Goal: Task Accomplishment & Management: Complete application form

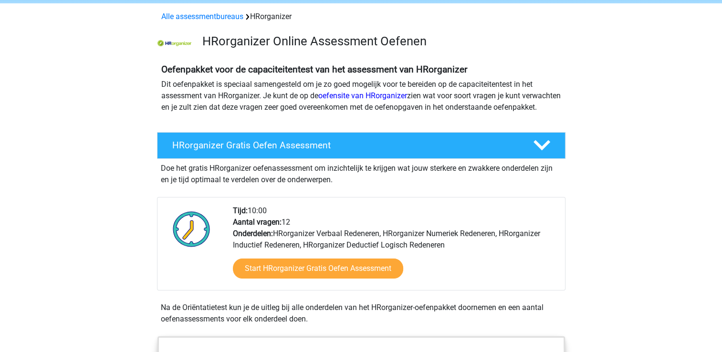
scroll to position [48, 0]
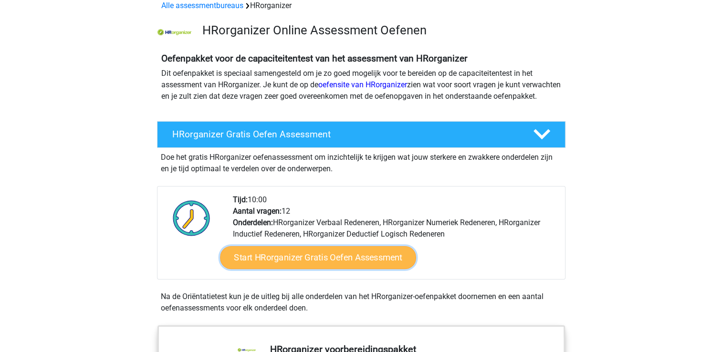
click at [321, 269] on link "Start HRorganizer Gratis Oefen Assessment" at bounding box center [318, 257] width 196 height 23
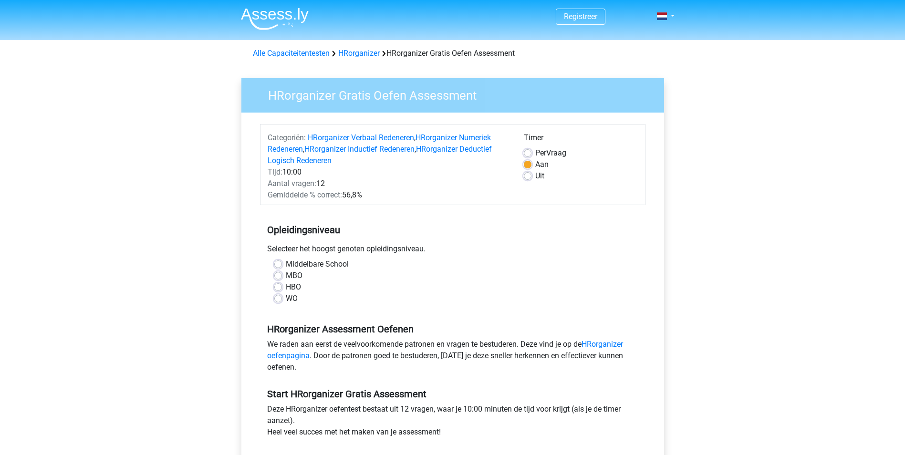
click at [288, 302] on label "WO" at bounding box center [292, 298] width 12 height 11
click at [282, 302] on input "WO" at bounding box center [278, 298] width 8 height 10
radio input "true"
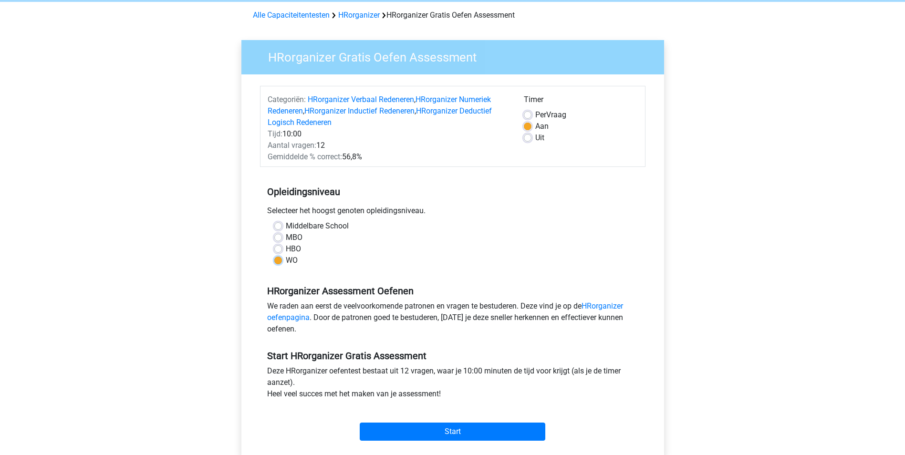
scroll to position [143, 0]
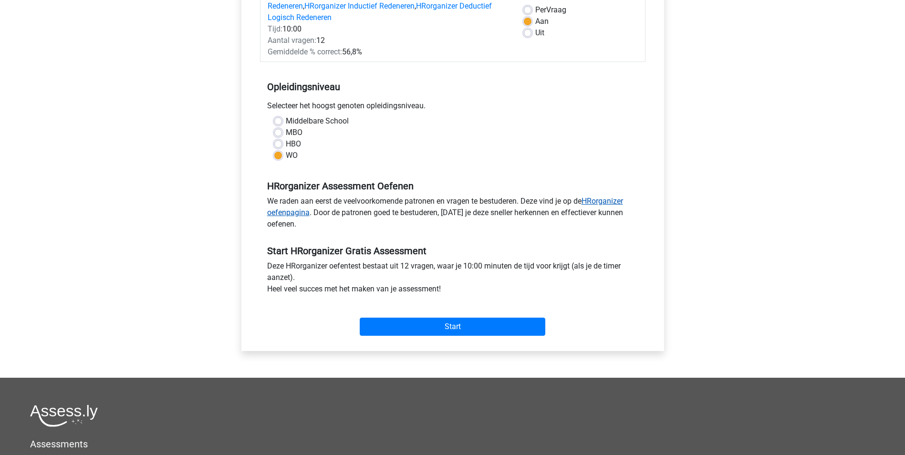
click at [298, 213] on link "HRorganizer oefenpagina" at bounding box center [445, 207] width 356 height 21
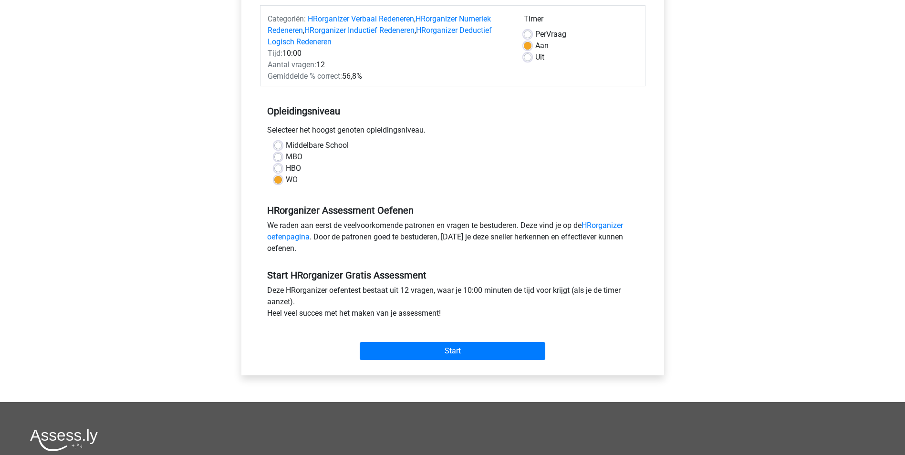
scroll to position [95, 0]
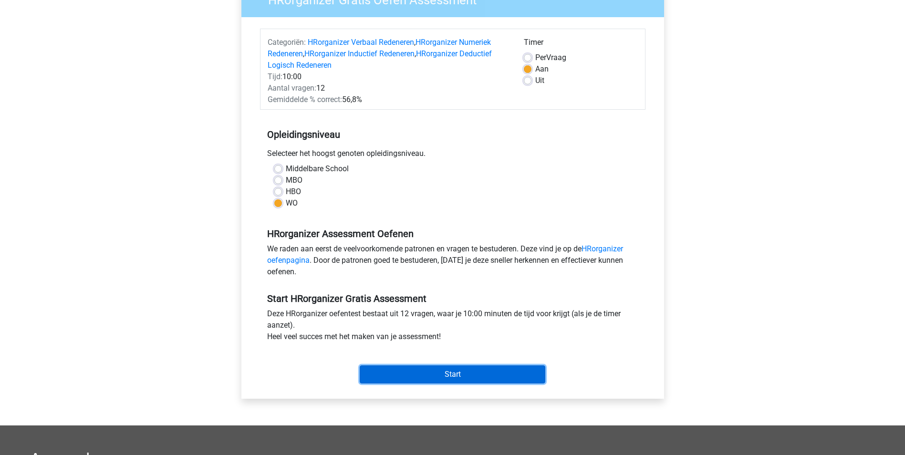
click at [441, 352] on input "Start" at bounding box center [453, 375] width 186 height 18
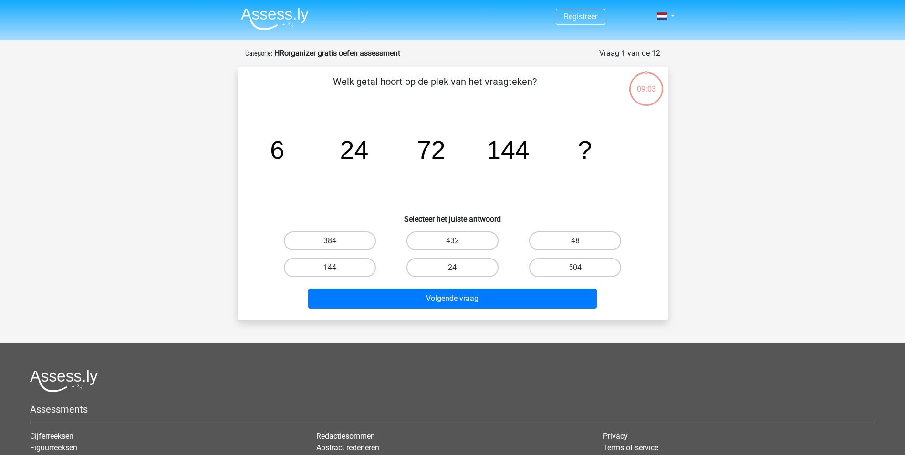
click at [358, 259] on label "144" at bounding box center [330, 267] width 92 height 19
click at [336, 268] on input "144" at bounding box center [333, 271] width 6 height 6
radio input "true"
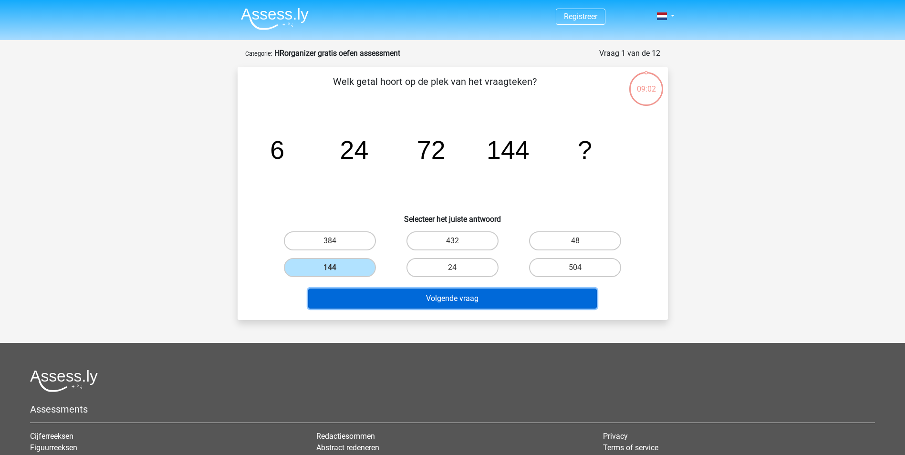
click at [380, 305] on button "Volgende vraag" at bounding box center [452, 299] width 289 height 20
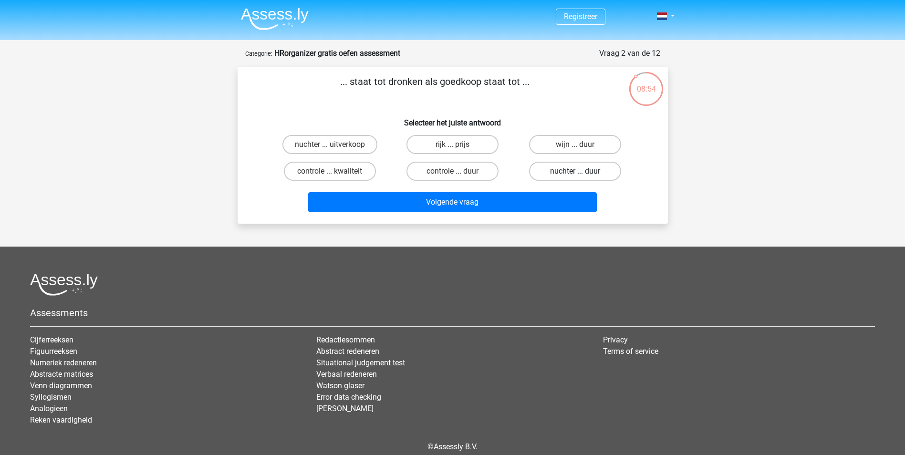
click at [552, 168] on label "nuchter ... duur" at bounding box center [575, 171] width 92 height 19
click at [576, 171] on input "nuchter ... duur" at bounding box center [579, 174] width 6 height 6
radio input "true"
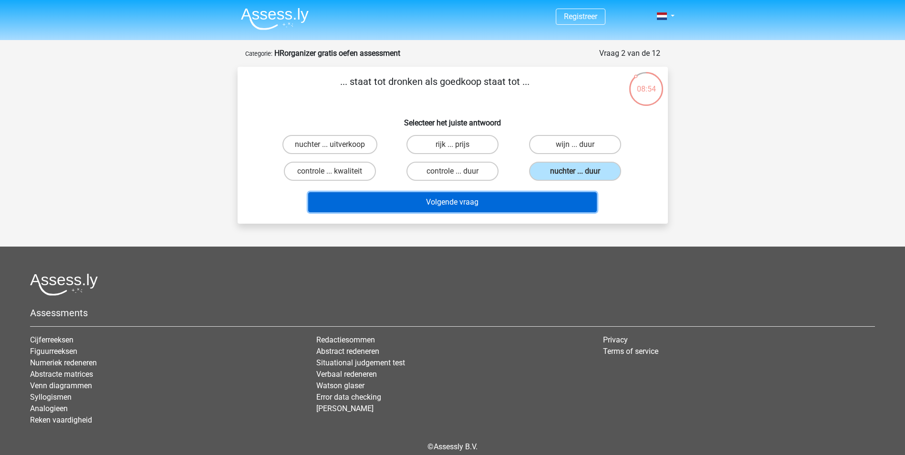
click at [545, 199] on button "Volgende vraag" at bounding box center [452, 202] width 289 height 20
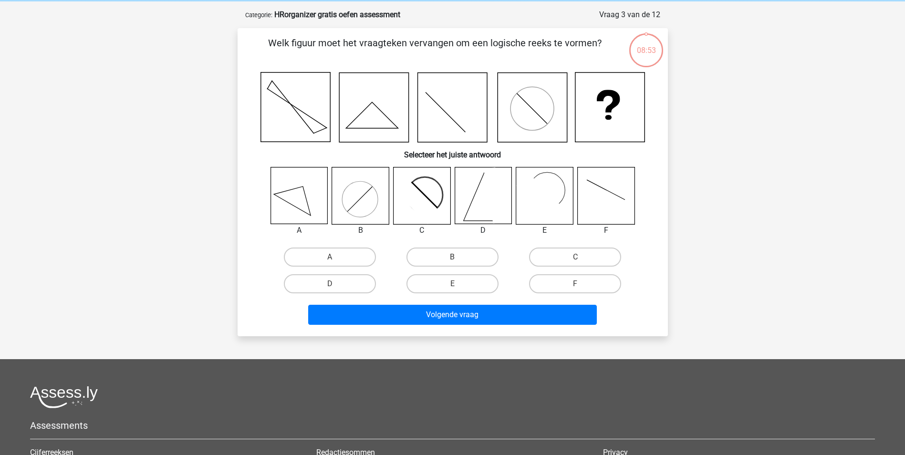
scroll to position [48, 0]
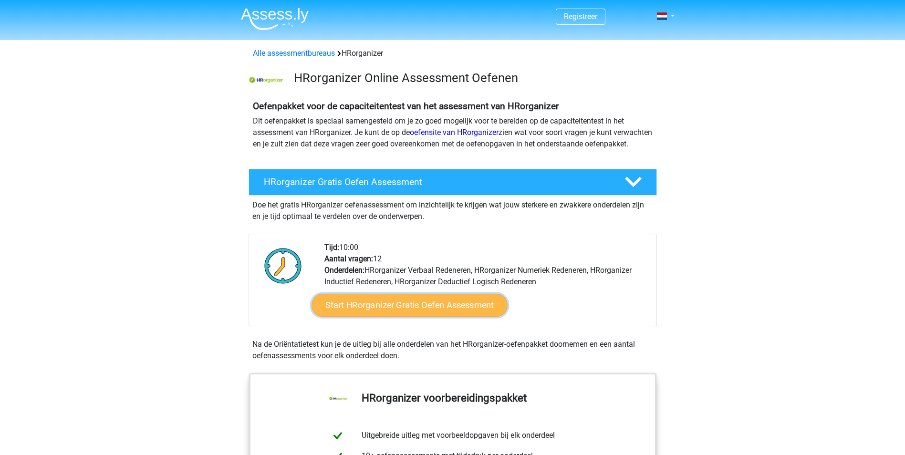
click at [445, 317] on link "Start HRorganizer Gratis Oefen Assessment" at bounding box center [410, 305] width 196 height 23
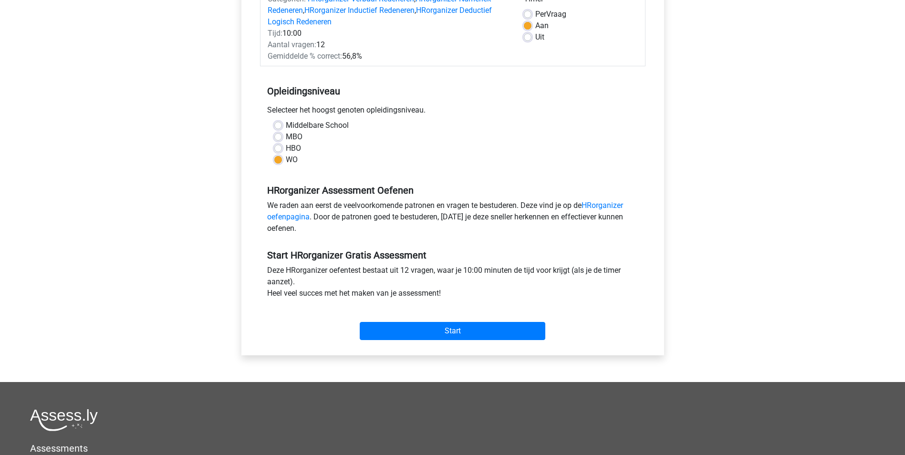
scroll to position [143, 0]
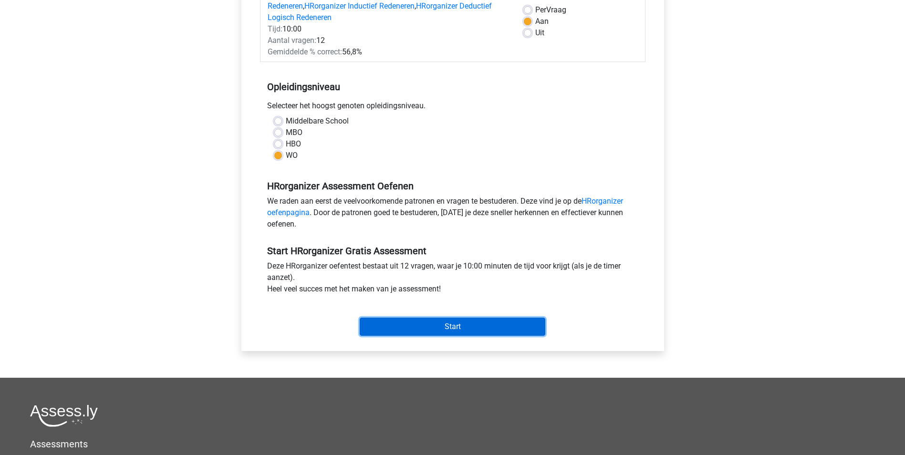
click at [445, 326] on input "Start" at bounding box center [453, 327] width 186 height 18
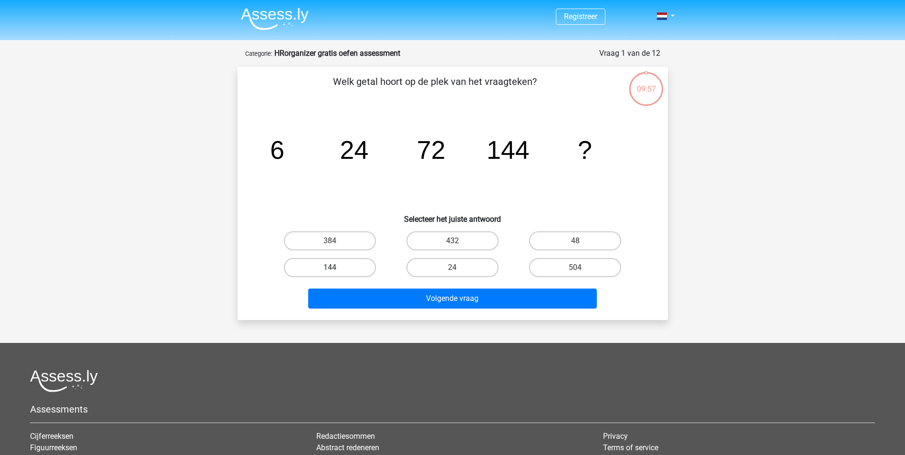
click at [309, 259] on label "144" at bounding box center [330, 267] width 92 height 19
click at [330, 268] on input "144" at bounding box center [333, 271] width 6 height 6
radio input "true"
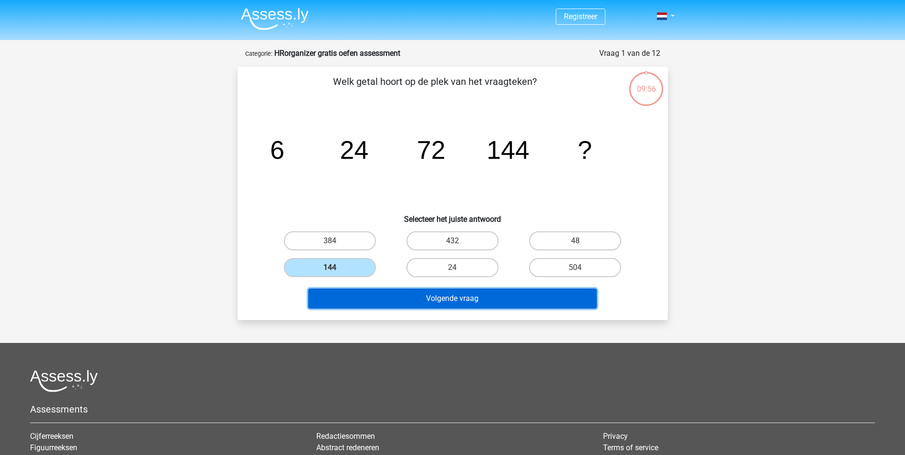
click at [347, 294] on button "Volgende vraag" at bounding box center [452, 299] width 289 height 20
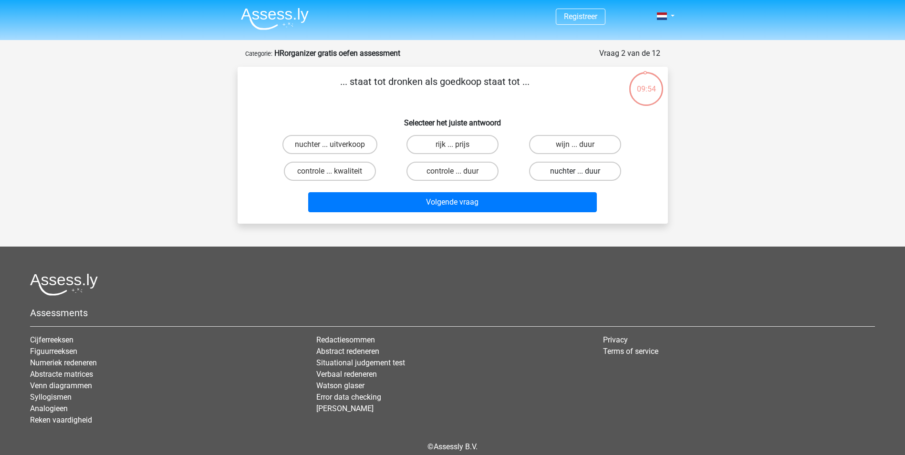
click at [597, 172] on label "nuchter ... duur" at bounding box center [575, 171] width 92 height 19
click at [582, 172] on input "nuchter ... duur" at bounding box center [579, 174] width 6 height 6
radio input "true"
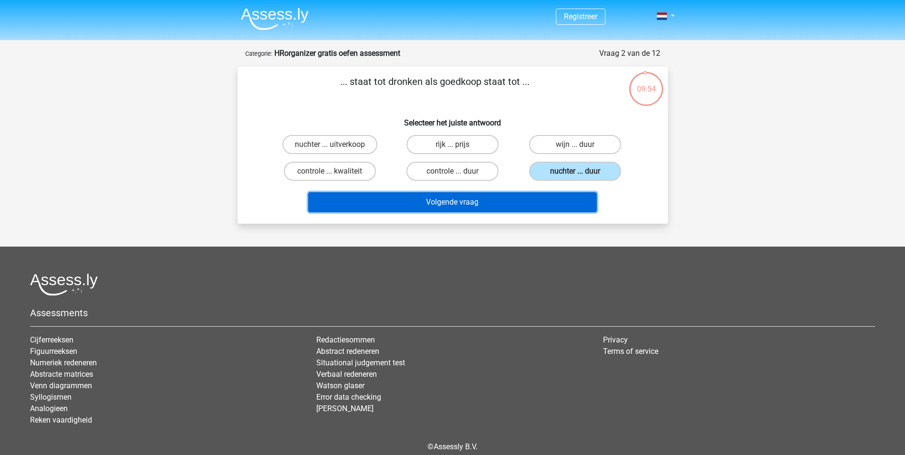
click at [567, 200] on button "Volgende vraag" at bounding box center [452, 202] width 289 height 20
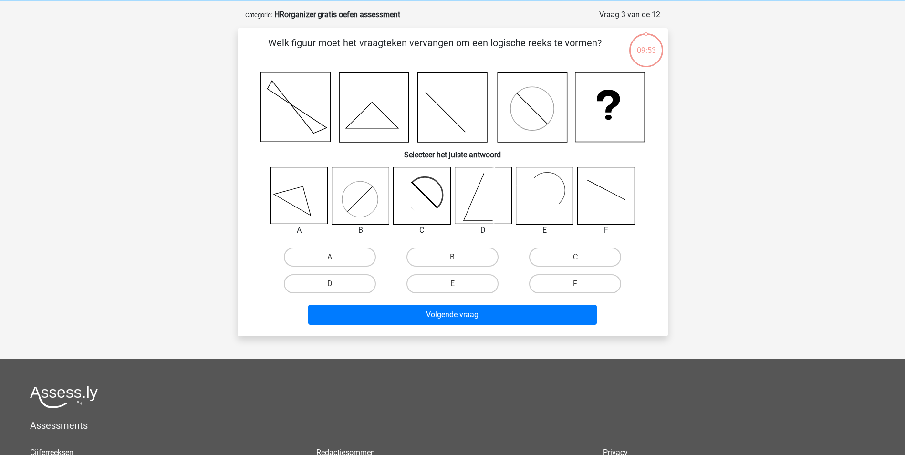
scroll to position [48, 0]
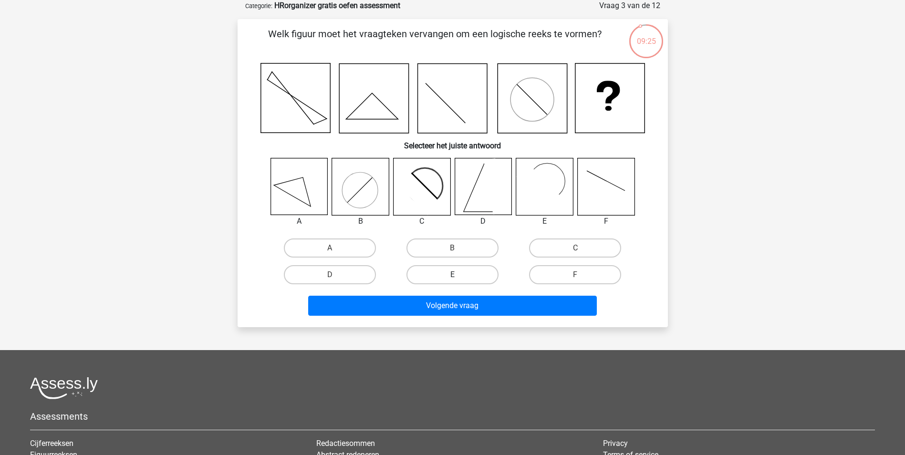
click at [462, 278] on label "E" at bounding box center [453, 274] width 92 height 19
click at [459, 278] on input "E" at bounding box center [455, 278] width 6 height 6
radio input "true"
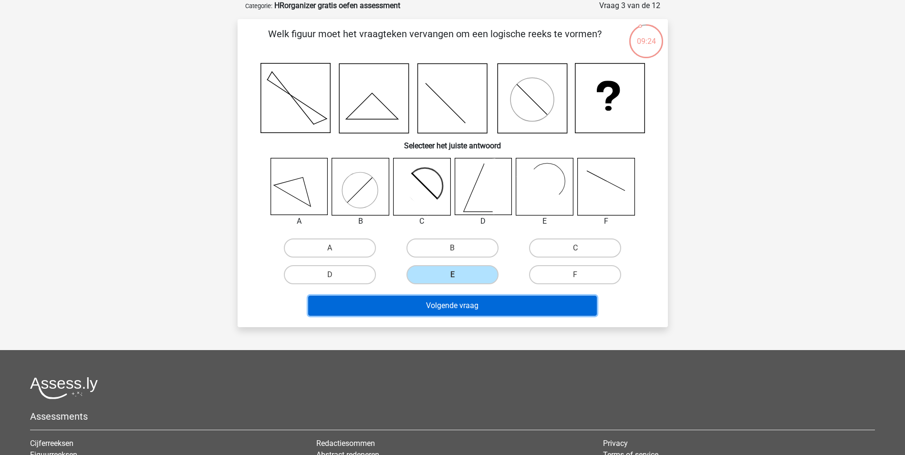
click at [471, 300] on button "Volgende vraag" at bounding box center [452, 306] width 289 height 20
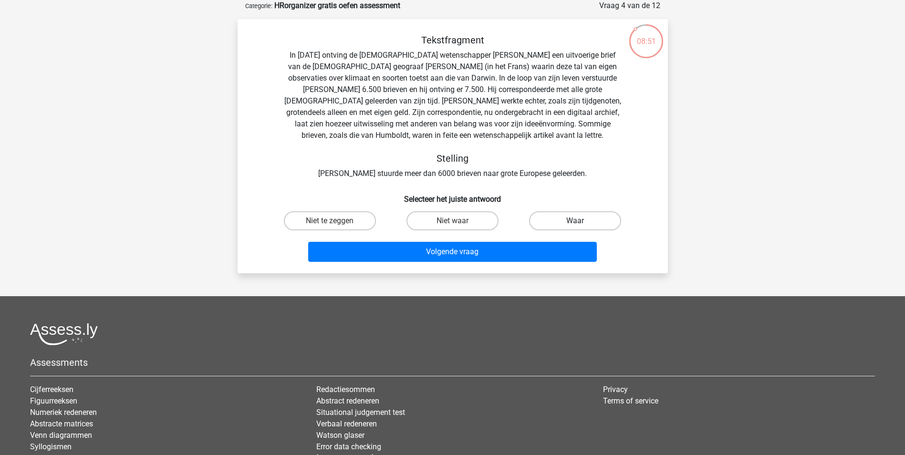
click at [551, 220] on label "Waar" at bounding box center [575, 220] width 92 height 19
click at [576, 221] on input "Waar" at bounding box center [579, 224] width 6 height 6
radio input "true"
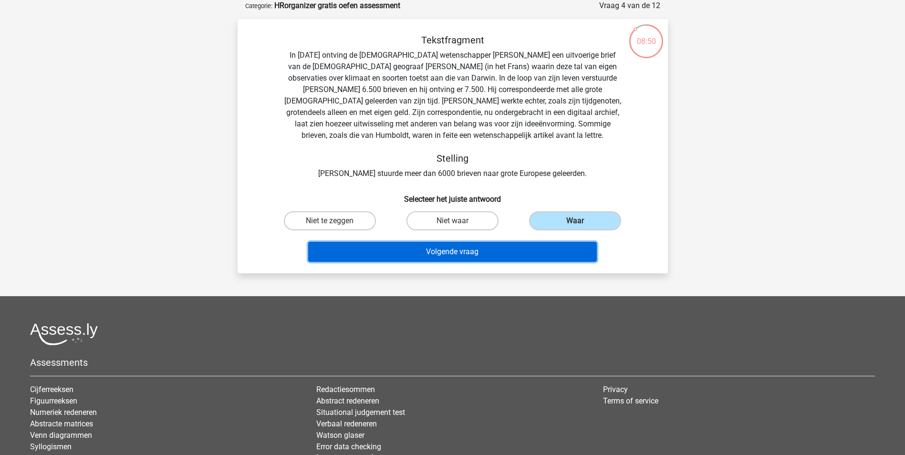
click at [539, 257] on button "Volgende vraag" at bounding box center [452, 252] width 289 height 20
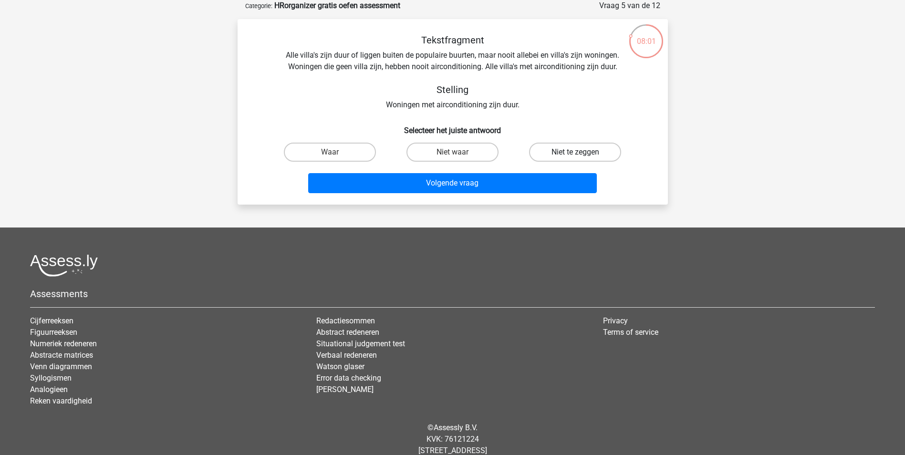
click at [589, 146] on label "Niet te zeggen" at bounding box center [575, 152] width 92 height 19
click at [582, 152] on input "Niet te zeggen" at bounding box center [579, 155] width 6 height 6
radio input "true"
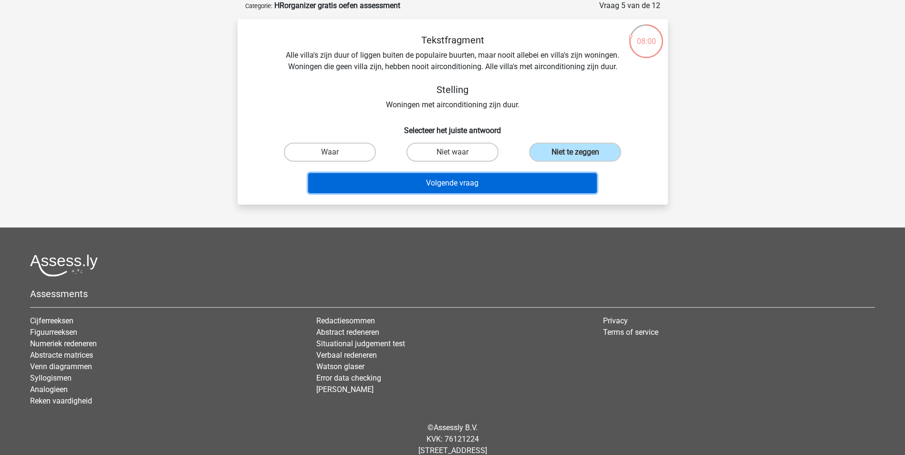
click at [535, 185] on button "Volgende vraag" at bounding box center [452, 183] width 289 height 20
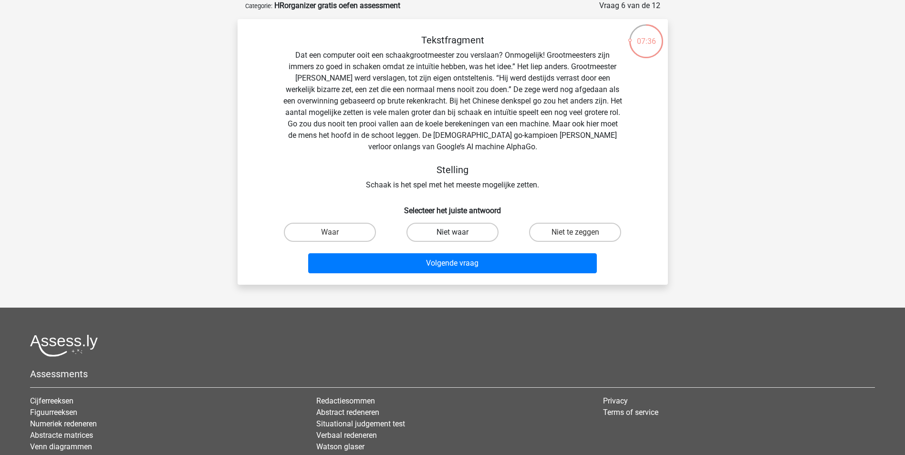
click at [449, 225] on label "Niet waar" at bounding box center [453, 232] width 92 height 19
click at [452, 232] on input "Niet waar" at bounding box center [455, 235] width 6 height 6
radio input "true"
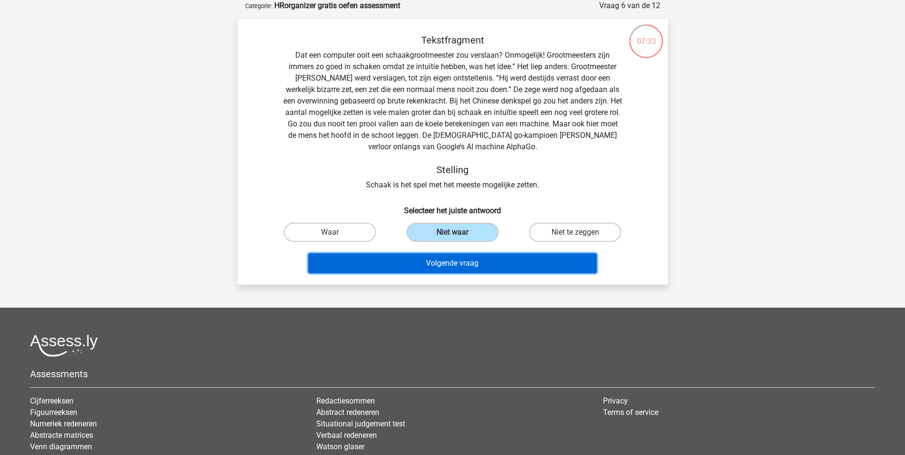
click at [455, 263] on button "Volgende vraag" at bounding box center [452, 263] width 289 height 20
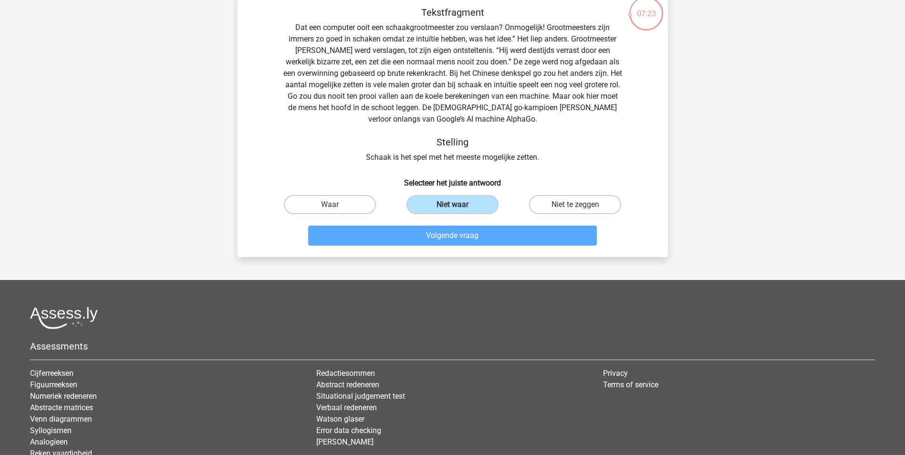
scroll to position [0, 0]
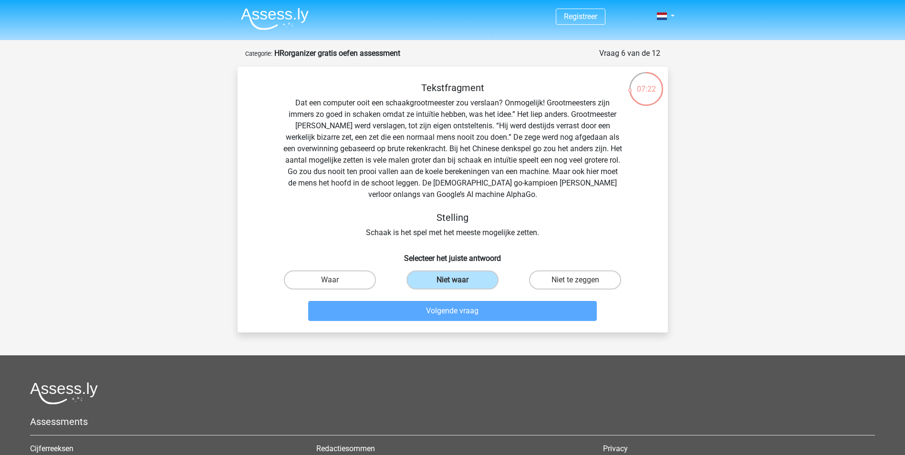
click at [494, 74] on div "Tekstfragment Dat een computer ooit een schaakgrootmeester zou verslaan? Onmoge…" at bounding box center [453, 200] width 430 height 266
click at [495, 74] on div "Tekstfragment Dat een computer ooit een schaakgrootmeester zou verslaan? Onmoge…" at bounding box center [453, 200] width 430 height 266
click at [649, 90] on div "07:20" at bounding box center [647, 83] width 36 height 24
click at [472, 201] on div "Tekstfragment Dat een computer ooit een schaakgrootmeester zou verslaan? Onmoge…" at bounding box center [453, 160] width 400 height 157
click at [460, 223] on h5 "Stelling" at bounding box center [452, 217] width 339 height 11
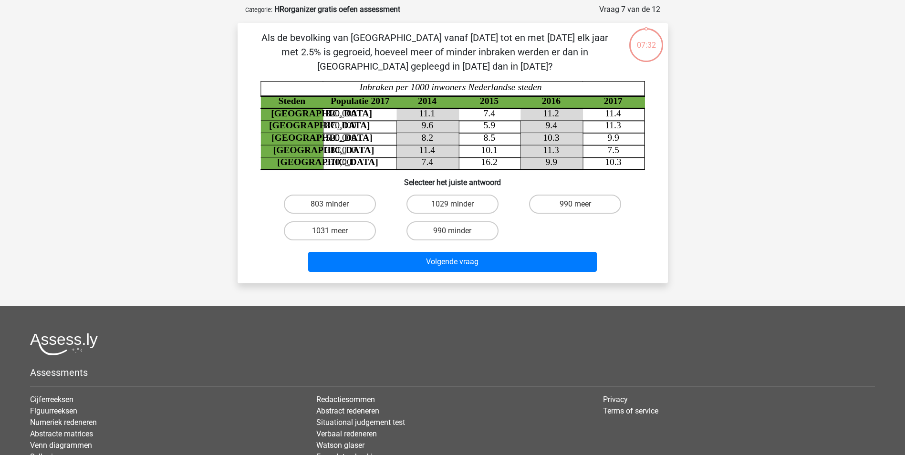
scroll to position [48, 0]
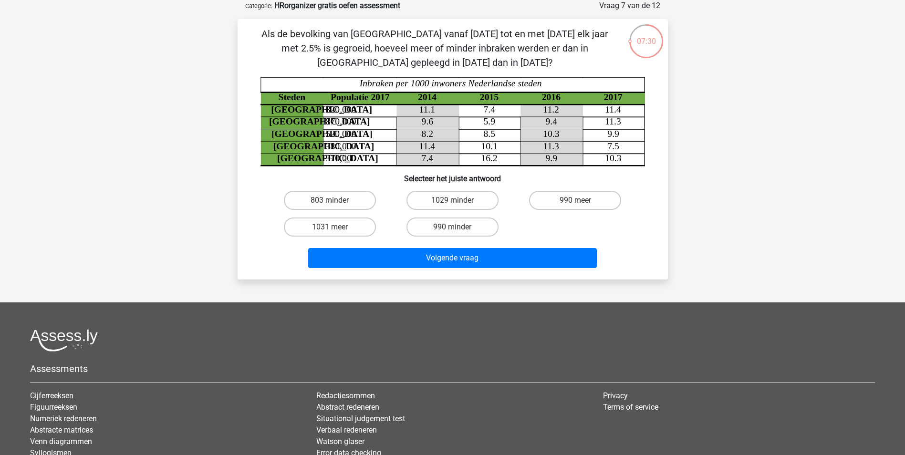
click at [398, 54] on p "Als de bevolking van Den haag vanaf 2015 tot en met 2017 elk jaar met 2.5% is g…" at bounding box center [435, 48] width 364 height 43
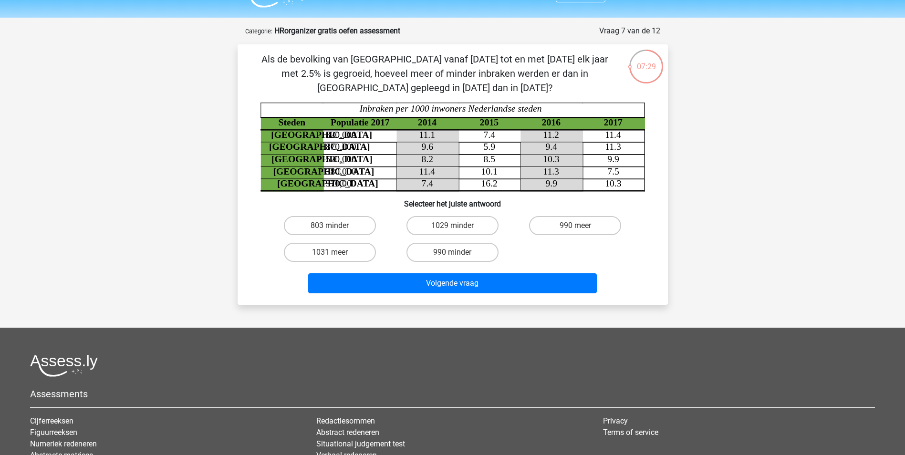
scroll to position [0, 0]
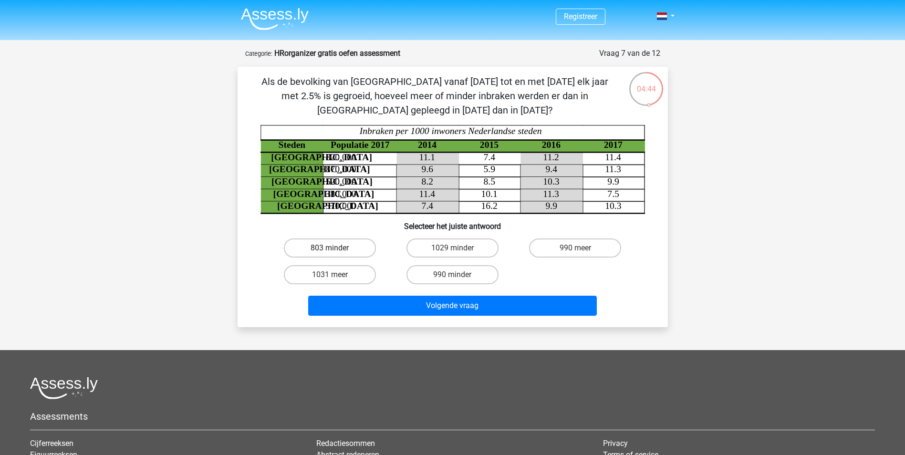
click at [321, 253] on label "803 minder" at bounding box center [330, 248] width 92 height 19
click at [330, 253] on input "803 minder" at bounding box center [333, 251] width 6 height 6
radio input "true"
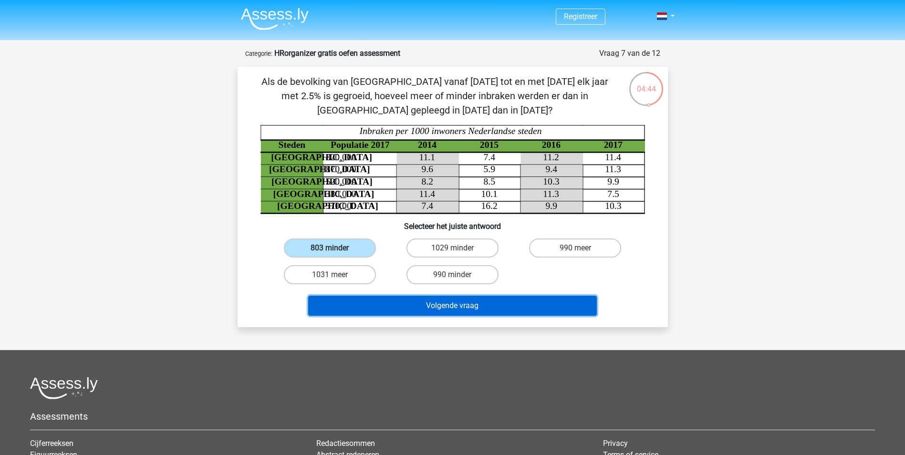
click at [389, 303] on button "Volgende vraag" at bounding box center [452, 306] width 289 height 20
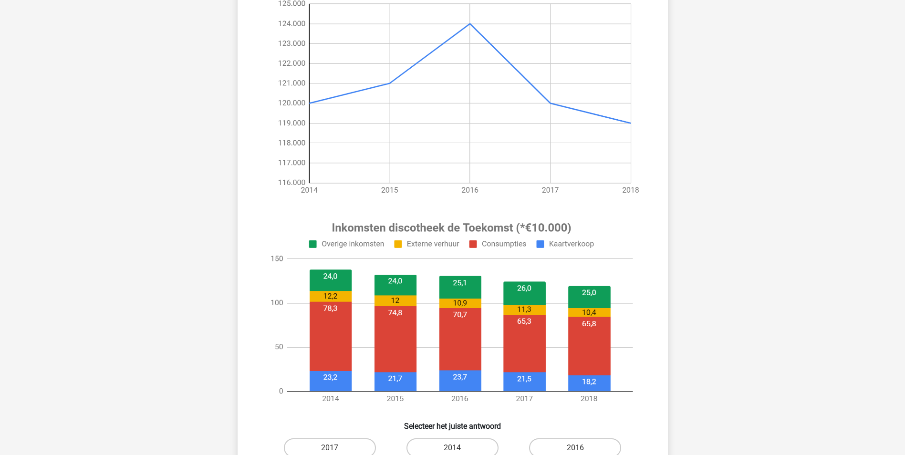
scroll to position [239, 0]
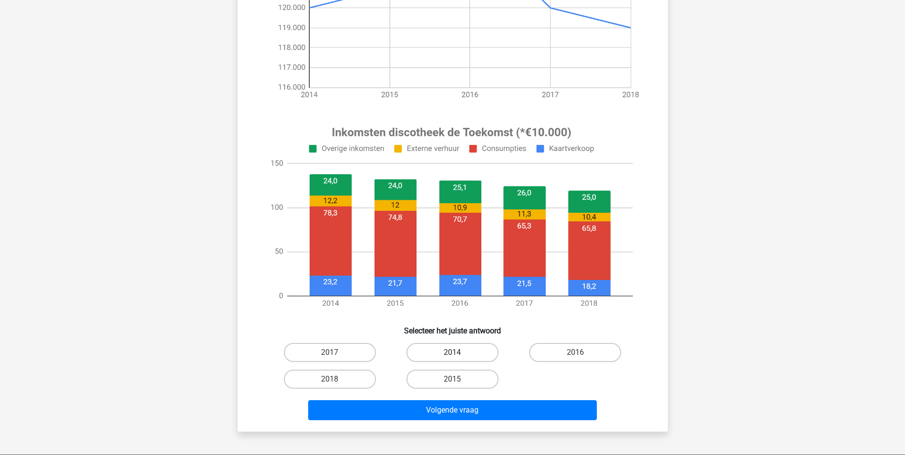
click at [463, 352] on label "2014" at bounding box center [453, 352] width 92 height 19
click at [459, 353] on input "2014" at bounding box center [455, 356] width 6 height 6
radio input "true"
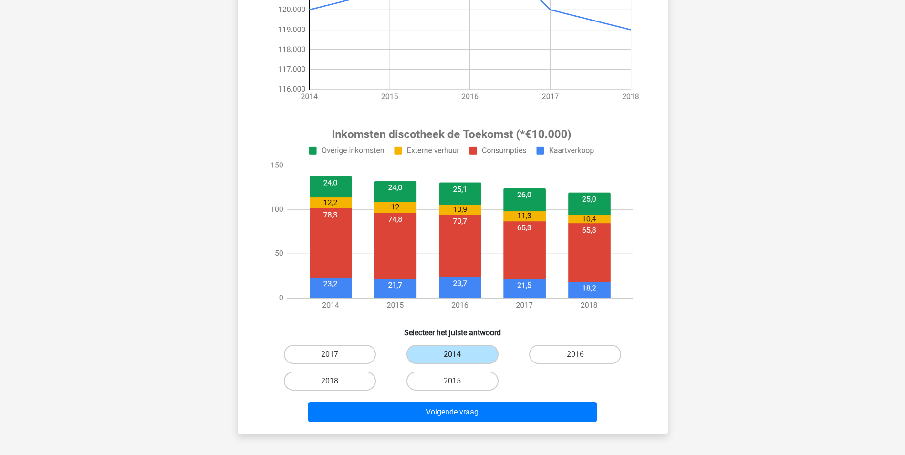
scroll to position [286, 0]
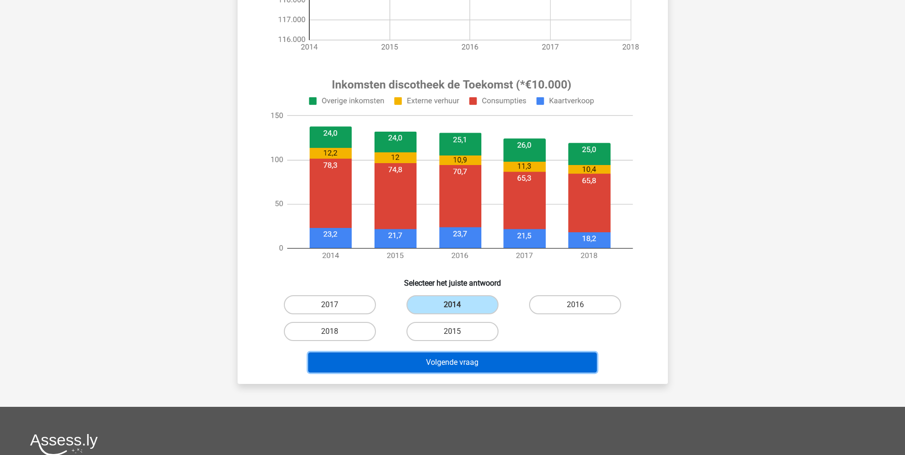
click at [499, 361] on button "Volgende vraag" at bounding box center [452, 363] width 289 height 20
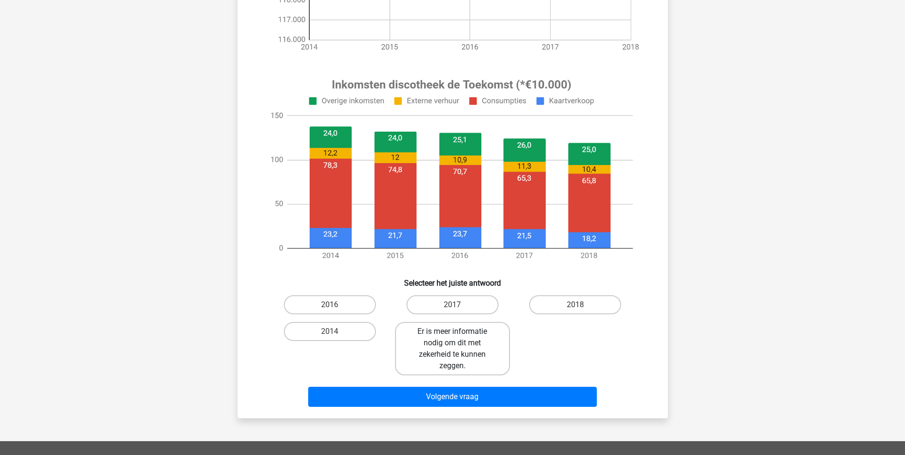
click at [477, 355] on label "Er is meer informatie nodig om dit met zekerheid te kunnen zeggen." at bounding box center [452, 348] width 115 height 53
click at [459, 338] on input "Er is meer informatie nodig om dit met zekerheid te kunnen zeggen." at bounding box center [455, 335] width 6 height 6
radio input "true"
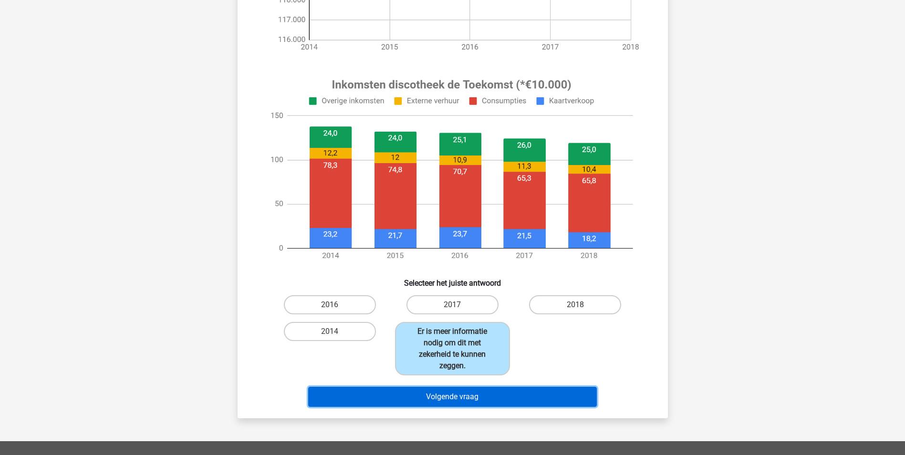
click at [474, 390] on button "Volgende vraag" at bounding box center [452, 397] width 289 height 20
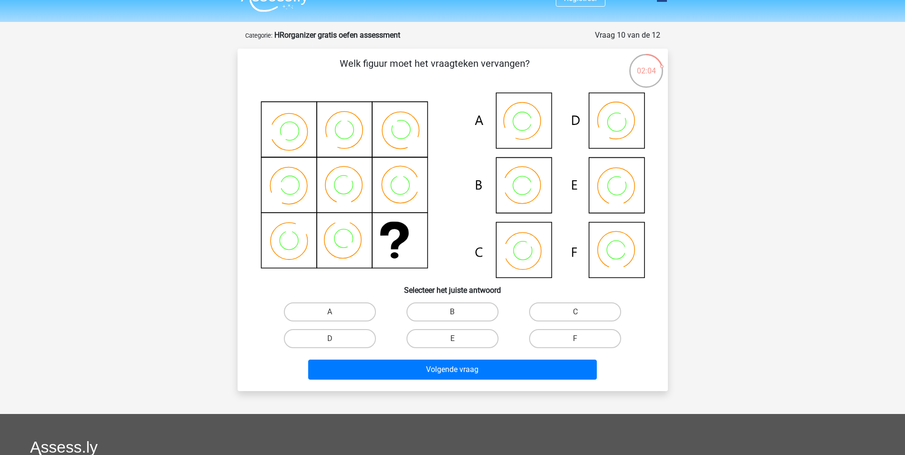
scroll to position [0, 0]
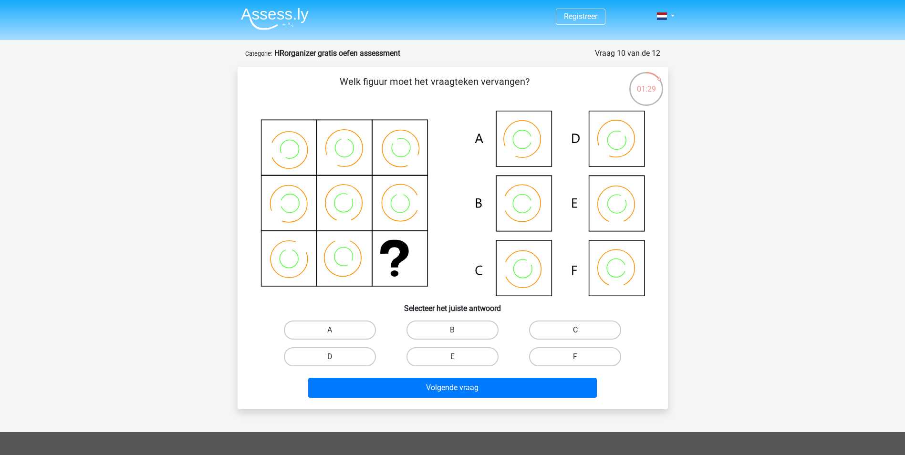
drag, startPoint x: 558, startPoint y: 330, endPoint x: 554, endPoint y: 340, distance: 10.5
click at [559, 330] on label "C" at bounding box center [575, 330] width 92 height 19
click at [576, 330] on input "C" at bounding box center [579, 333] width 6 height 6
radio input "true"
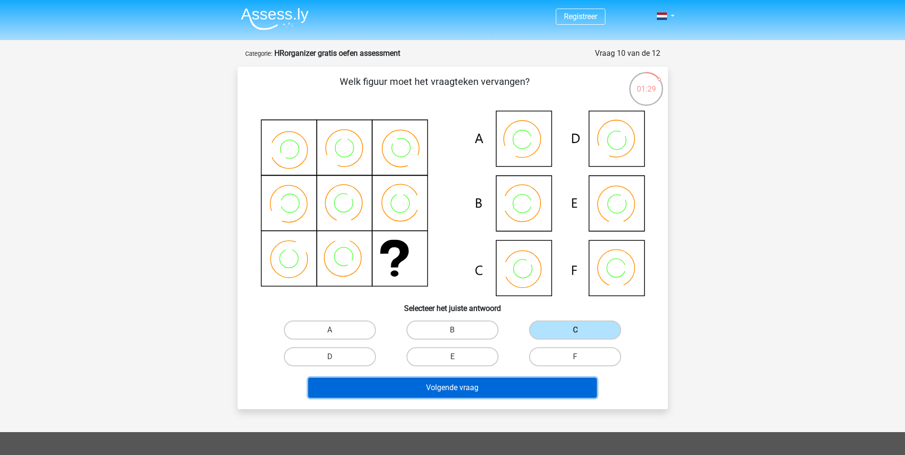
click at [507, 388] on button "Volgende vraag" at bounding box center [452, 388] width 289 height 20
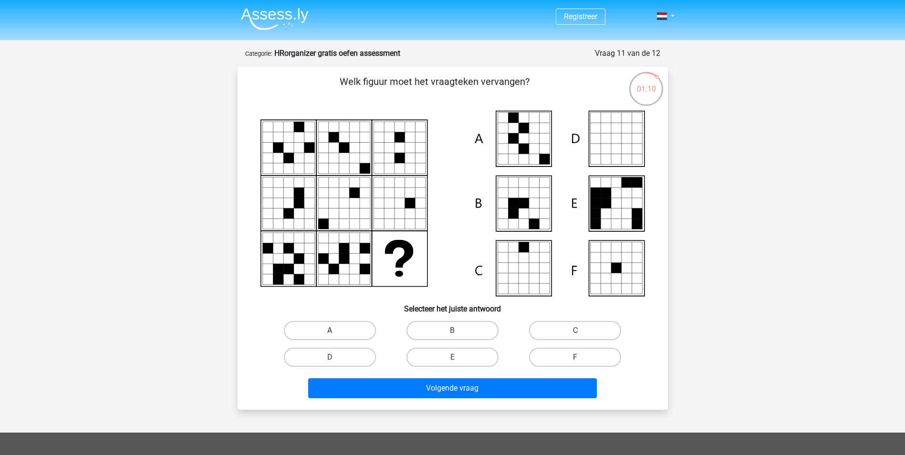
click at [328, 331] on label "A" at bounding box center [330, 330] width 92 height 19
click at [330, 331] on input "A" at bounding box center [333, 334] width 6 height 6
radio input "true"
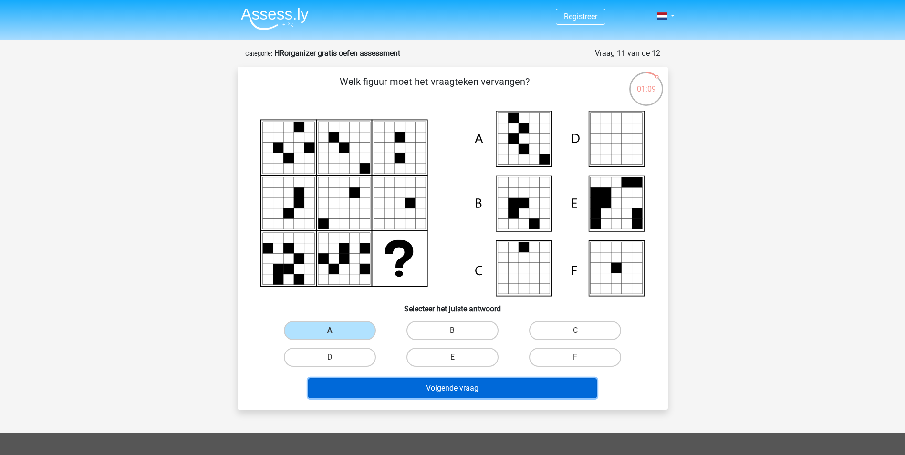
click at [367, 389] on button "Volgende vraag" at bounding box center [452, 388] width 289 height 20
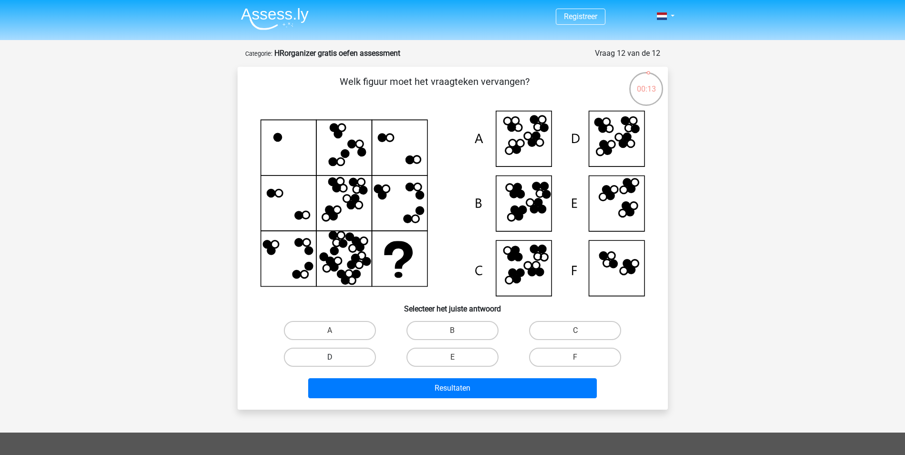
click at [347, 354] on label "D" at bounding box center [330, 357] width 92 height 19
click at [336, 357] on input "D" at bounding box center [333, 360] width 6 height 6
radio input "true"
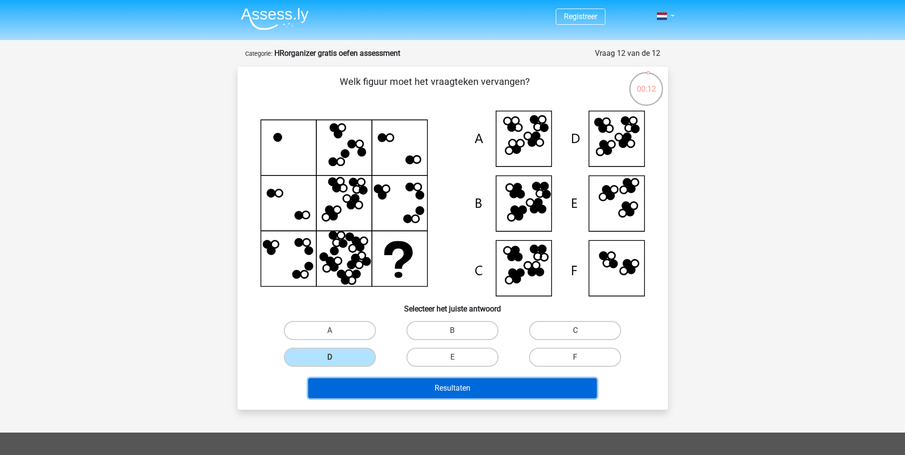
click at [393, 395] on button "Resultaten" at bounding box center [452, 388] width 289 height 20
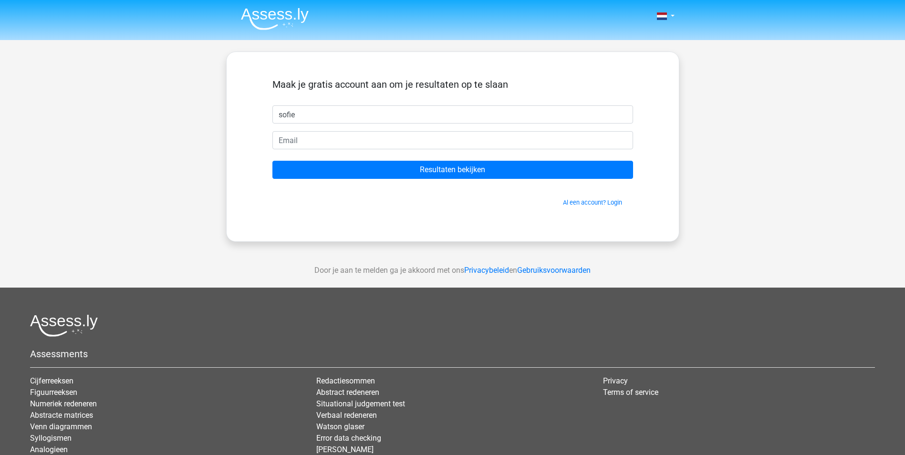
type input "sofie"
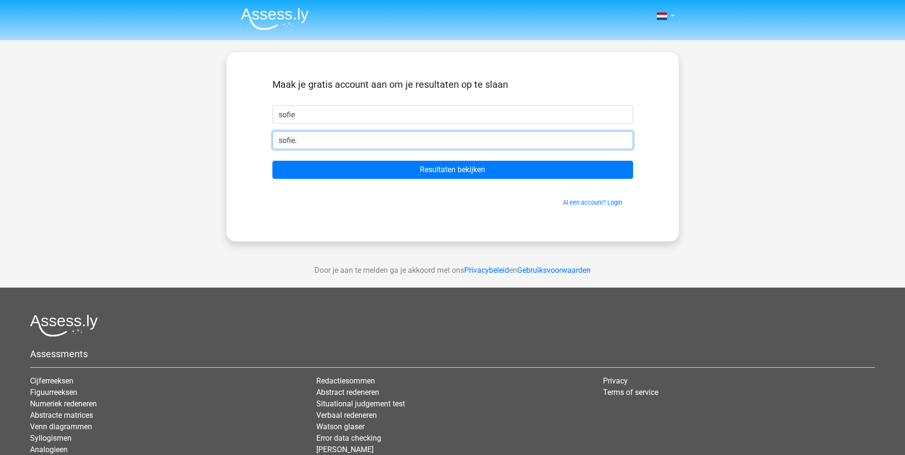
click at [273, 161] on input "Resultaten bekijken" at bounding box center [453, 170] width 361 height 18
type input "sofie.wagenaar@hotmail.com"
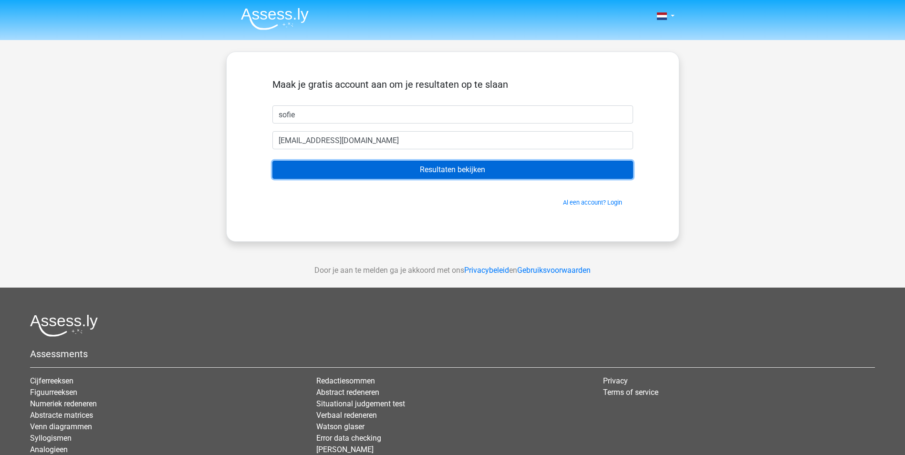
click at [398, 169] on input "Resultaten bekijken" at bounding box center [453, 170] width 361 height 18
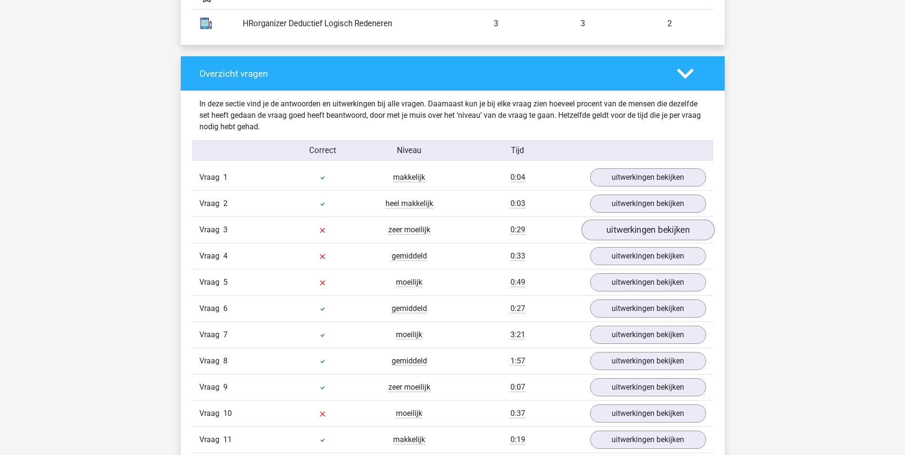
scroll to position [955, 0]
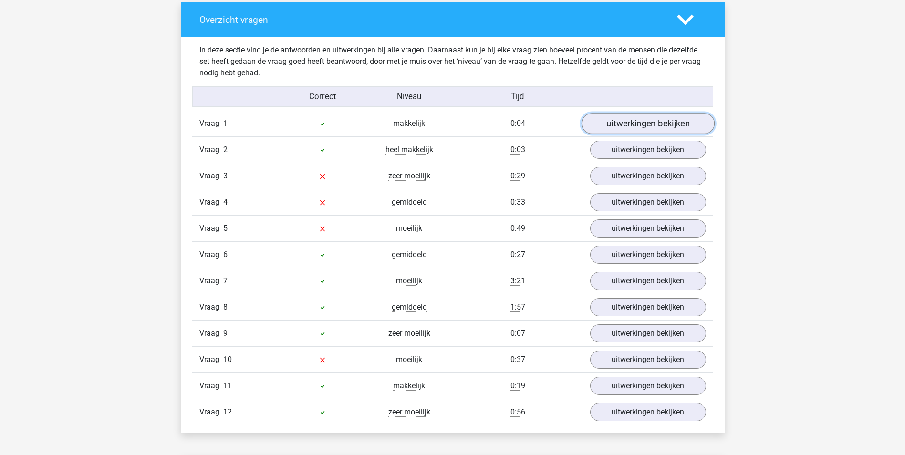
click at [661, 125] on link "uitwerkingen bekijken" at bounding box center [647, 123] width 133 height 21
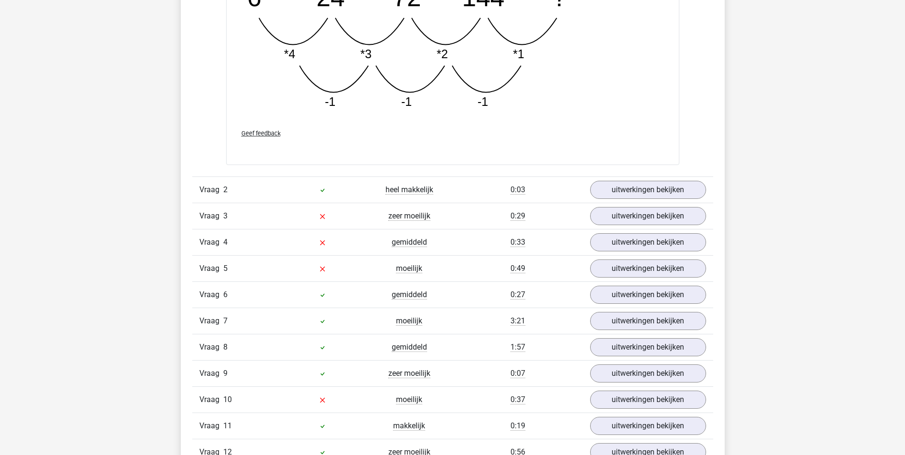
scroll to position [1432, 0]
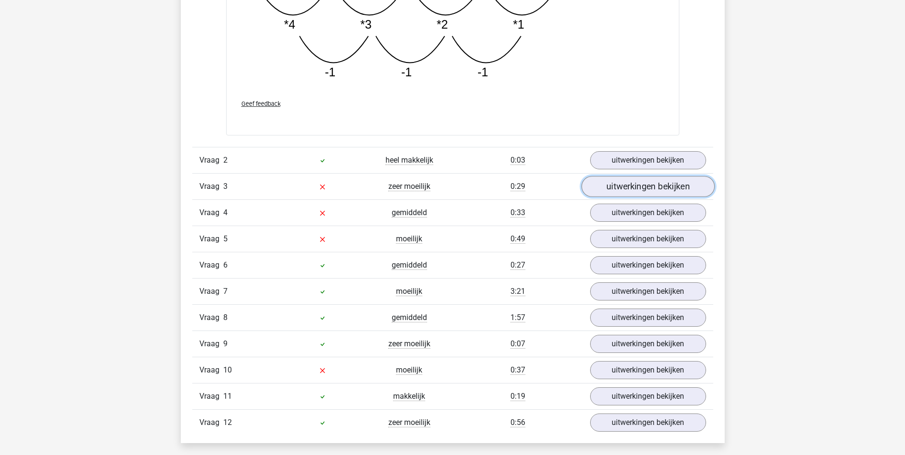
click at [638, 192] on link "uitwerkingen bekijken" at bounding box center [647, 186] width 133 height 21
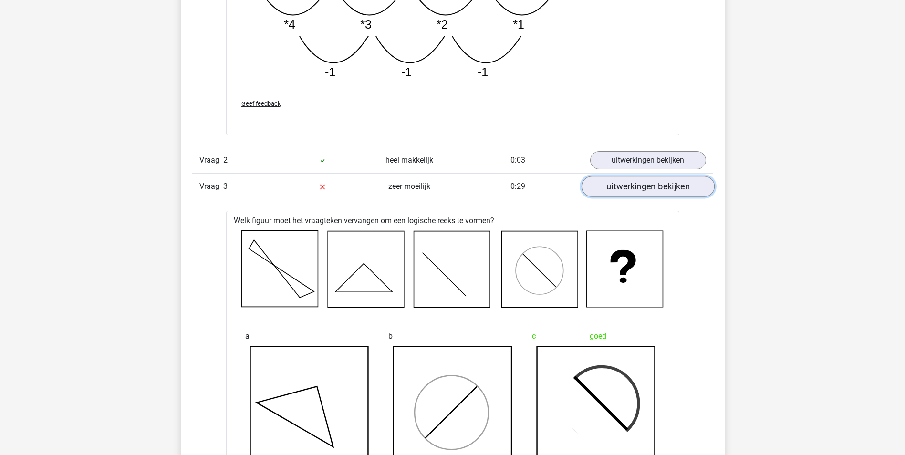
click at [638, 192] on link "uitwerkingen bekijken" at bounding box center [647, 186] width 133 height 21
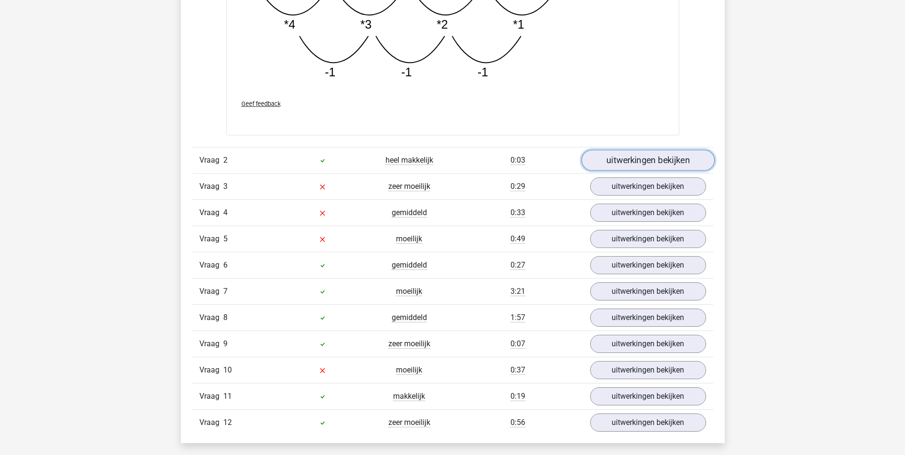
click at [647, 166] on link "uitwerkingen bekijken" at bounding box center [647, 160] width 133 height 21
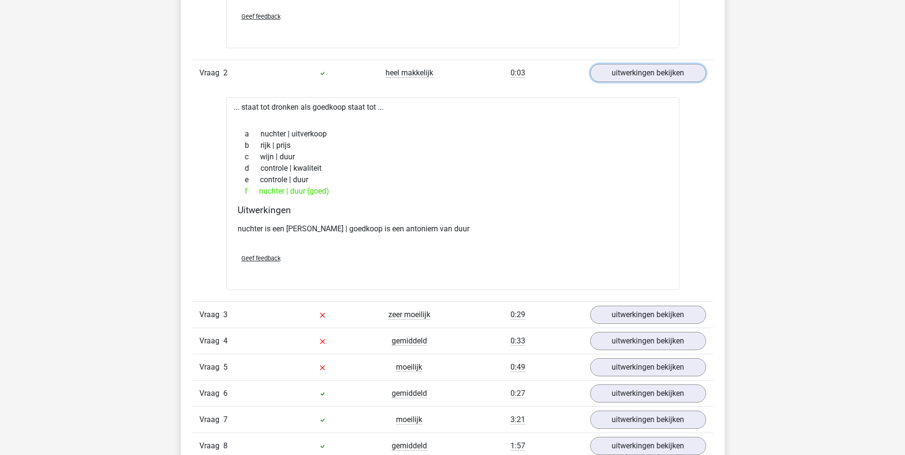
scroll to position [1623, 0]
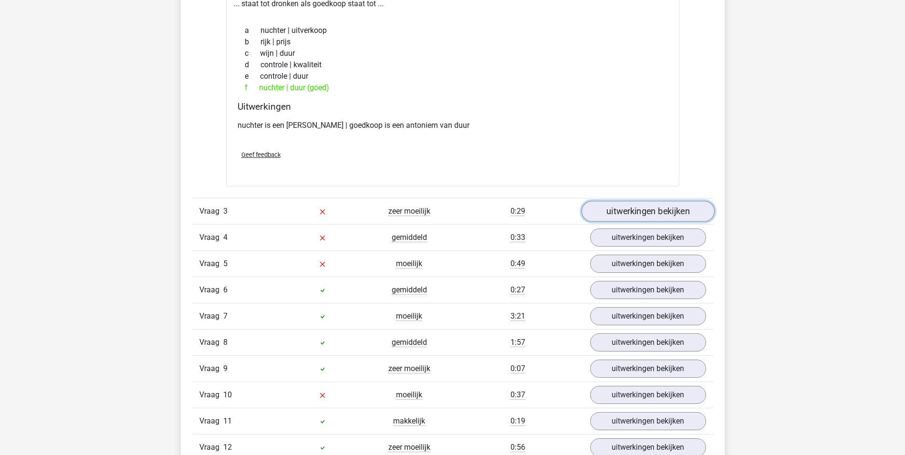
click at [640, 219] on link "uitwerkingen bekijken" at bounding box center [647, 211] width 133 height 21
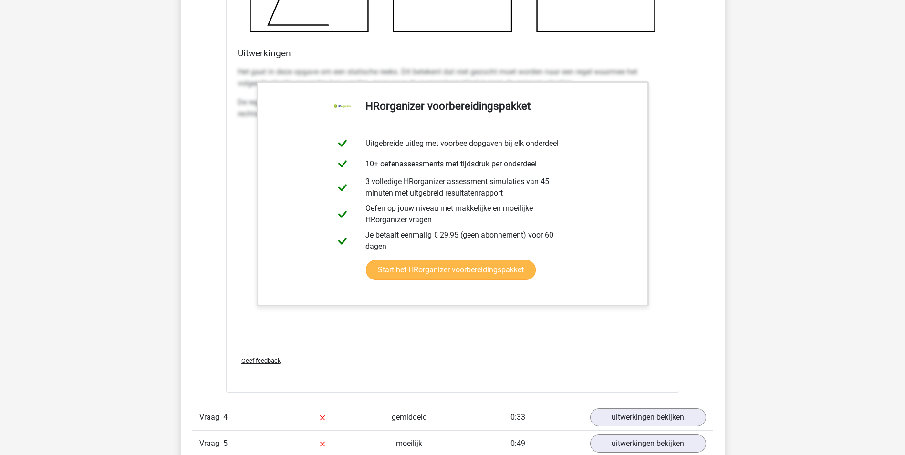
scroll to position [2195, 0]
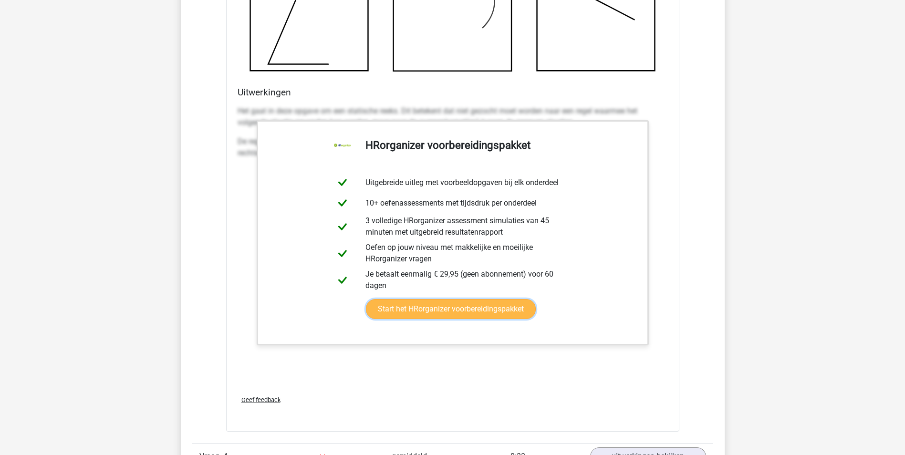
click at [536, 299] on link "Start het HRorganizer voorbereidingspakket" at bounding box center [451, 309] width 170 height 20
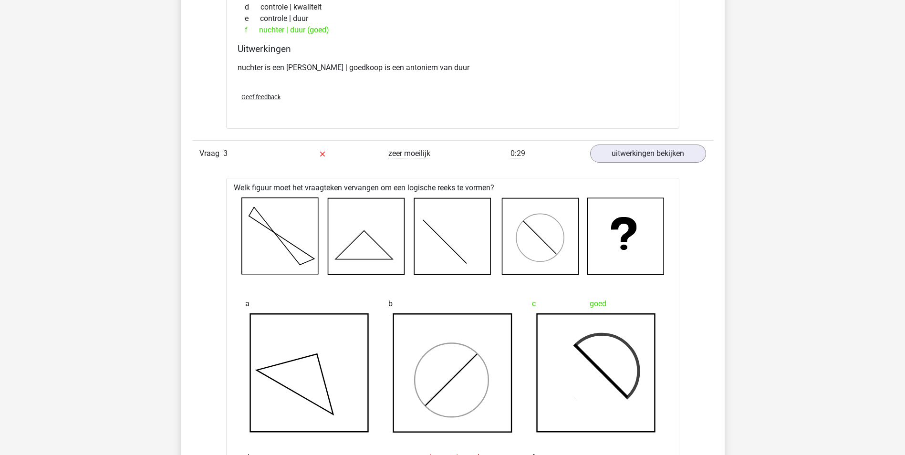
scroll to position [1670, 0]
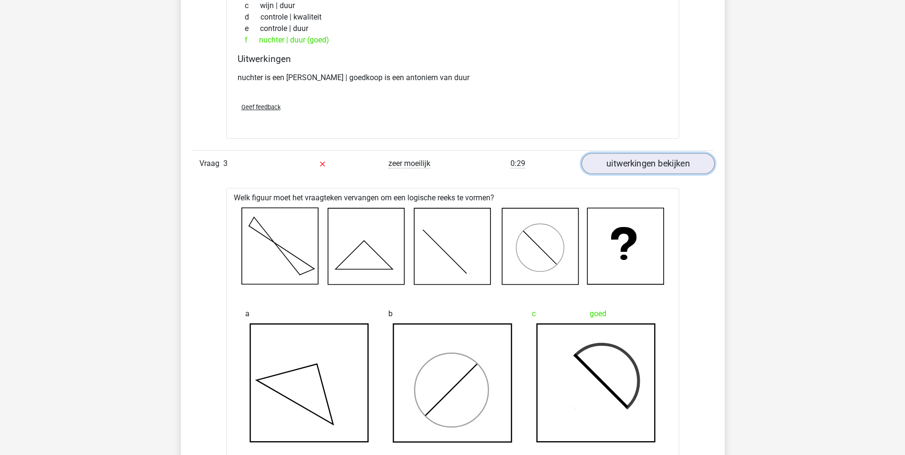
click at [639, 164] on link "uitwerkingen bekijken" at bounding box center [647, 163] width 133 height 21
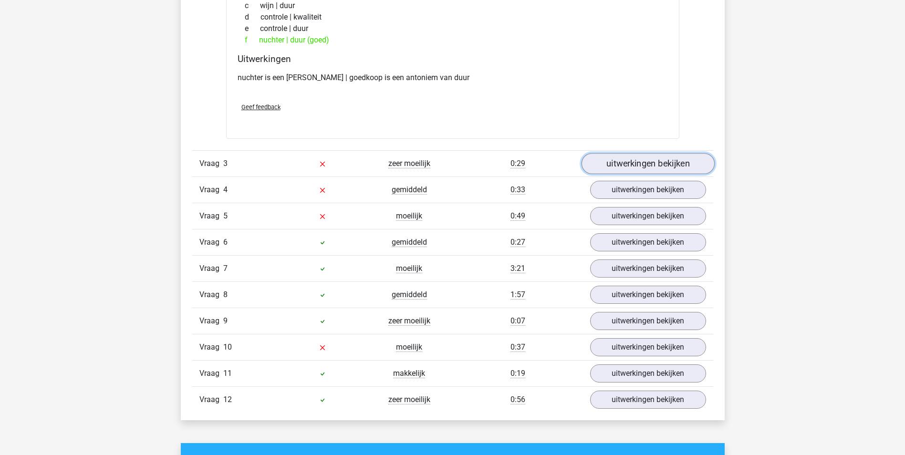
click at [638, 165] on link "uitwerkingen bekijken" at bounding box center [647, 163] width 133 height 21
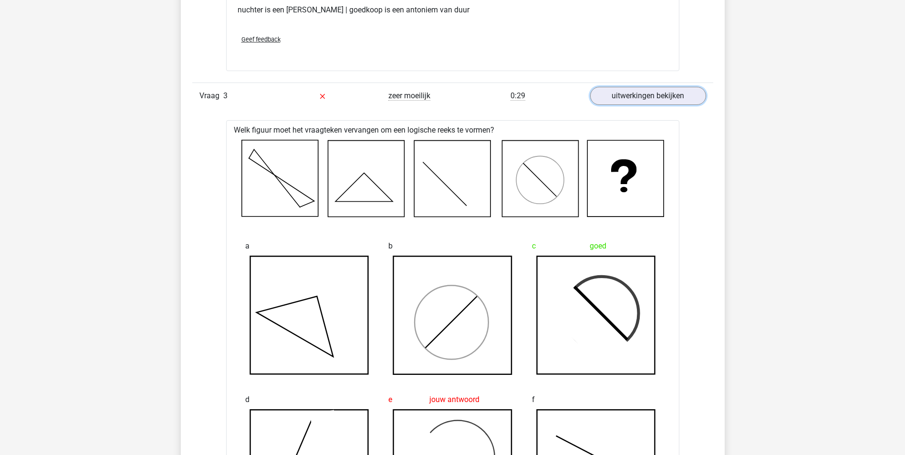
scroll to position [1718, 0]
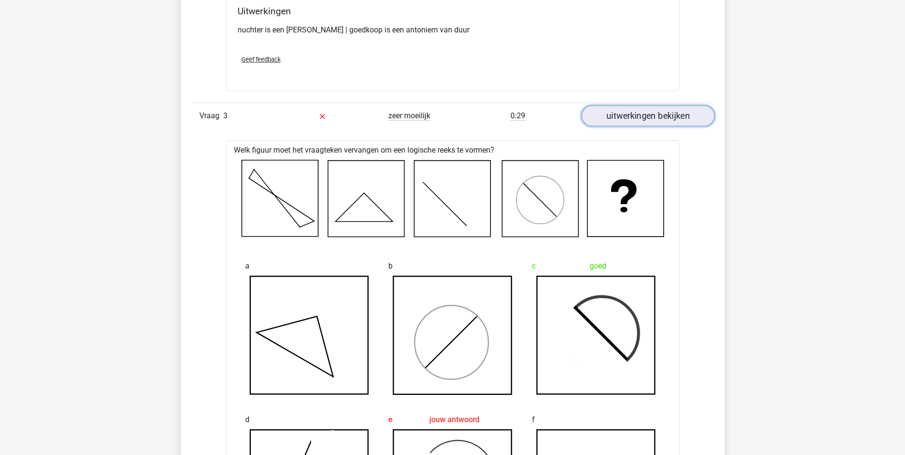
click at [630, 112] on link "uitwerkingen bekijken" at bounding box center [647, 115] width 133 height 21
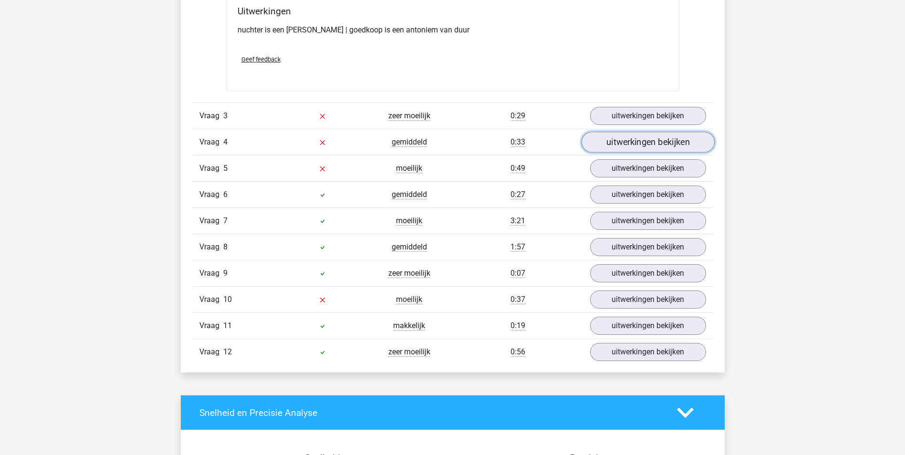
click at [649, 146] on link "uitwerkingen bekijken" at bounding box center [647, 142] width 133 height 21
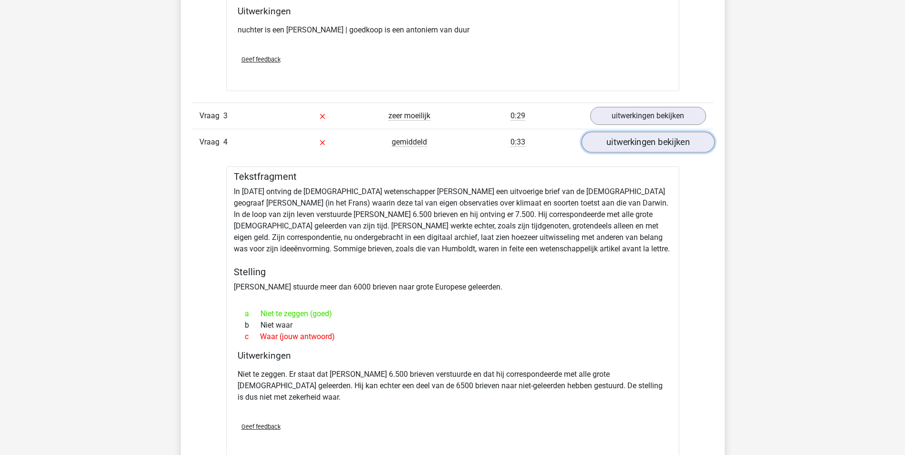
click at [632, 142] on link "uitwerkingen bekijken" at bounding box center [647, 142] width 133 height 21
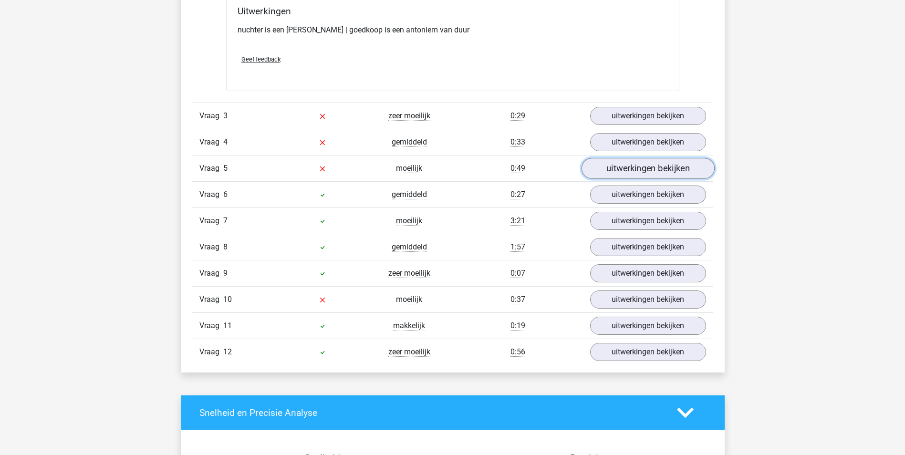
click at [624, 165] on link "uitwerkingen bekijken" at bounding box center [647, 168] width 133 height 21
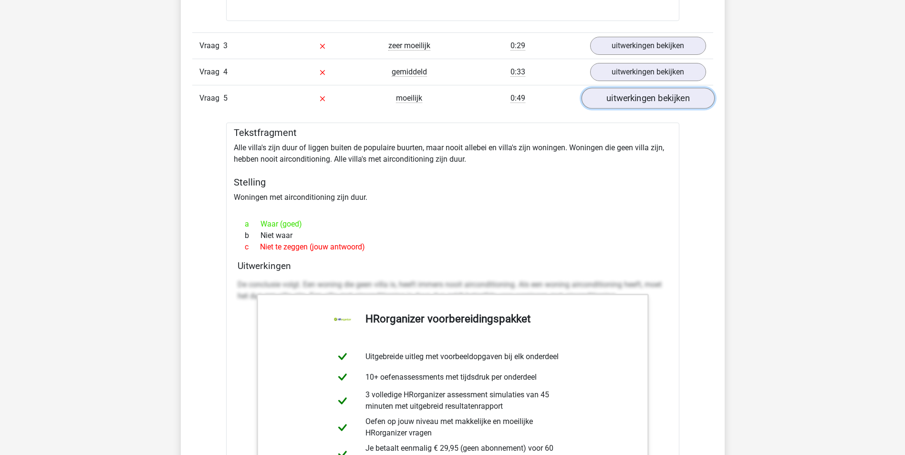
scroll to position [1766, 0]
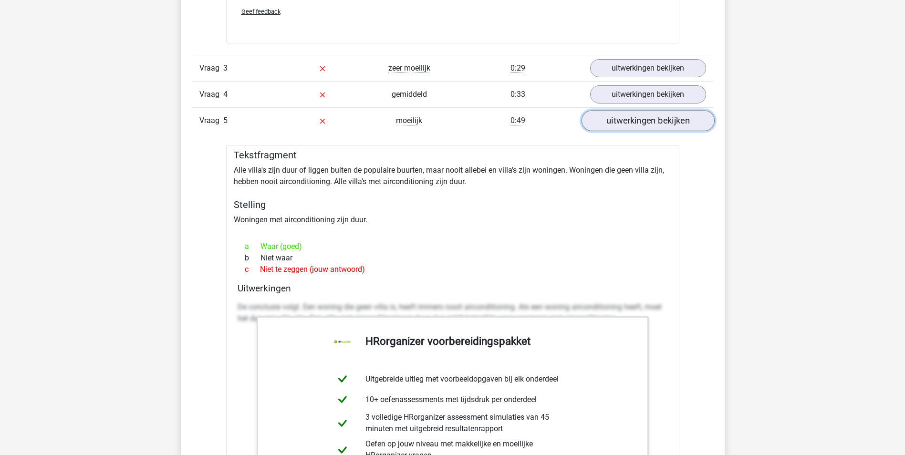
click at [647, 119] on link "uitwerkingen bekijken" at bounding box center [647, 120] width 133 height 21
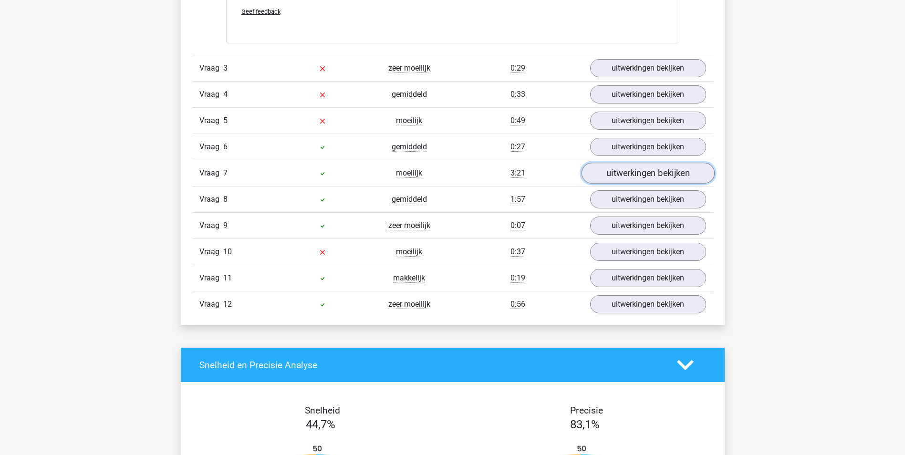
click at [656, 176] on link "uitwerkingen bekijken" at bounding box center [647, 173] width 133 height 21
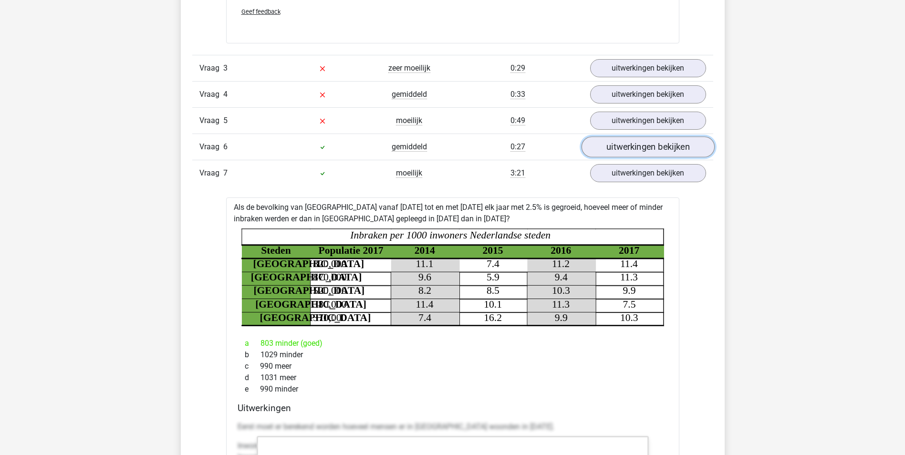
click at [659, 152] on link "uitwerkingen bekijken" at bounding box center [647, 146] width 133 height 21
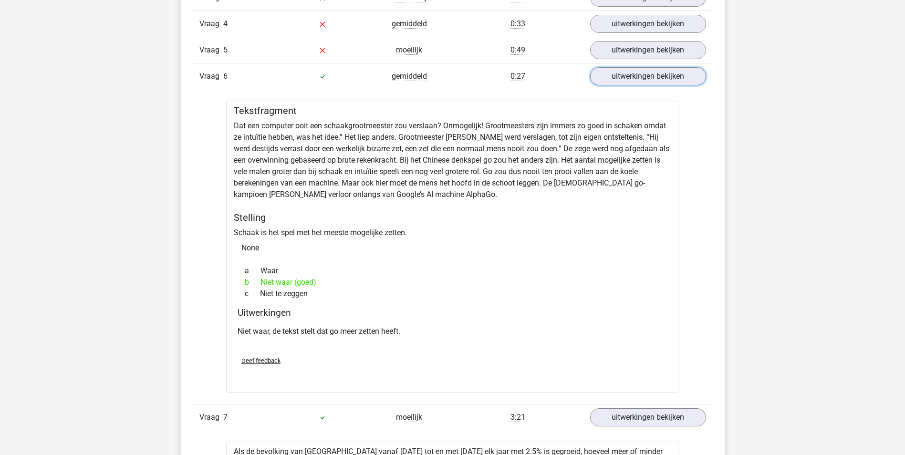
scroll to position [1814, 0]
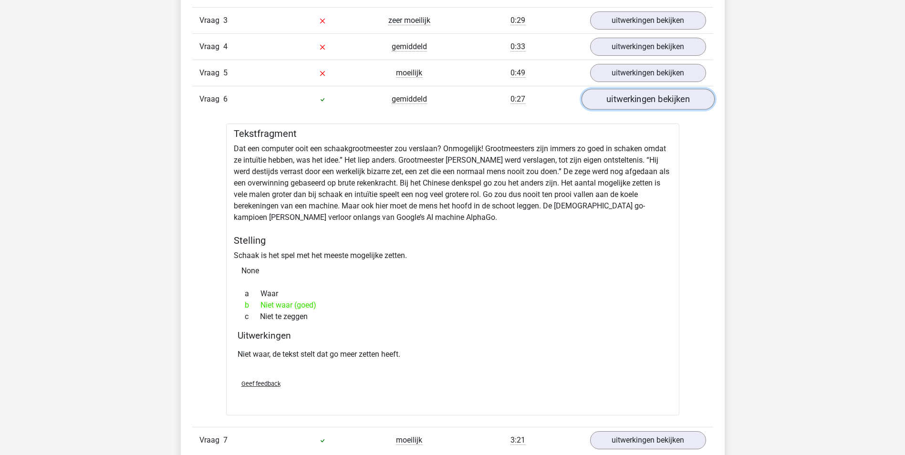
click at [642, 99] on link "uitwerkingen bekijken" at bounding box center [647, 99] width 133 height 21
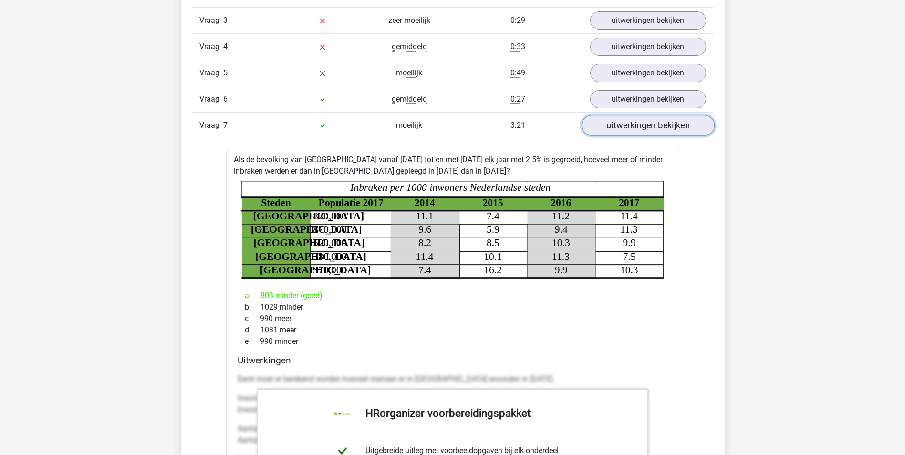
click at [639, 124] on link "uitwerkingen bekijken" at bounding box center [647, 125] width 133 height 21
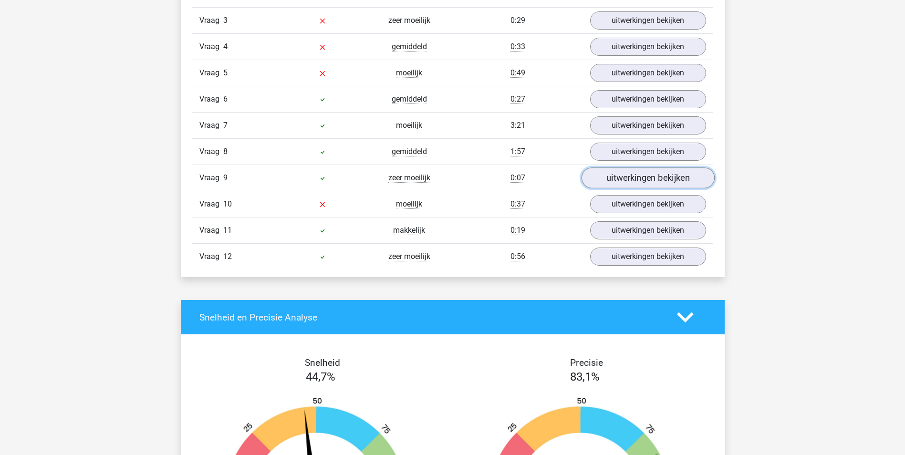
click at [639, 176] on link "uitwerkingen bekijken" at bounding box center [647, 178] width 133 height 21
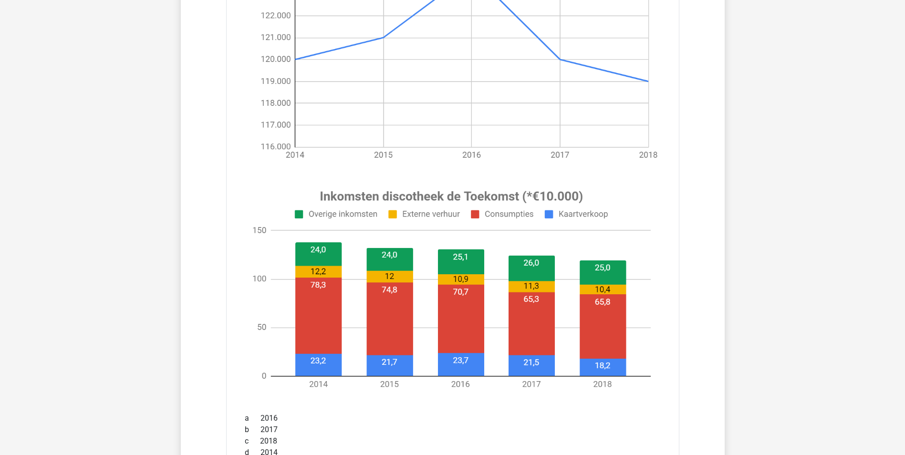
scroll to position [1957, 0]
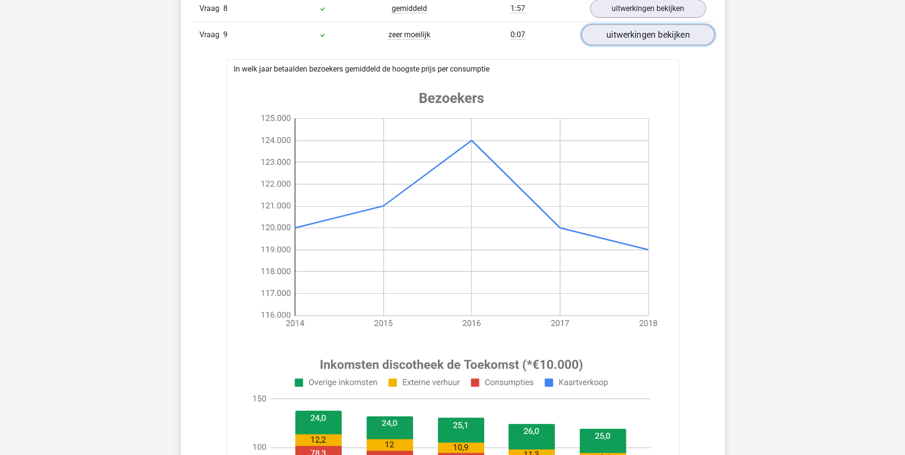
click at [637, 27] on link "uitwerkingen bekijken" at bounding box center [647, 34] width 133 height 21
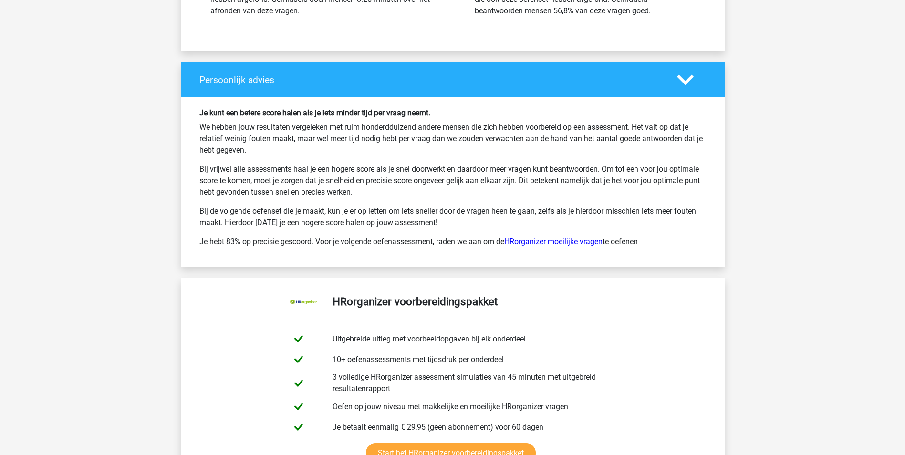
scroll to position [2386, 0]
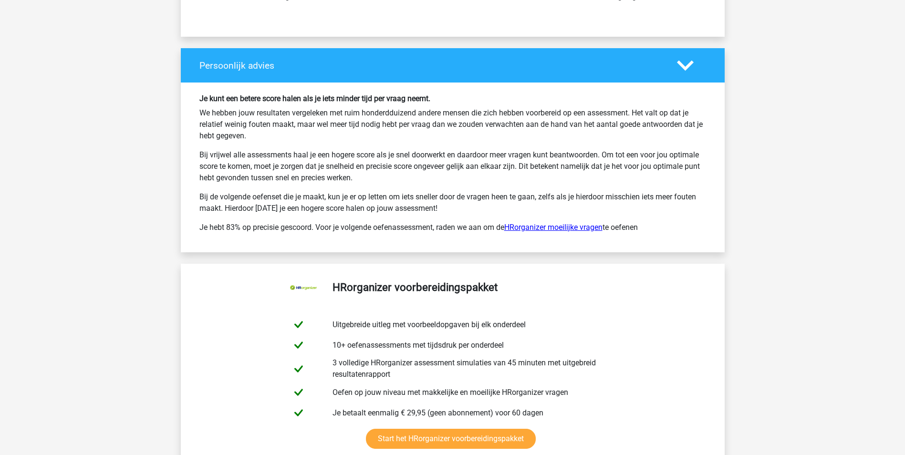
click at [585, 227] on link "HRorganizer moeilijke vragen" at bounding box center [553, 227] width 98 height 9
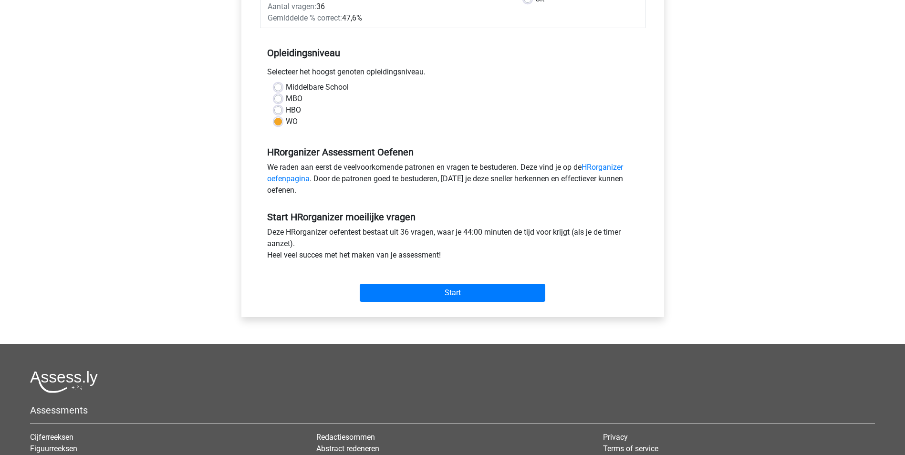
scroll to position [191, 0]
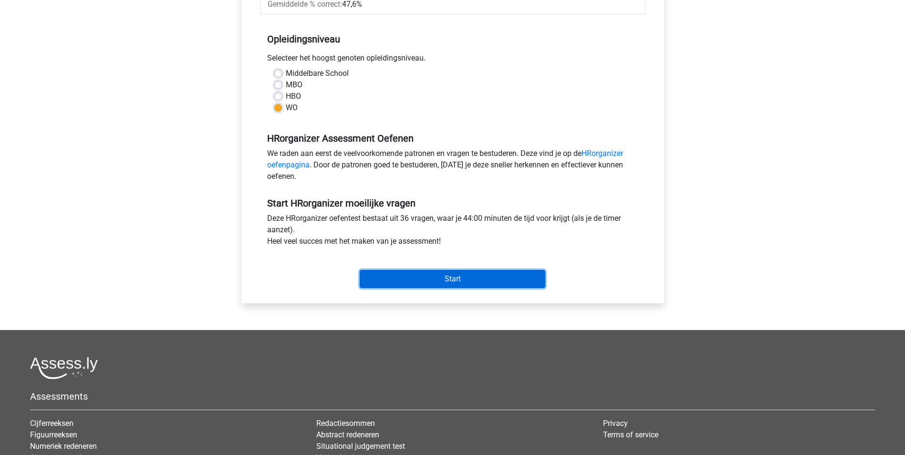
click at [537, 273] on input "Start" at bounding box center [453, 279] width 186 height 18
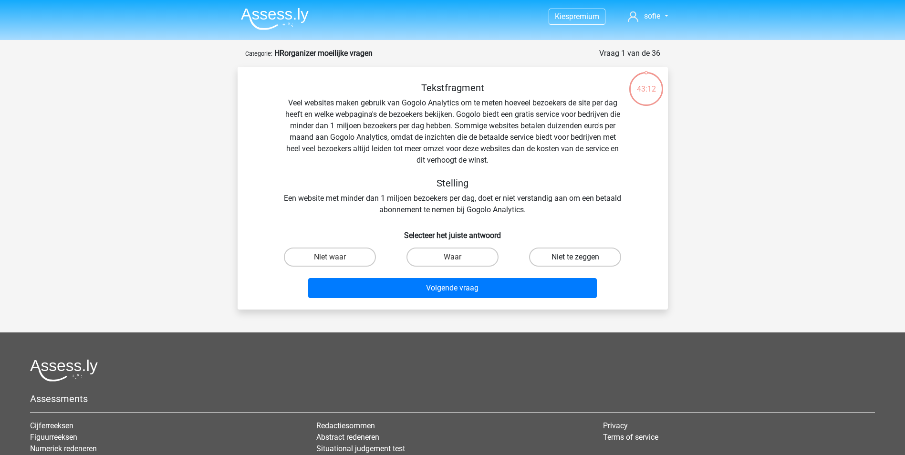
click at [549, 252] on label "Niet te zeggen" at bounding box center [575, 257] width 92 height 19
click at [576, 257] on input "Niet te zeggen" at bounding box center [579, 260] width 6 height 6
radio input "true"
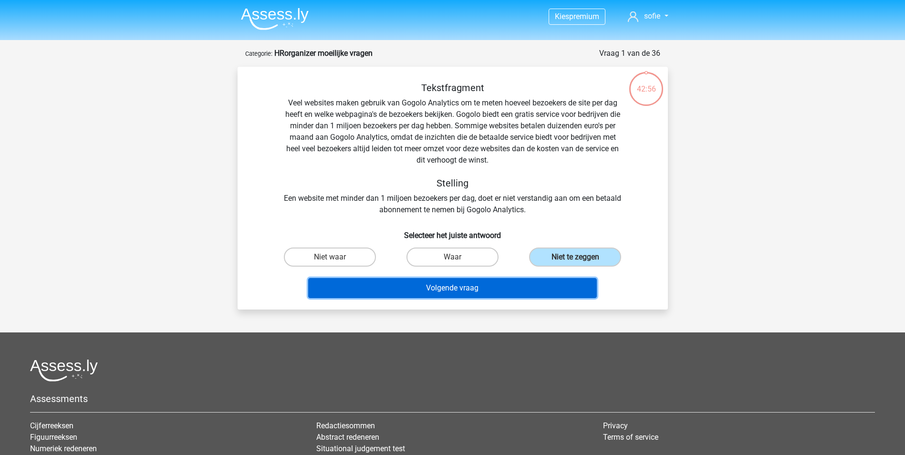
click at [398, 287] on button "Volgende vraag" at bounding box center [452, 288] width 289 height 20
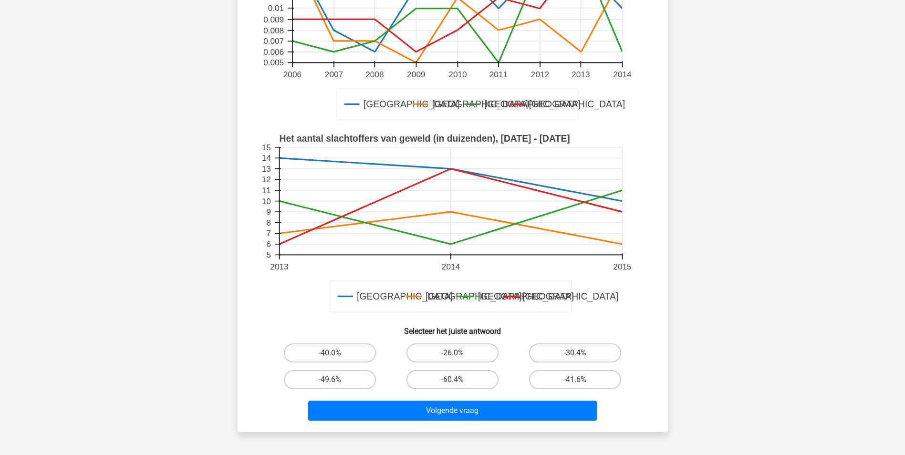
scroll to position [191, 0]
click at [297, 343] on label "-40.0%" at bounding box center [330, 352] width 92 height 19
click at [330, 353] on input "-40.0%" at bounding box center [333, 356] width 6 height 6
radio input "true"
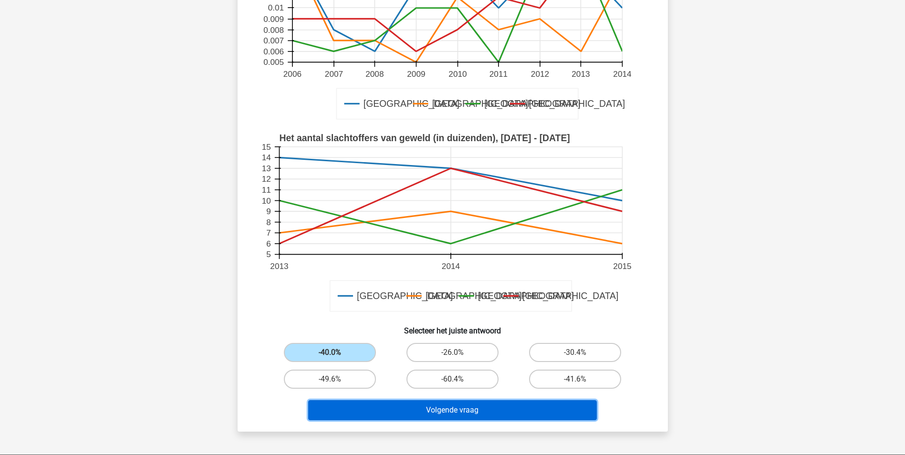
click at [372, 400] on button "Volgende vraag" at bounding box center [452, 410] width 289 height 20
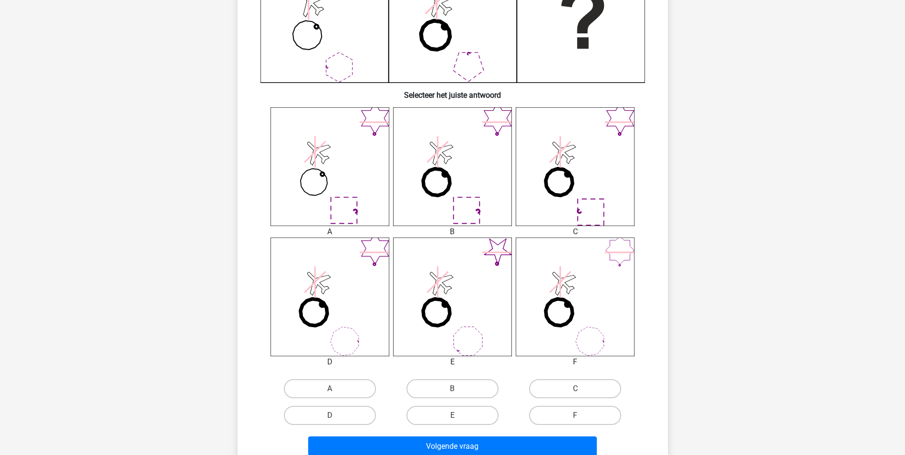
scroll to position [286, 0]
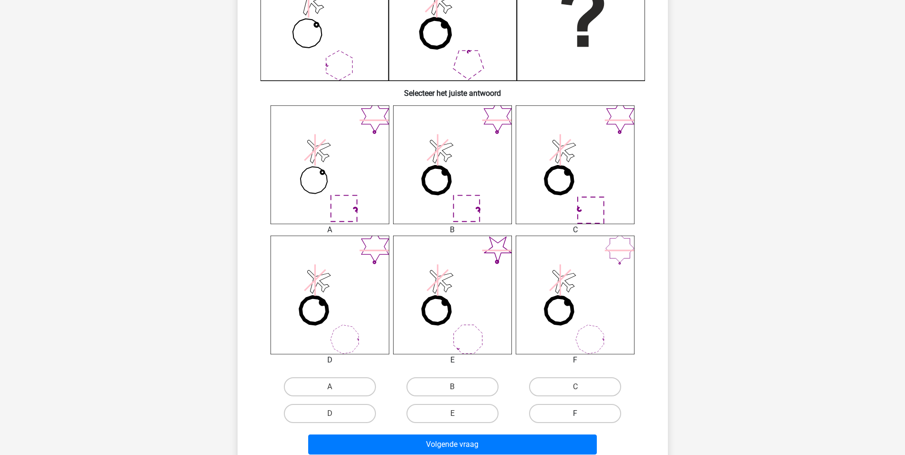
click at [560, 414] on label "F" at bounding box center [575, 413] width 92 height 19
click at [576, 414] on input "F" at bounding box center [579, 417] width 6 height 6
radio input "true"
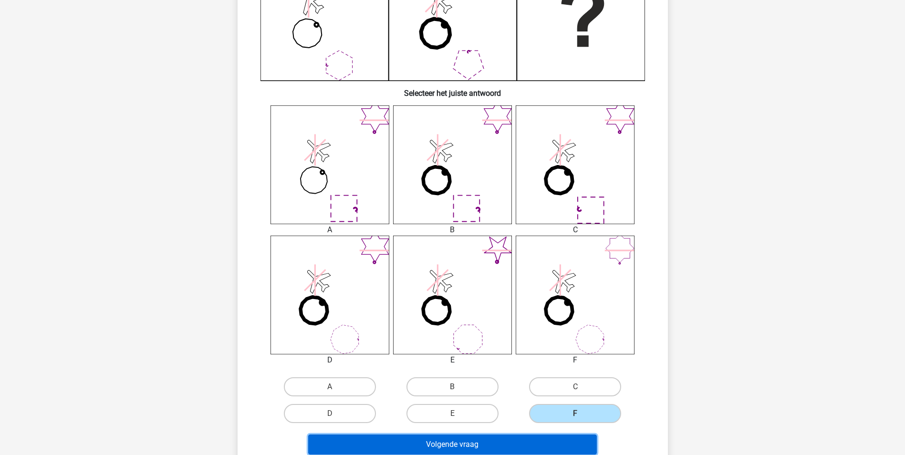
click at [542, 441] on button "Volgende vraag" at bounding box center [452, 445] width 289 height 20
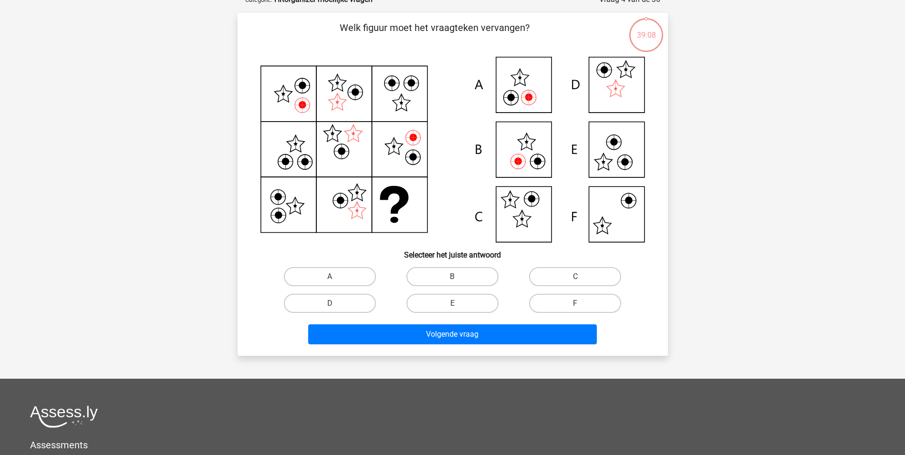
scroll to position [48, 0]
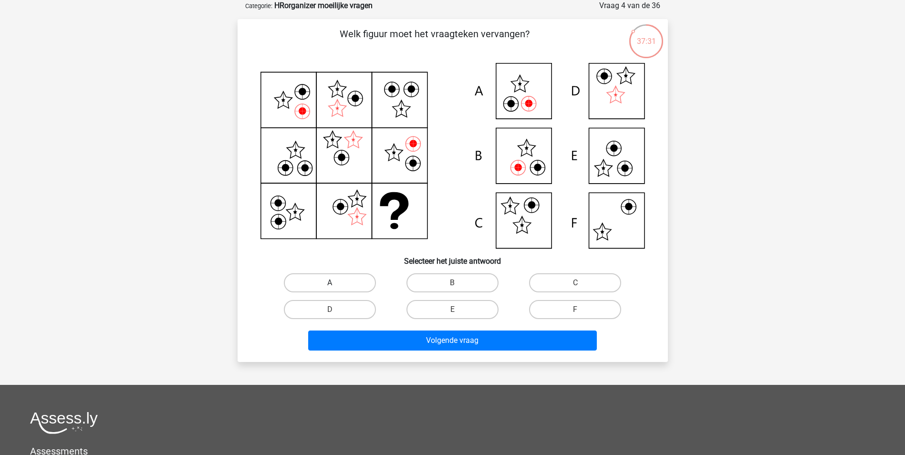
click at [327, 289] on label "A" at bounding box center [330, 282] width 92 height 19
click at [330, 289] on input "A" at bounding box center [333, 286] width 6 height 6
radio input "true"
click at [355, 330] on div "Volgende vraag" at bounding box center [453, 338] width 400 height 31
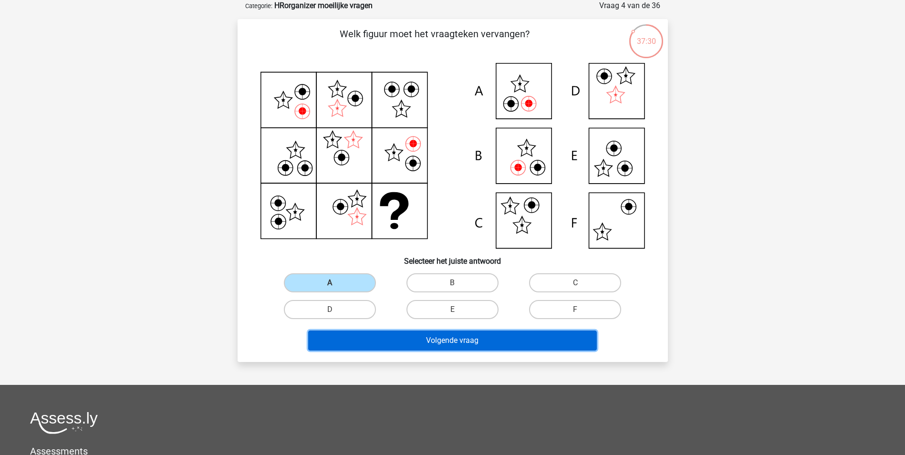
click at [358, 337] on button "Volgende vraag" at bounding box center [452, 341] width 289 height 20
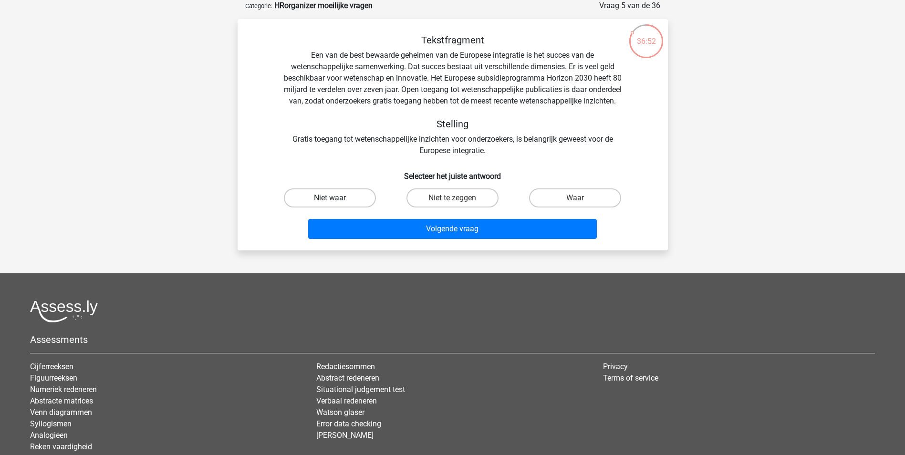
click at [353, 208] on label "Niet waar" at bounding box center [330, 198] width 92 height 19
click at [336, 204] on input "Niet waar" at bounding box center [333, 201] width 6 height 6
radio input "true"
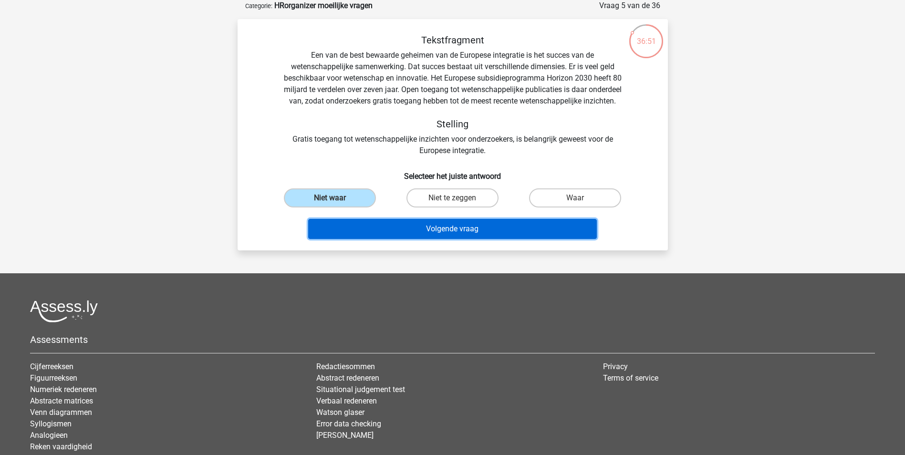
click at [370, 239] on button "Volgende vraag" at bounding box center [452, 229] width 289 height 20
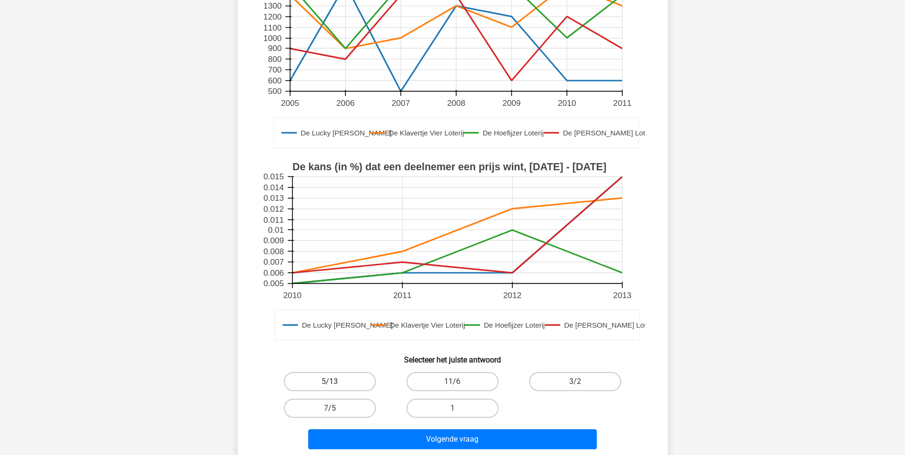
scroll to position [191, 0]
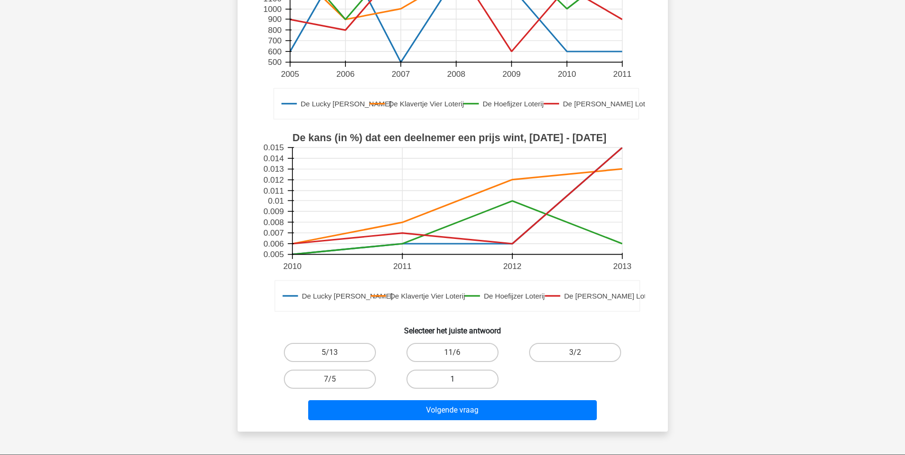
click at [463, 384] on label "1" at bounding box center [453, 379] width 92 height 19
click at [459, 384] on input "1" at bounding box center [455, 382] width 6 height 6
radio input "true"
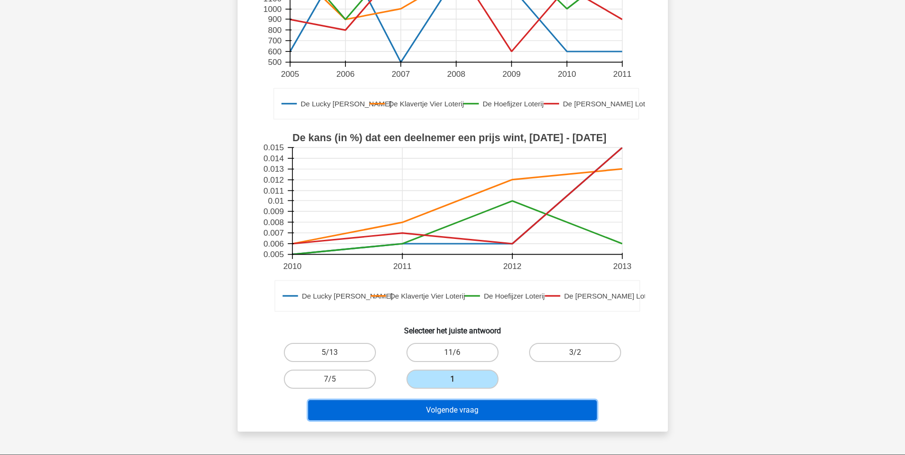
click at [460, 407] on button "Volgende vraag" at bounding box center [452, 410] width 289 height 20
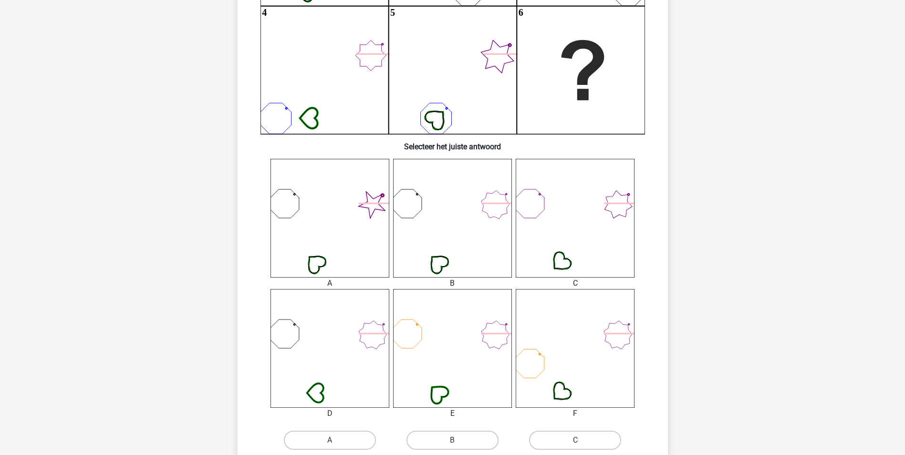
scroll to position [239, 0]
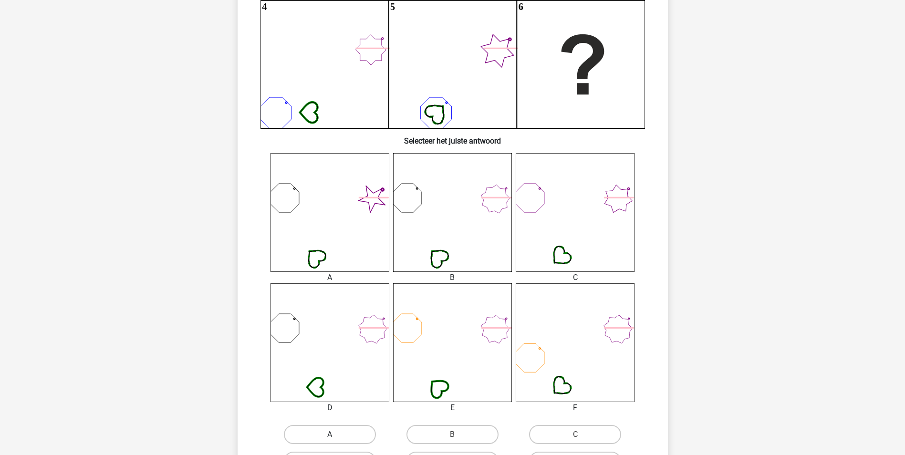
click at [323, 433] on label "A" at bounding box center [330, 434] width 92 height 19
click at [330, 435] on input "A" at bounding box center [333, 438] width 6 height 6
radio input "true"
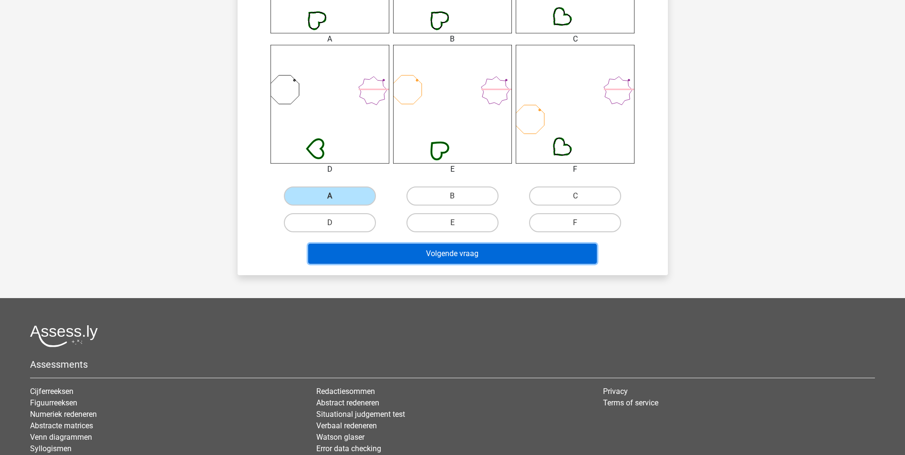
click at [487, 252] on button "Volgende vraag" at bounding box center [452, 254] width 289 height 20
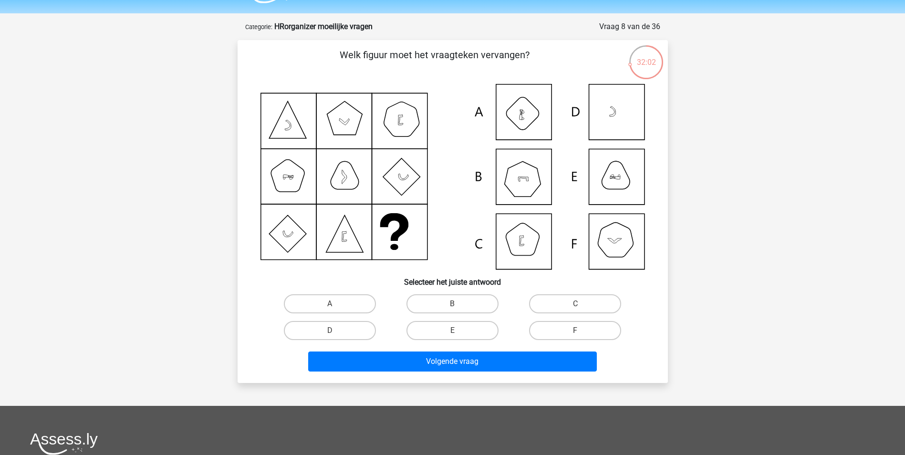
scroll to position [48, 0]
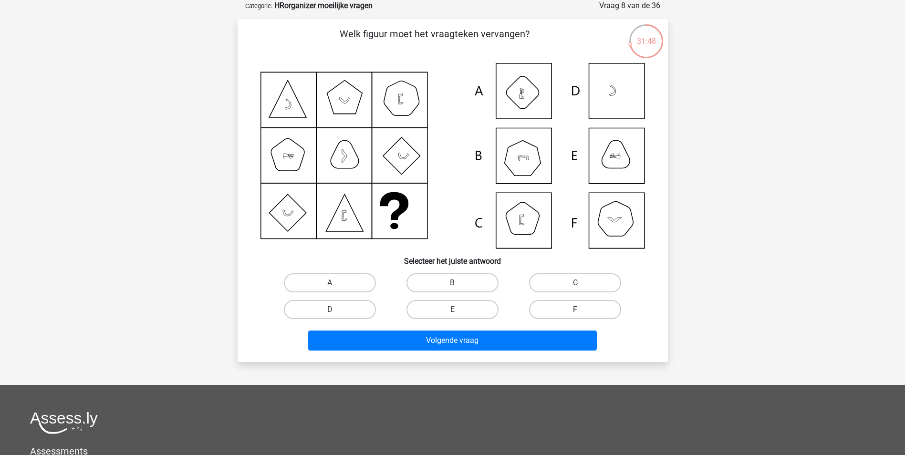
click at [579, 308] on label "F" at bounding box center [575, 309] width 92 height 19
click at [579, 310] on input "F" at bounding box center [579, 313] width 6 height 6
radio input "true"
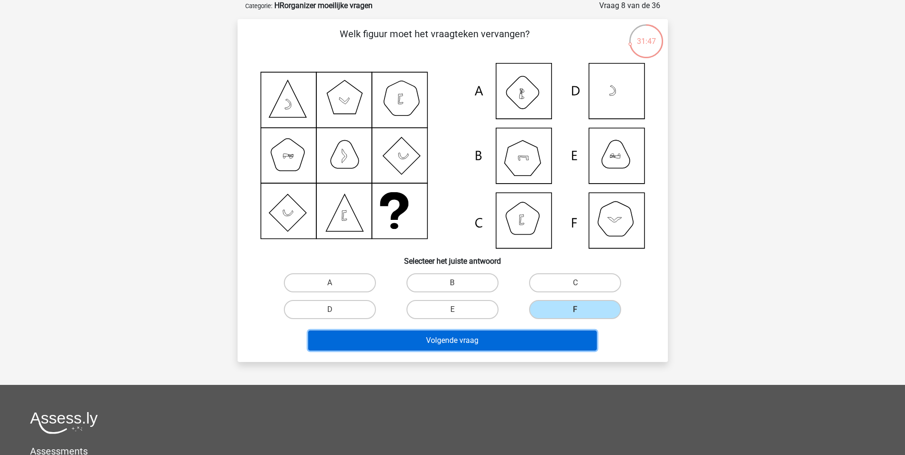
click at [558, 334] on button "Volgende vraag" at bounding box center [452, 341] width 289 height 20
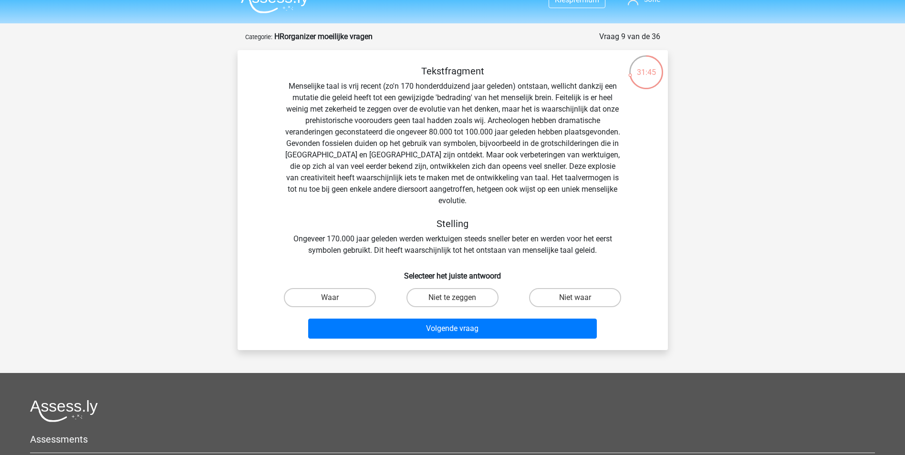
scroll to position [0, 0]
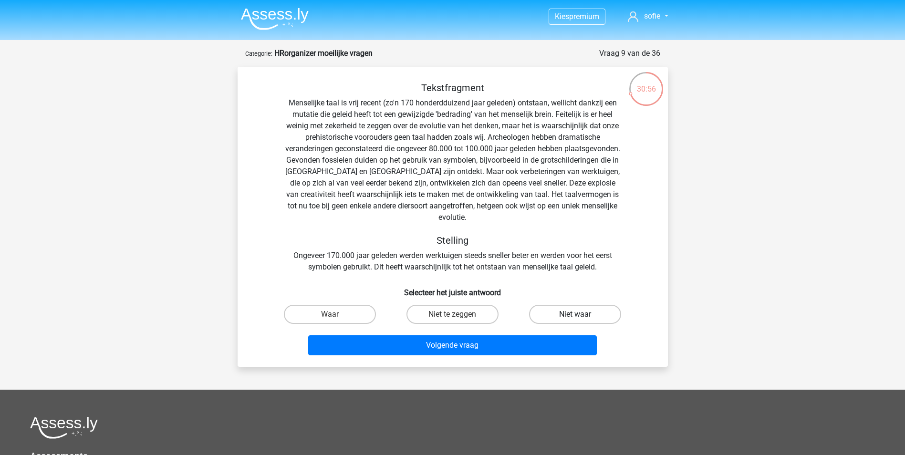
click at [540, 306] on label "Niet waar" at bounding box center [575, 314] width 92 height 19
click at [576, 315] on input "Niet waar" at bounding box center [579, 318] width 6 height 6
radio input "true"
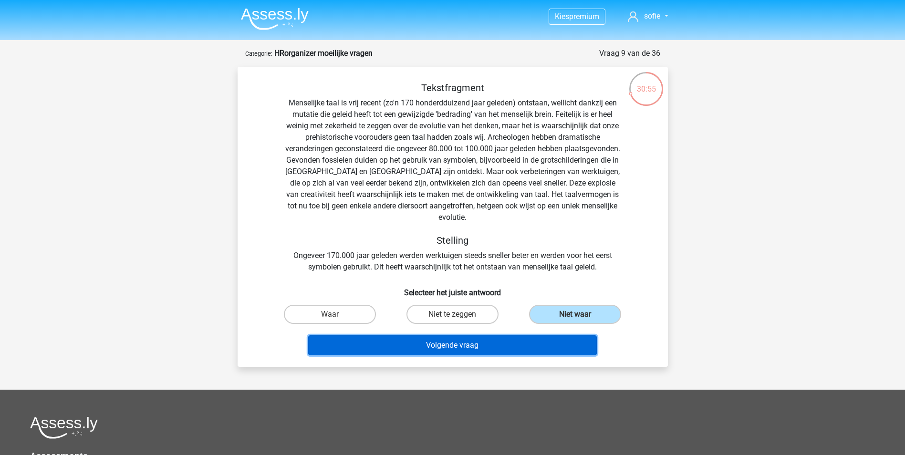
click at [517, 336] on button "Volgende vraag" at bounding box center [452, 346] width 289 height 20
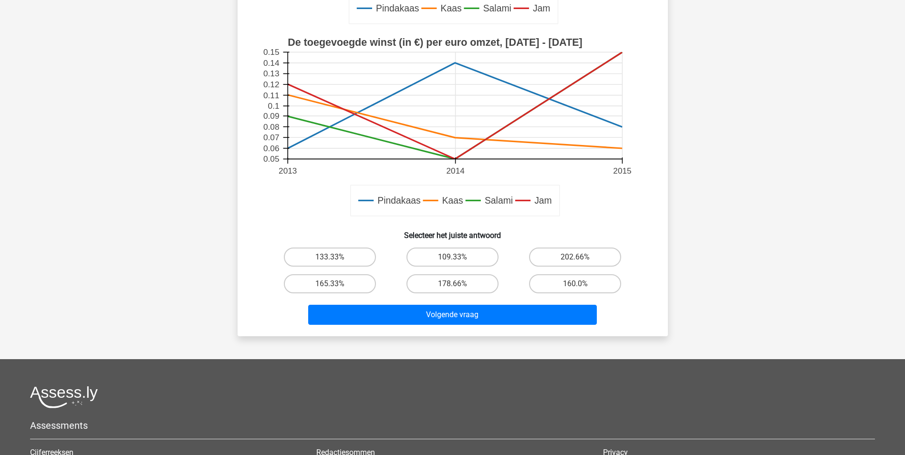
scroll to position [191, 0]
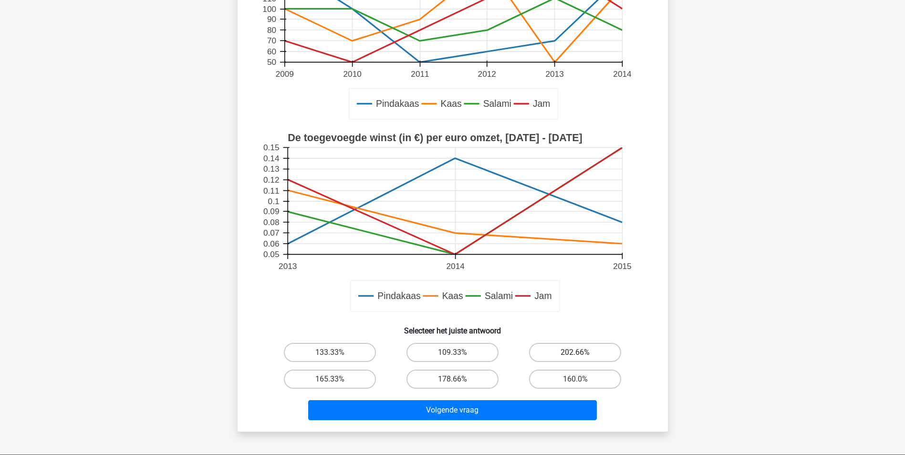
click at [597, 351] on label "202.66%" at bounding box center [575, 352] width 92 height 19
click at [582, 353] on input "202.66%" at bounding box center [579, 356] width 6 height 6
radio input "true"
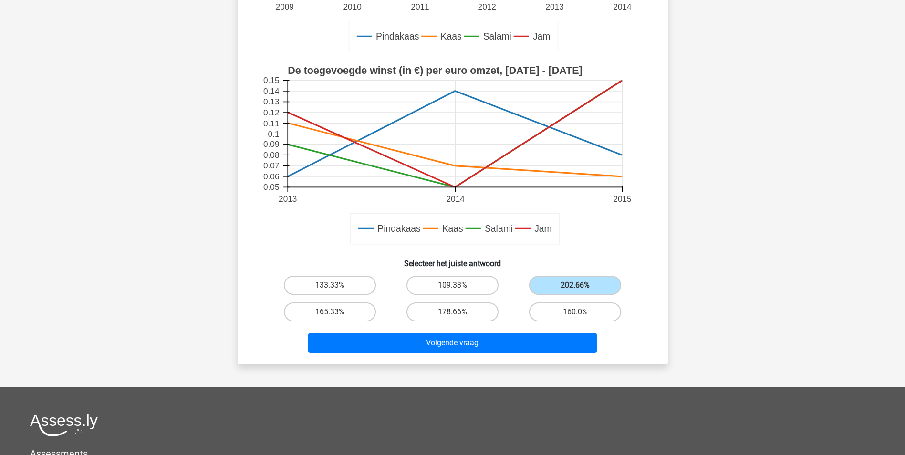
scroll to position [286, 0]
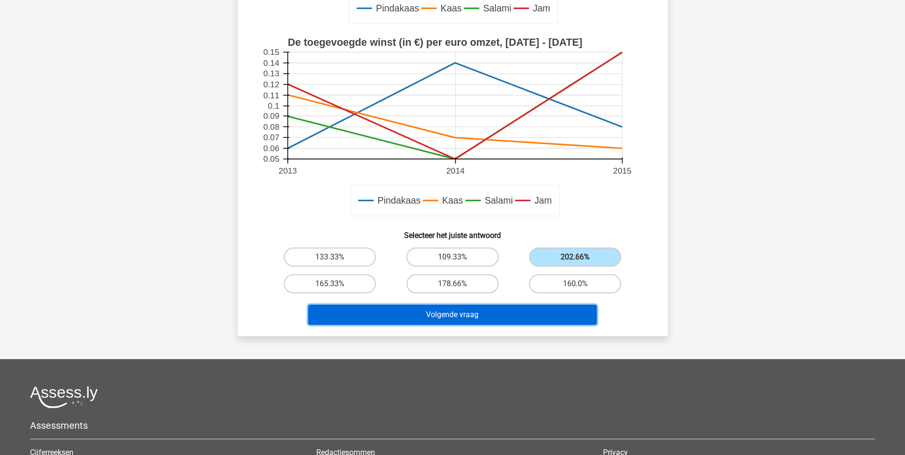
click at [457, 314] on button "Volgende vraag" at bounding box center [452, 315] width 289 height 20
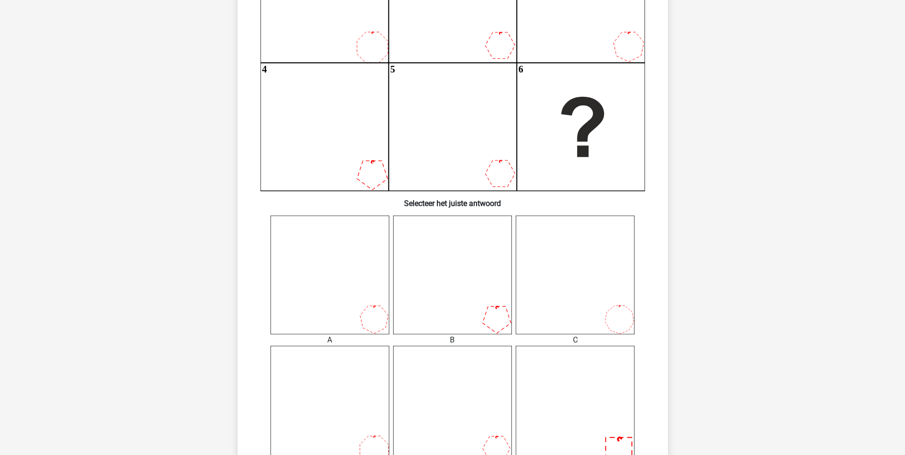
scroll to position [239, 0]
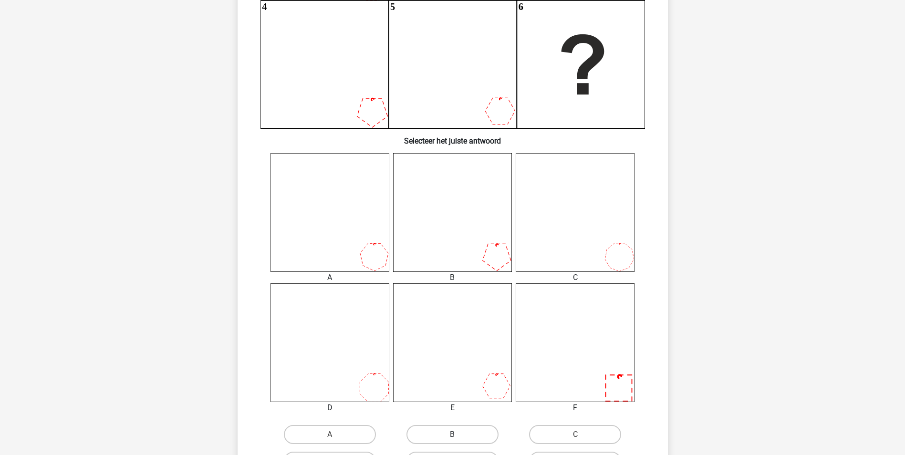
click at [469, 431] on label "B" at bounding box center [453, 434] width 92 height 19
click at [459, 435] on input "B" at bounding box center [455, 438] width 6 height 6
radio input "true"
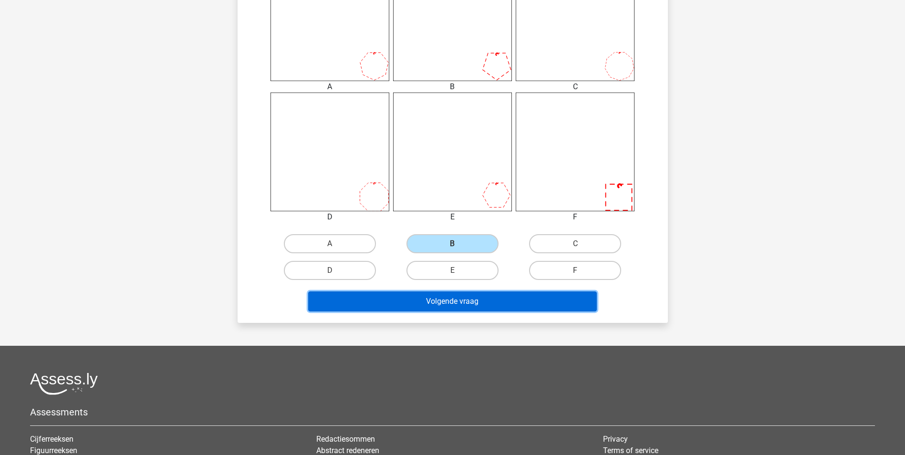
click at [480, 303] on button "Volgende vraag" at bounding box center [452, 302] width 289 height 20
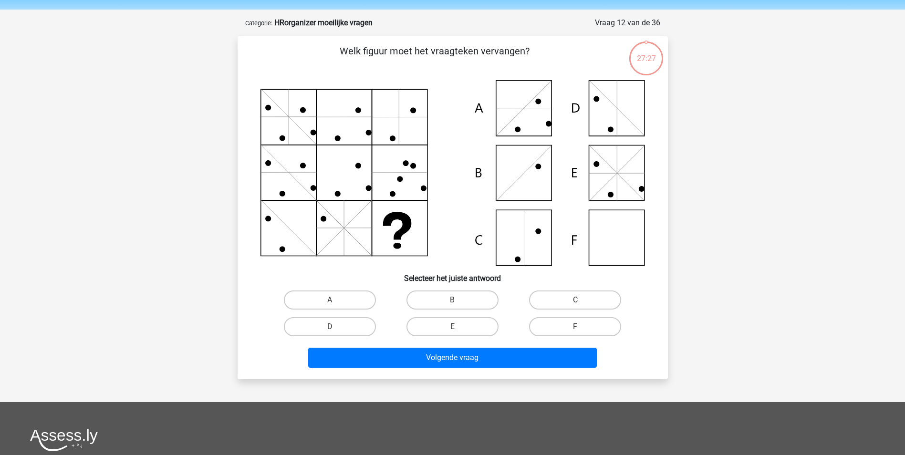
scroll to position [0, 0]
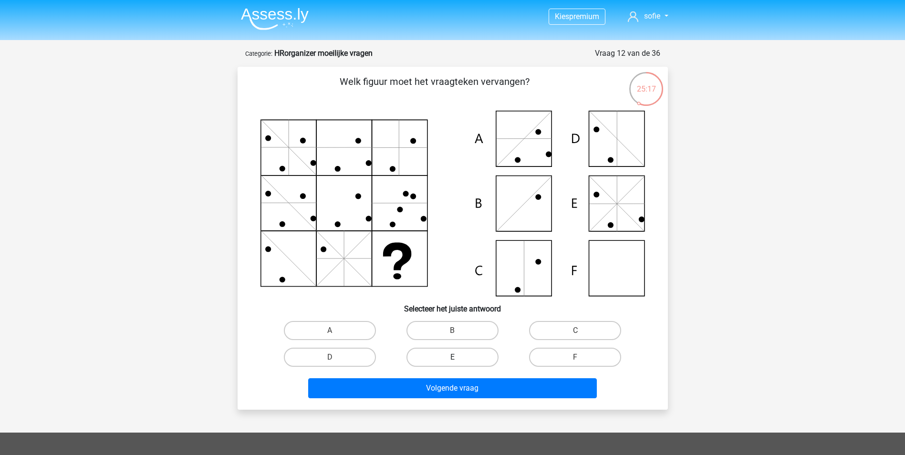
click at [471, 364] on label "E" at bounding box center [453, 357] width 92 height 19
click at [459, 364] on input "E" at bounding box center [455, 360] width 6 height 6
radio input "true"
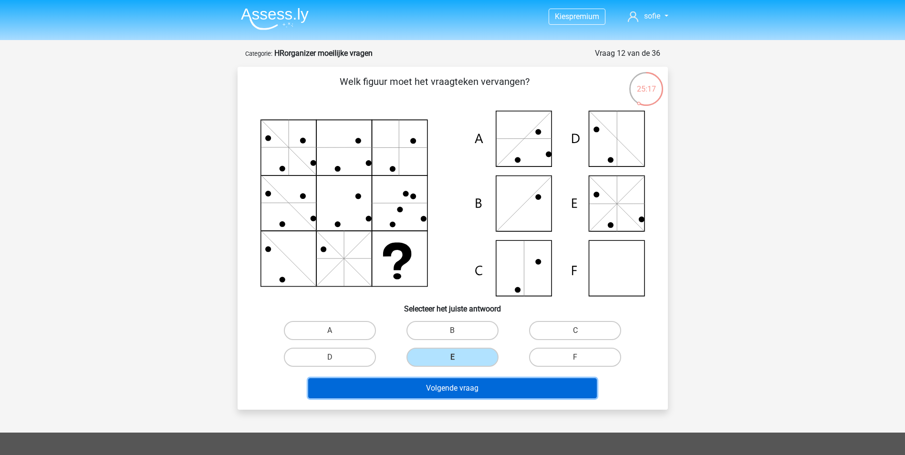
click at [474, 388] on button "Volgende vraag" at bounding box center [452, 388] width 289 height 20
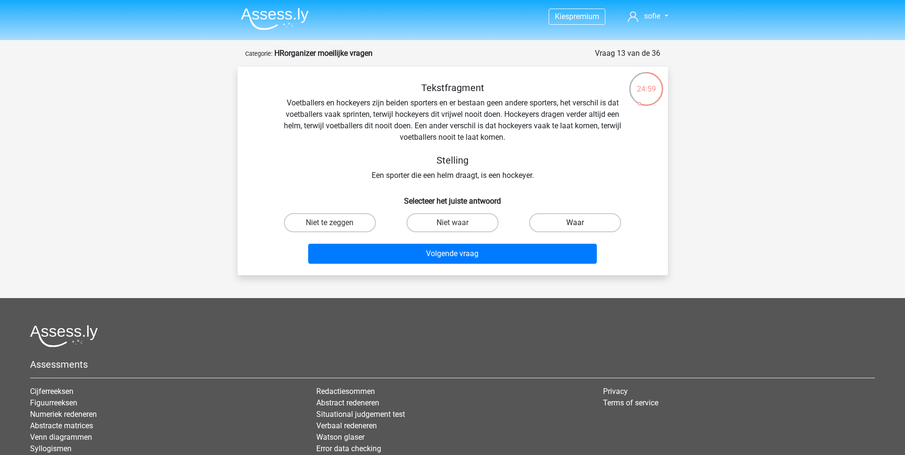
click at [563, 222] on label "Waar" at bounding box center [575, 222] width 92 height 19
click at [576, 223] on input "Waar" at bounding box center [579, 226] width 6 height 6
radio input "true"
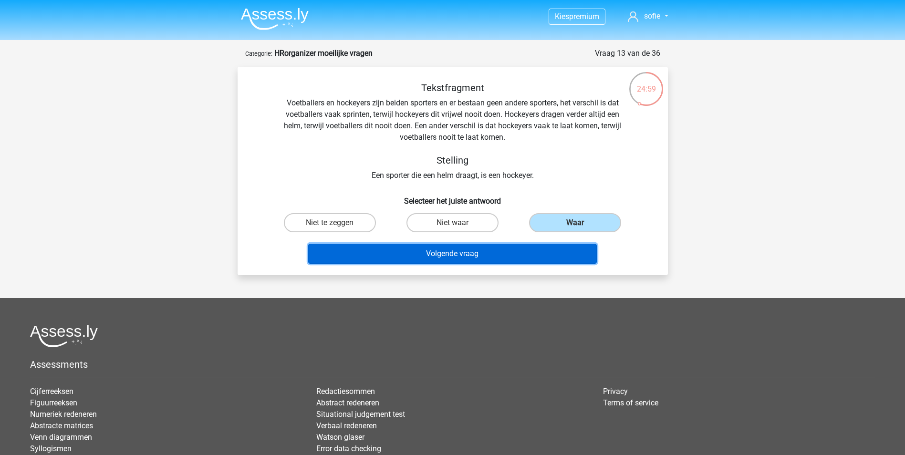
click at [549, 247] on button "Volgende vraag" at bounding box center [452, 254] width 289 height 20
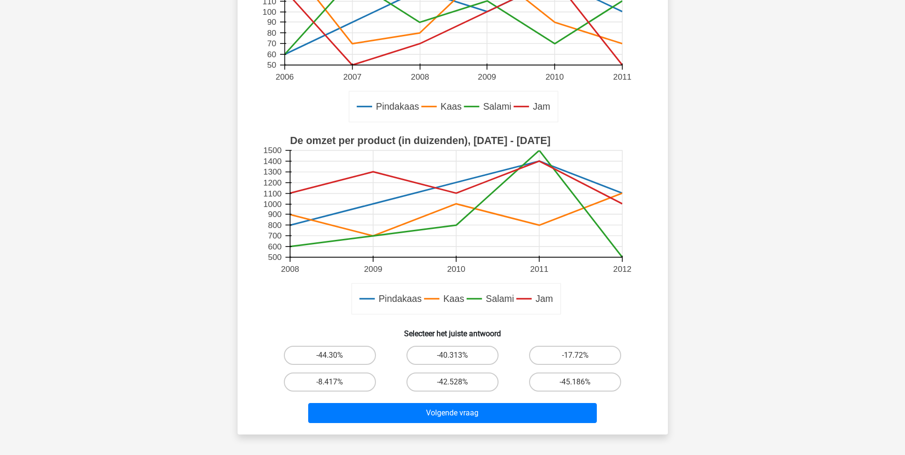
scroll to position [191, 0]
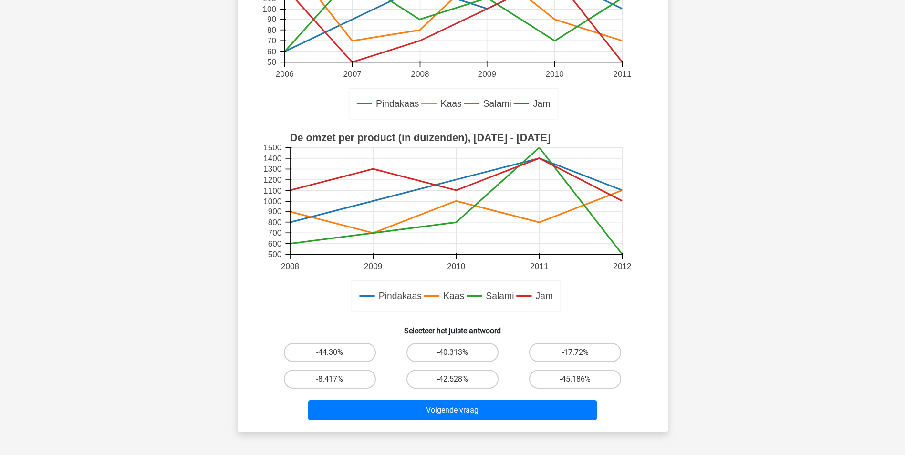
click at [438, 369] on div "-42.528%" at bounding box center [452, 379] width 123 height 27
click at [438, 375] on label "-42.528%" at bounding box center [453, 379] width 92 height 19
click at [452, 379] on input "-42.528%" at bounding box center [455, 382] width 6 height 6
radio input "true"
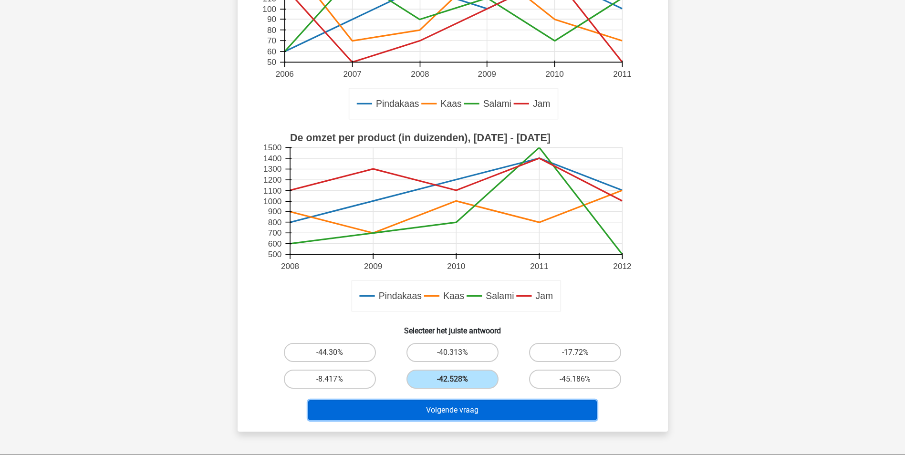
click at [437, 402] on button "Volgende vraag" at bounding box center [452, 410] width 289 height 20
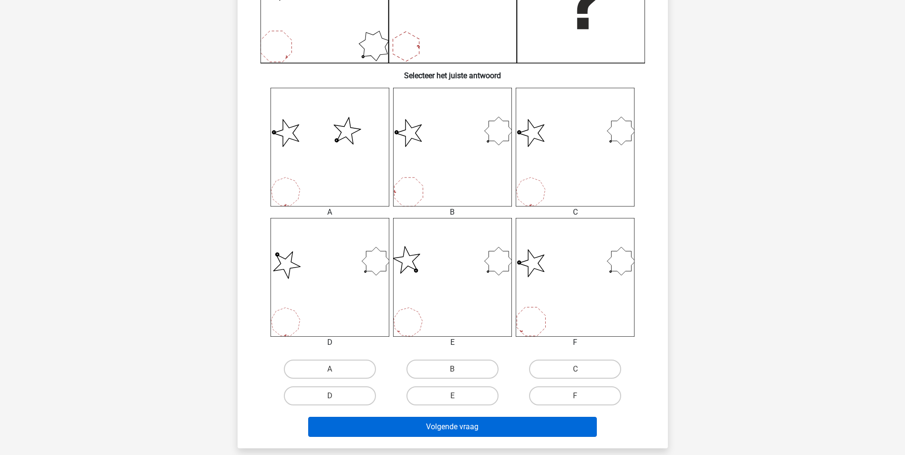
scroll to position [334, 0]
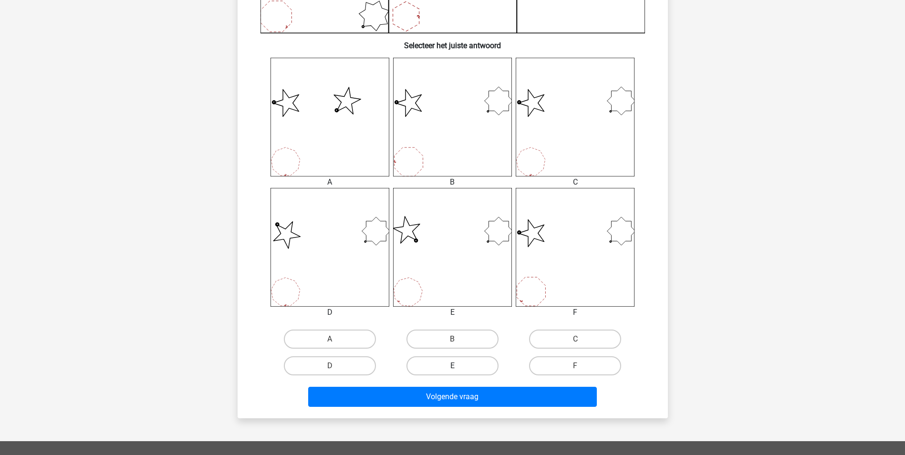
click at [459, 364] on label "E" at bounding box center [453, 366] width 92 height 19
click at [459, 366] on input "E" at bounding box center [455, 369] width 6 height 6
radio input "true"
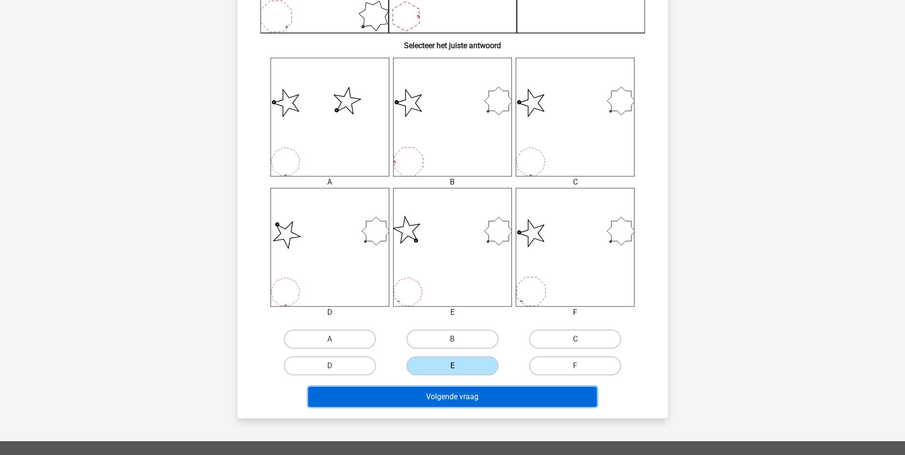
click at [458, 389] on button "Volgende vraag" at bounding box center [452, 397] width 289 height 20
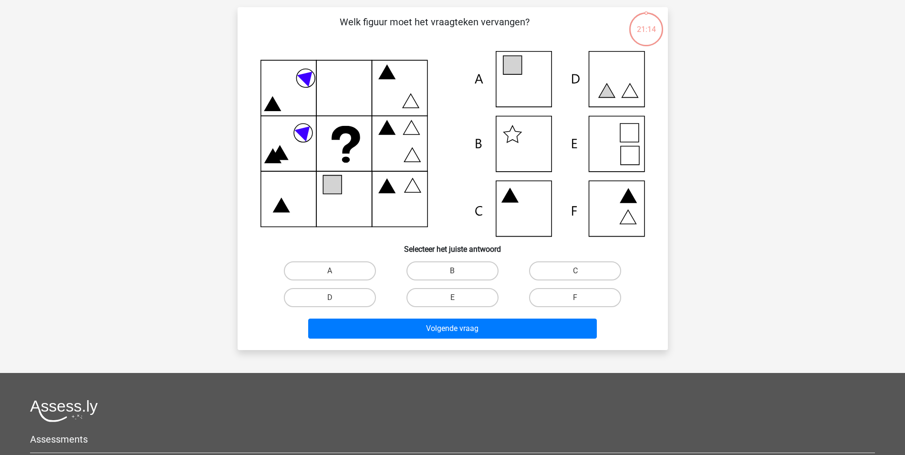
scroll to position [48, 0]
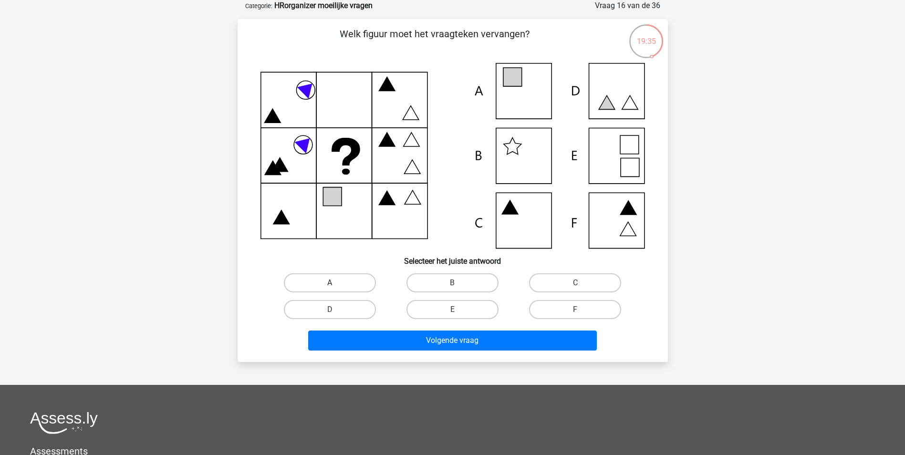
click at [322, 280] on label "A" at bounding box center [330, 282] width 92 height 19
click at [330, 283] on input "A" at bounding box center [333, 286] width 6 height 6
radio input "true"
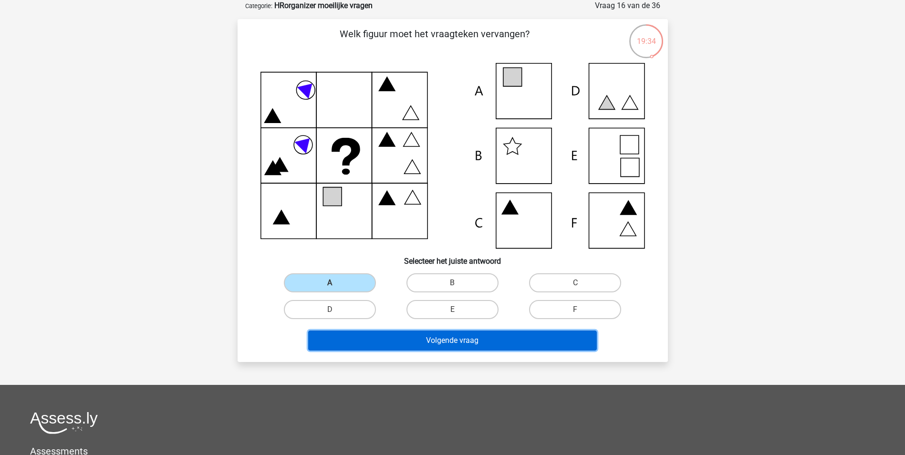
click at [363, 335] on button "Volgende vraag" at bounding box center [452, 341] width 289 height 20
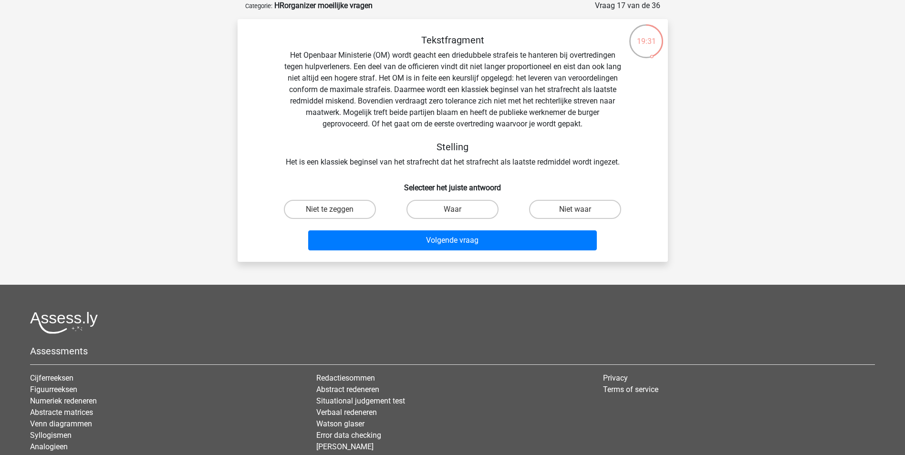
scroll to position [0, 0]
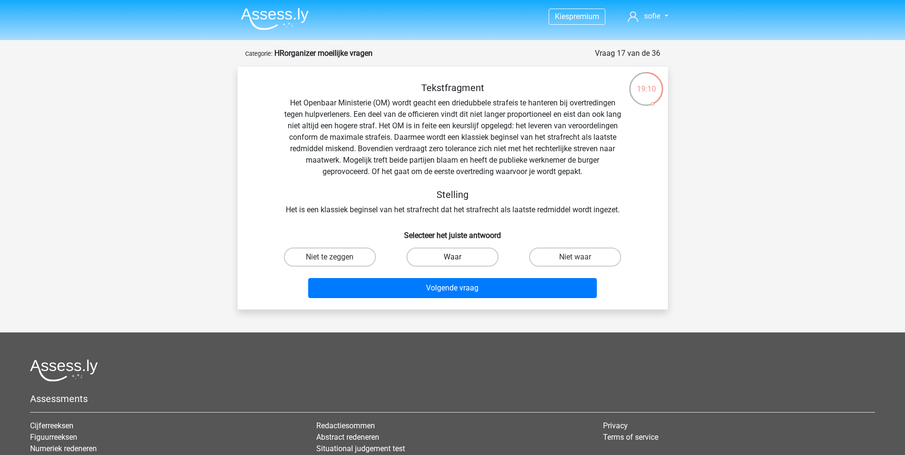
click at [448, 259] on label "Waar" at bounding box center [453, 257] width 92 height 19
click at [452, 259] on input "Waar" at bounding box center [455, 260] width 6 height 6
radio input "true"
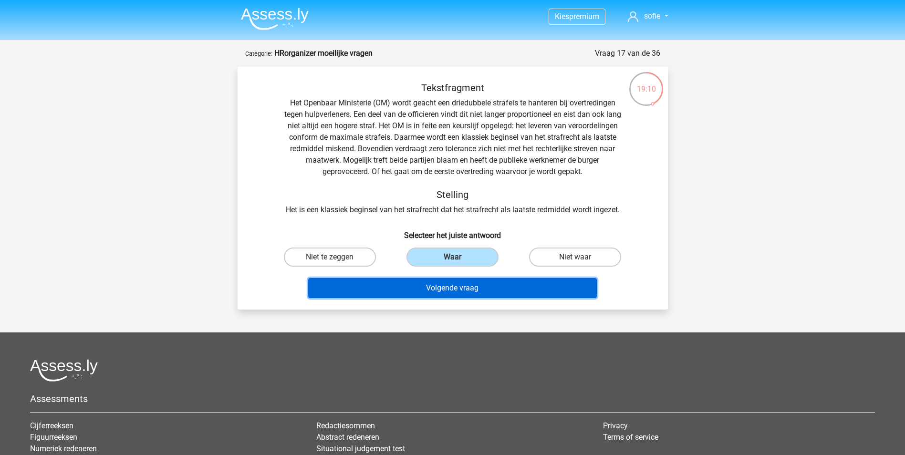
click at [447, 283] on button "Volgende vraag" at bounding box center [452, 288] width 289 height 20
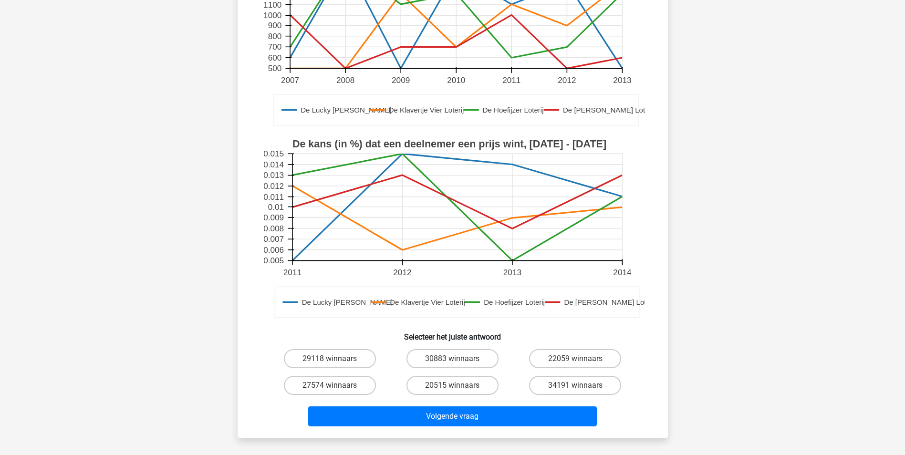
scroll to position [191, 0]
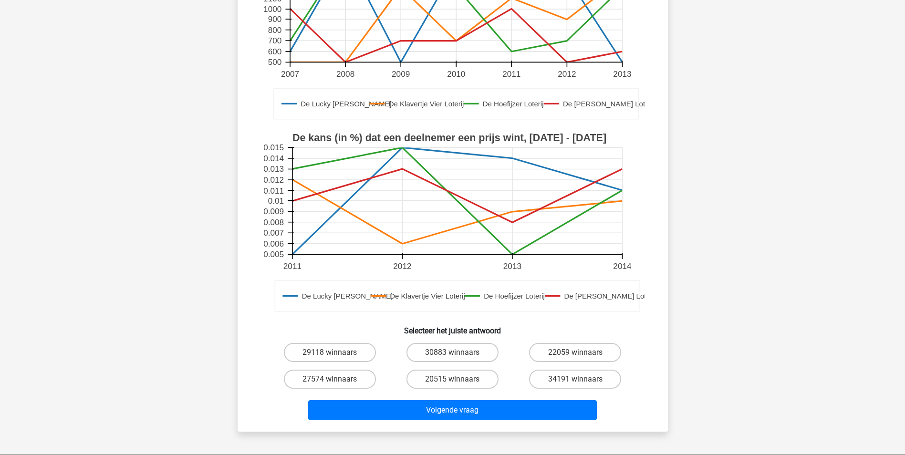
click at [571, 341] on div "22059 winnaars" at bounding box center [575, 352] width 123 height 27
click at [567, 348] on label "22059 winnaars" at bounding box center [575, 352] width 92 height 19
click at [576, 353] on input "22059 winnaars" at bounding box center [579, 356] width 6 height 6
radio input "true"
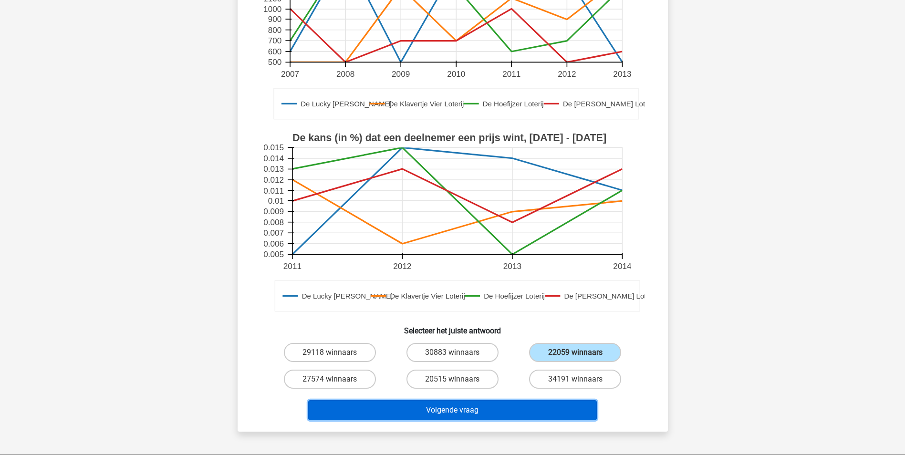
click at [528, 415] on button "Volgende vraag" at bounding box center [452, 410] width 289 height 20
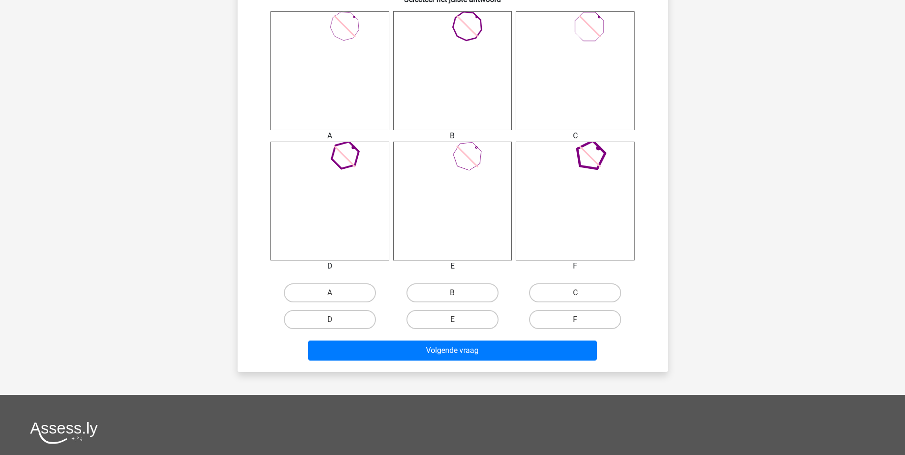
scroll to position [382, 0]
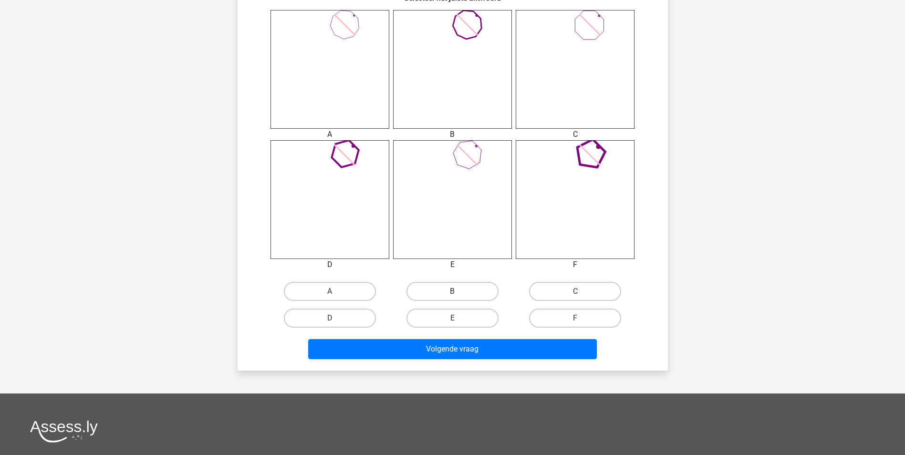
click at [458, 291] on label "B" at bounding box center [453, 291] width 92 height 19
click at [458, 292] on input "B" at bounding box center [455, 295] width 6 height 6
radio input "true"
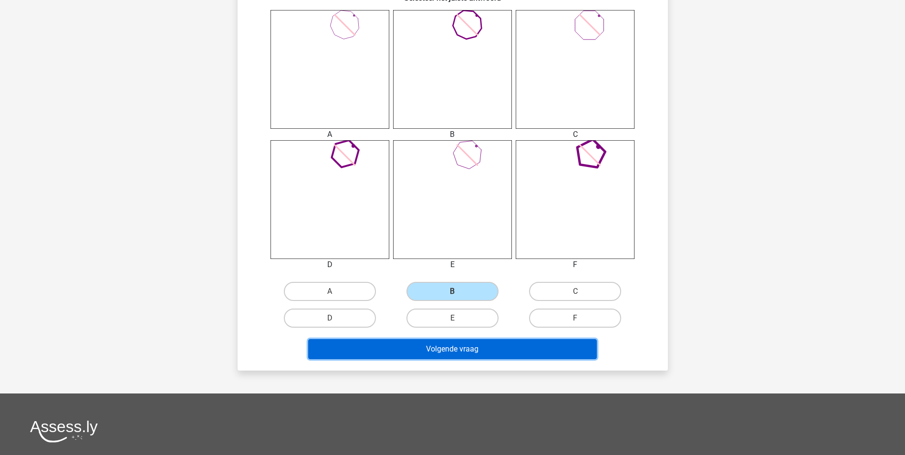
click at [457, 344] on button "Volgende vraag" at bounding box center [452, 349] width 289 height 20
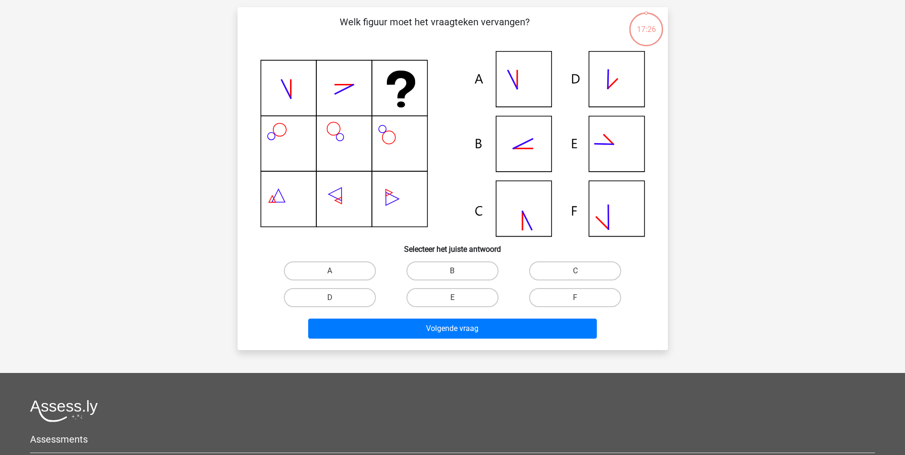
scroll to position [48, 0]
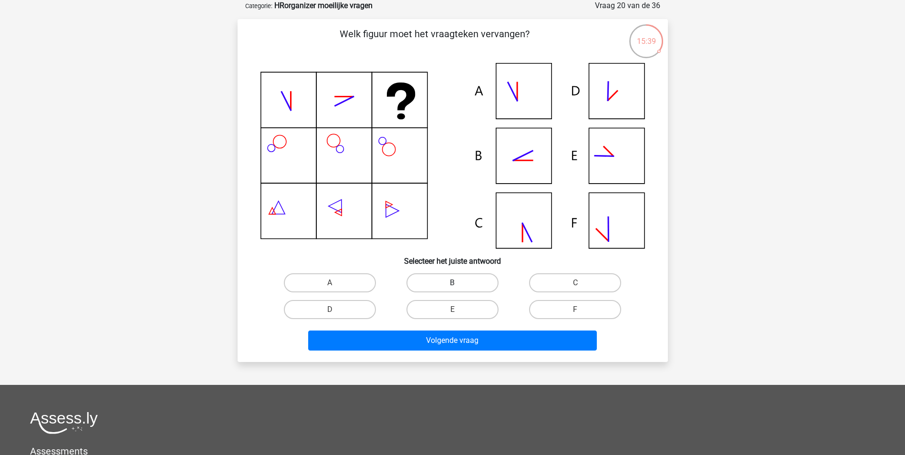
click at [412, 281] on label "B" at bounding box center [453, 282] width 92 height 19
click at [452, 283] on input "B" at bounding box center [455, 286] width 6 height 6
radio input "true"
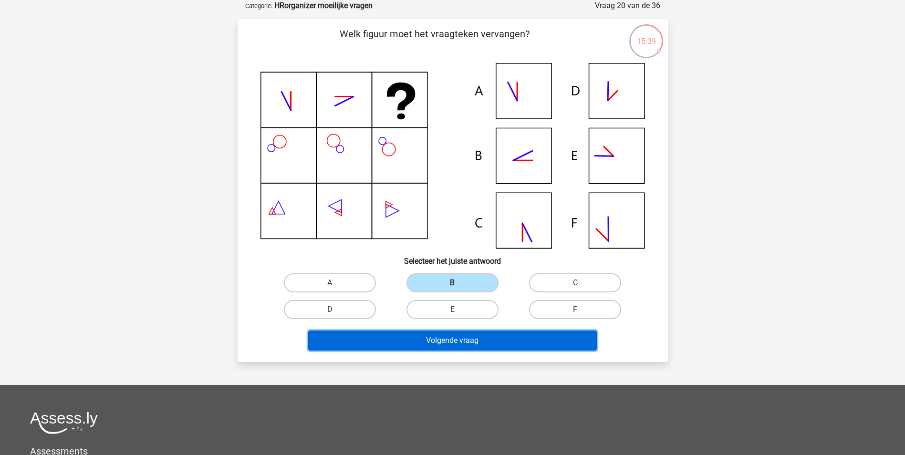
click at [423, 332] on button "Volgende vraag" at bounding box center [452, 341] width 289 height 20
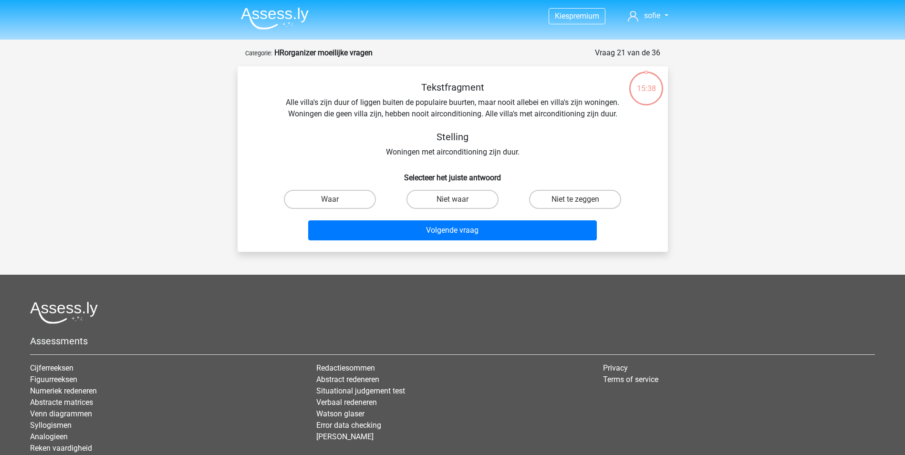
scroll to position [0, 0]
click at [348, 206] on label "Waar" at bounding box center [330, 199] width 92 height 19
click at [336, 206] on input "Waar" at bounding box center [333, 203] width 6 height 6
radio input "true"
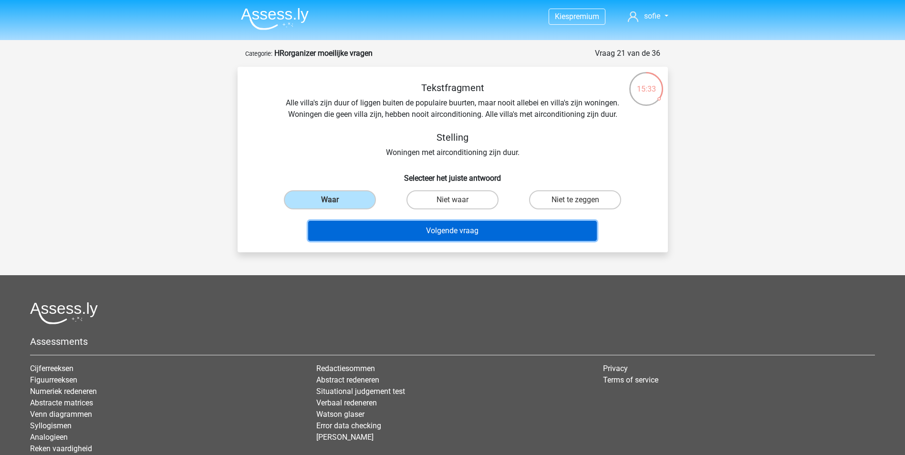
click at [372, 228] on button "Volgende vraag" at bounding box center [452, 231] width 289 height 20
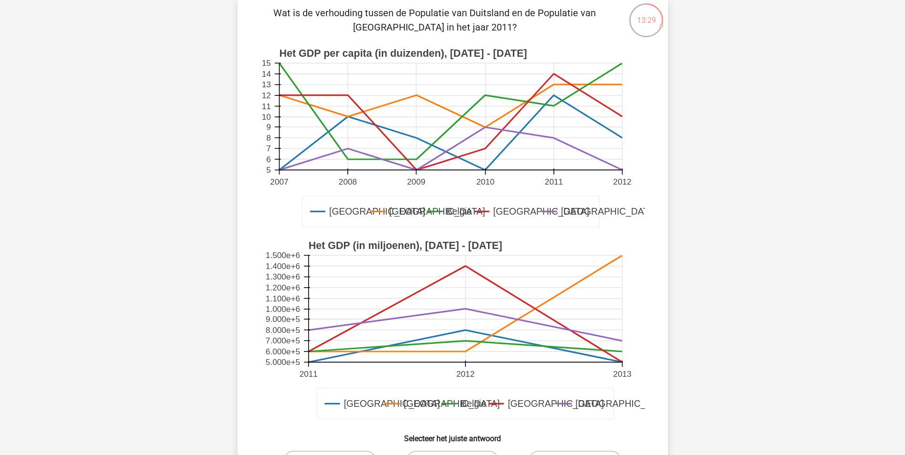
scroll to position [239, 0]
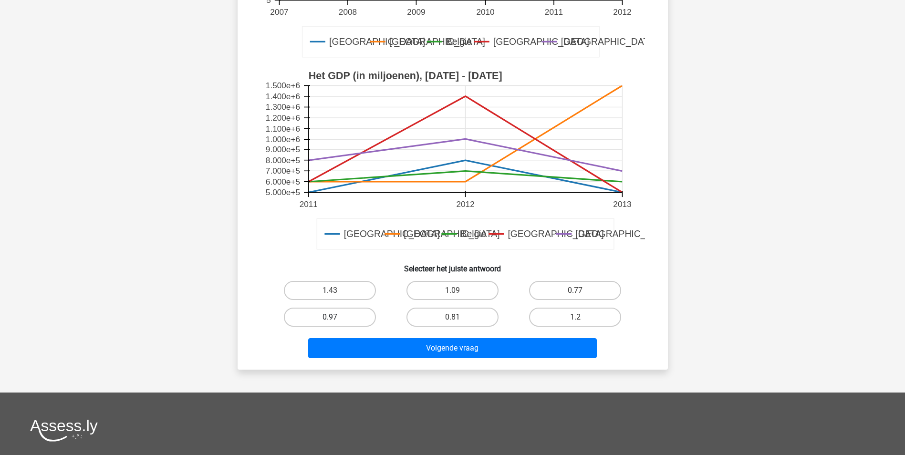
click at [343, 318] on label "0.97" at bounding box center [330, 317] width 92 height 19
click at [336, 318] on input "0.97" at bounding box center [333, 320] width 6 height 6
radio input "true"
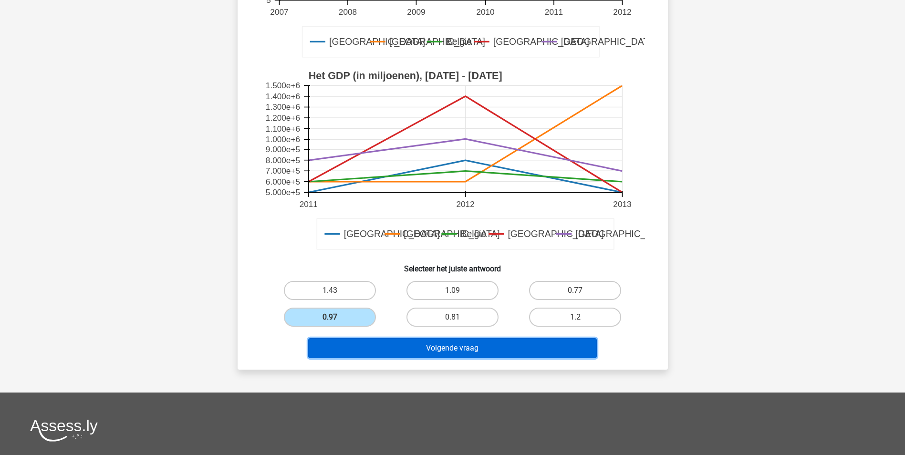
click at [353, 342] on button "Volgende vraag" at bounding box center [452, 348] width 289 height 20
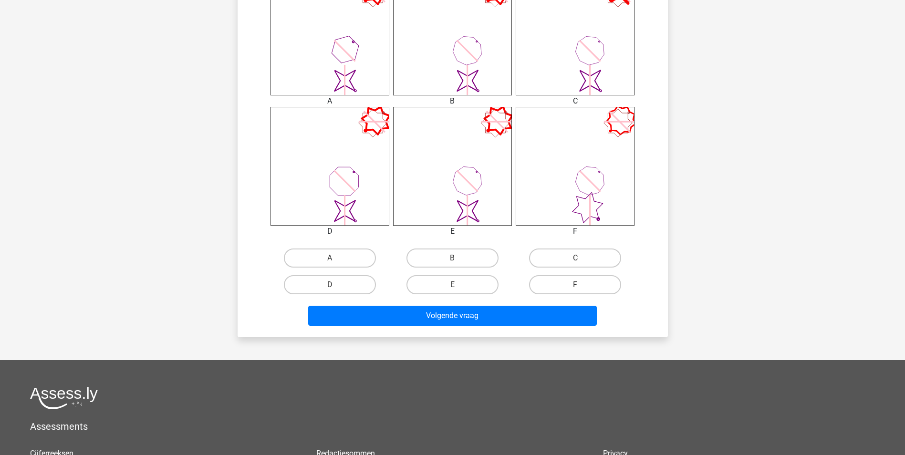
scroll to position [430, 0]
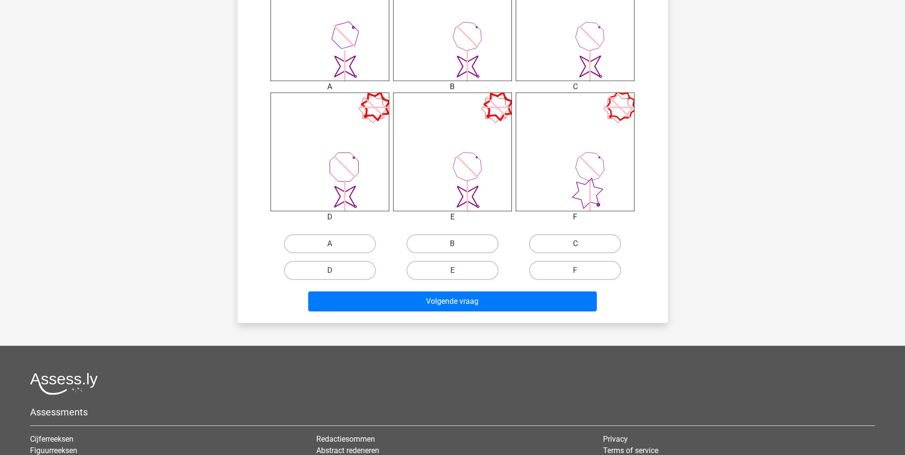
click at [587, 239] on label "C" at bounding box center [575, 243] width 92 height 19
click at [582, 244] on input "C" at bounding box center [579, 247] width 6 height 6
radio input "true"
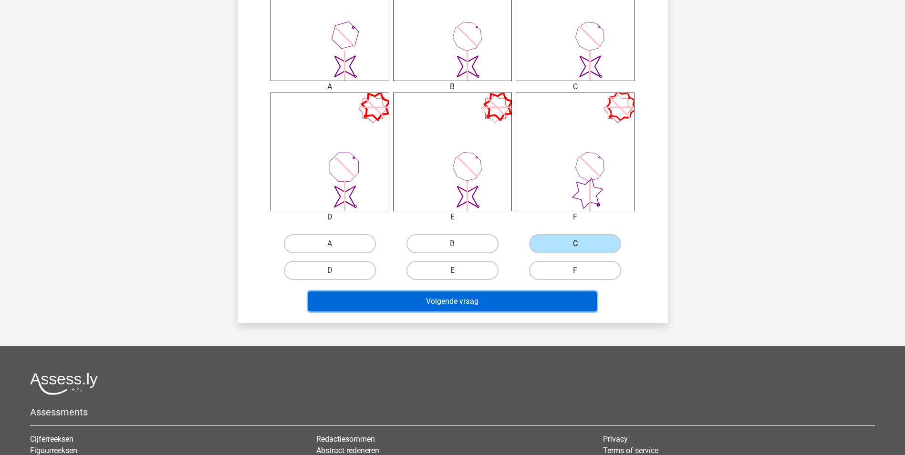
click at [530, 299] on button "Volgende vraag" at bounding box center [452, 302] width 289 height 20
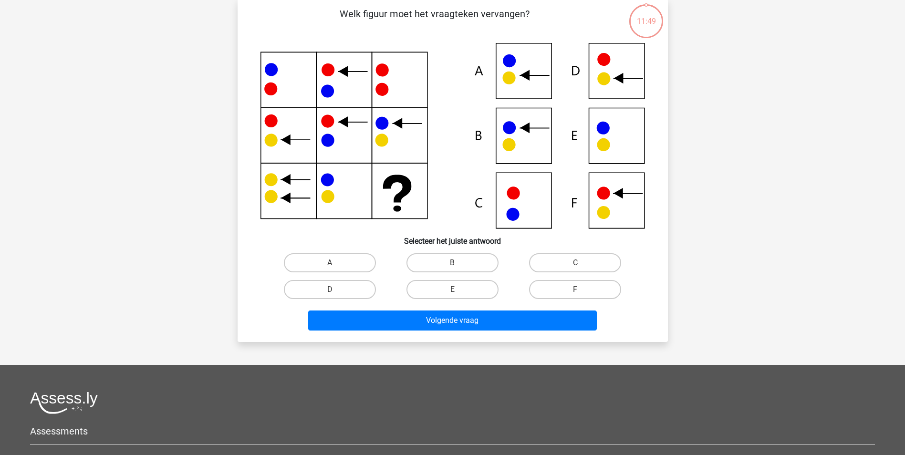
scroll to position [48, 0]
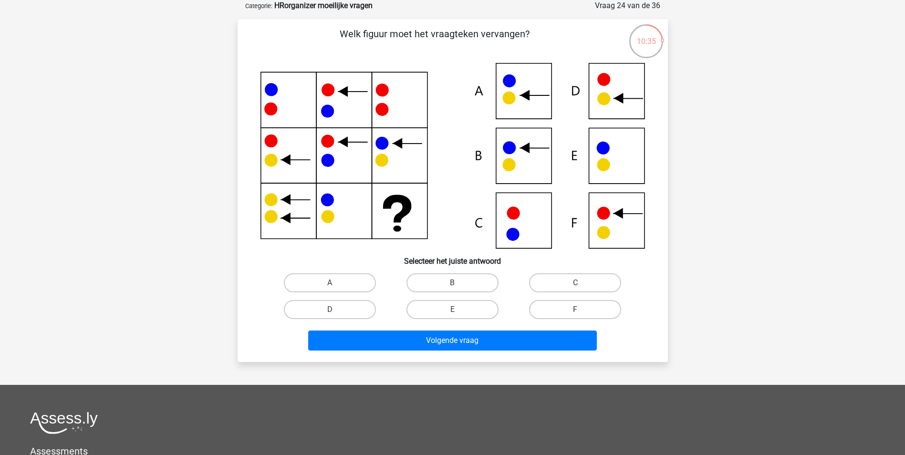
click at [624, 153] on icon at bounding box center [453, 156] width 385 height 186
drag, startPoint x: 470, startPoint y: 308, endPoint x: 462, endPoint y: 321, distance: 15.4
click at [470, 308] on label "E" at bounding box center [453, 309] width 92 height 19
click at [459, 310] on input "E" at bounding box center [455, 313] width 6 height 6
radio input "true"
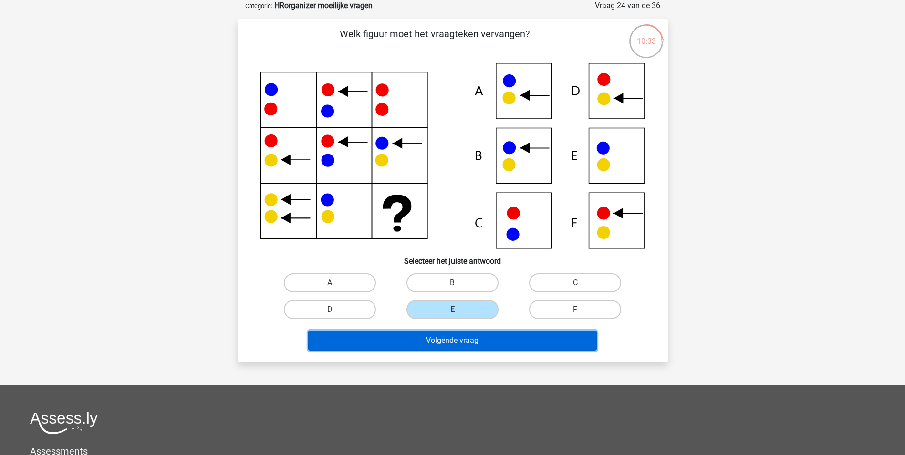
click at [461, 337] on button "Volgende vraag" at bounding box center [452, 341] width 289 height 20
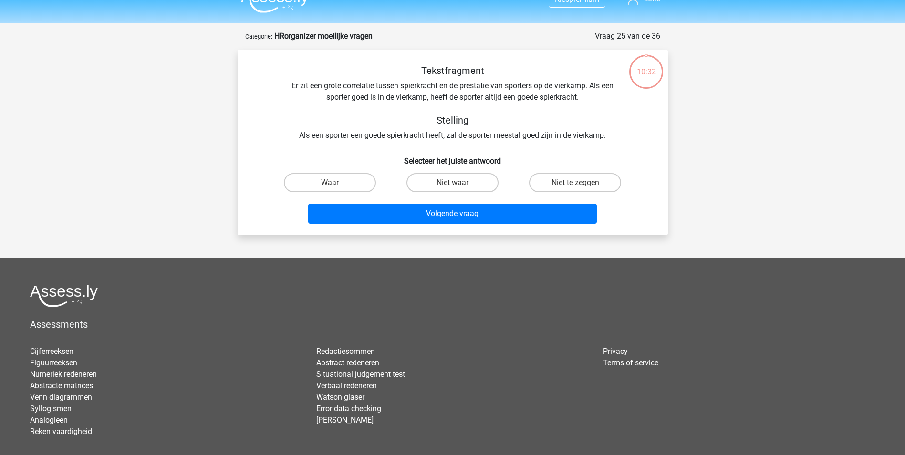
scroll to position [0, 0]
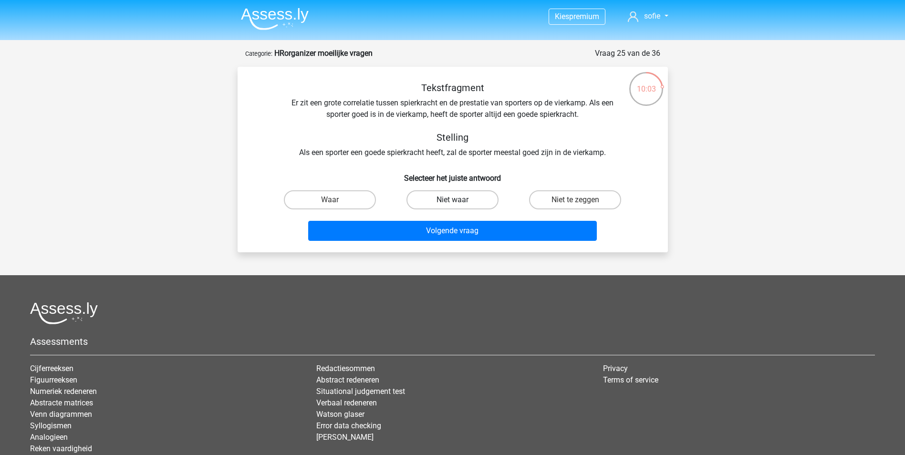
click at [474, 207] on label "Niet waar" at bounding box center [453, 199] width 92 height 19
click at [459, 206] on input "Niet waar" at bounding box center [455, 203] width 6 height 6
radio input "true"
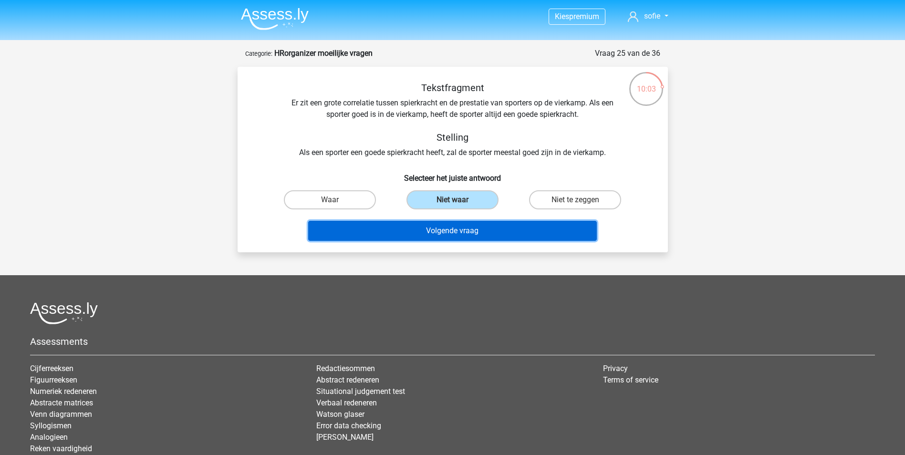
click at [479, 237] on button "Volgende vraag" at bounding box center [452, 231] width 289 height 20
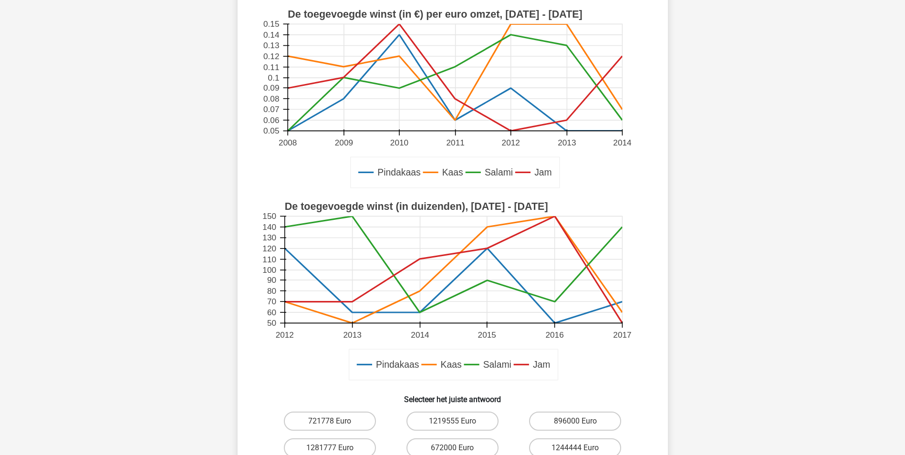
scroll to position [191, 0]
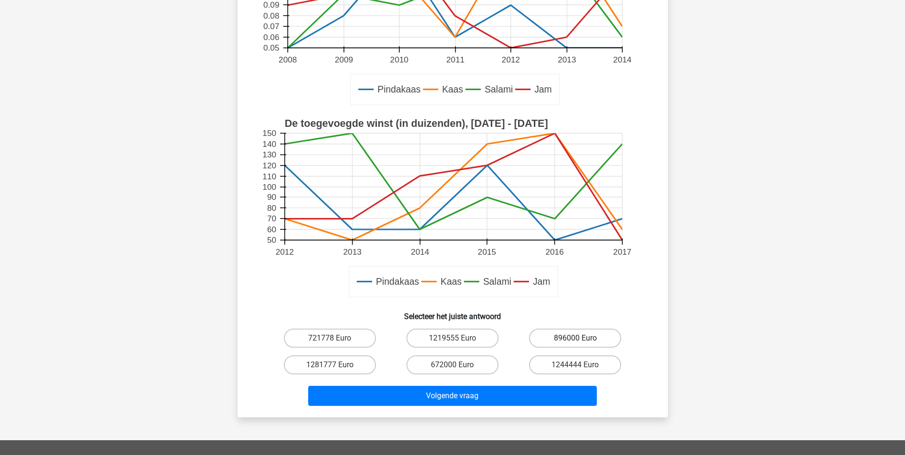
click at [547, 333] on label "896000 Euro" at bounding box center [575, 338] width 92 height 19
click at [576, 338] on input "896000 Euro" at bounding box center [579, 341] width 6 height 6
radio input "true"
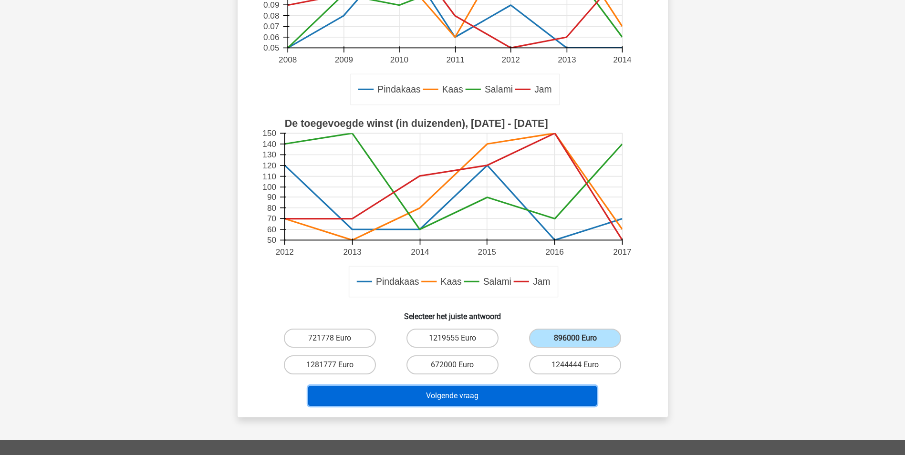
click at [511, 391] on button "Volgende vraag" at bounding box center [452, 396] width 289 height 20
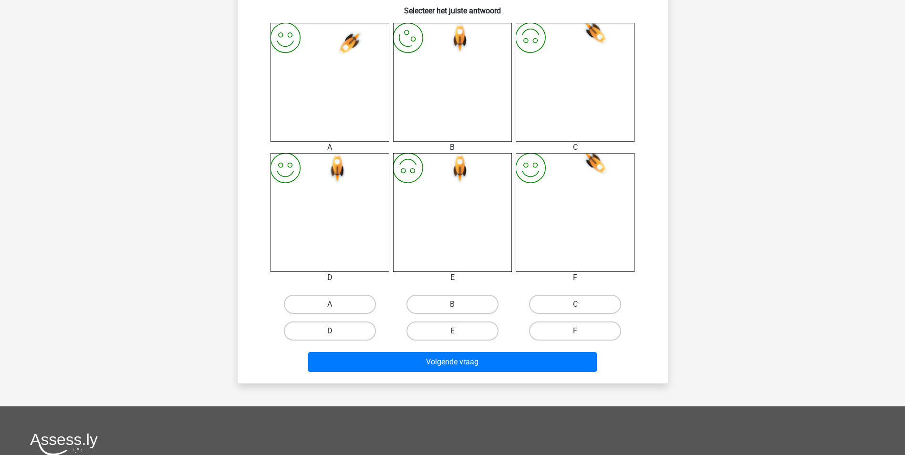
scroll to position [382, 0]
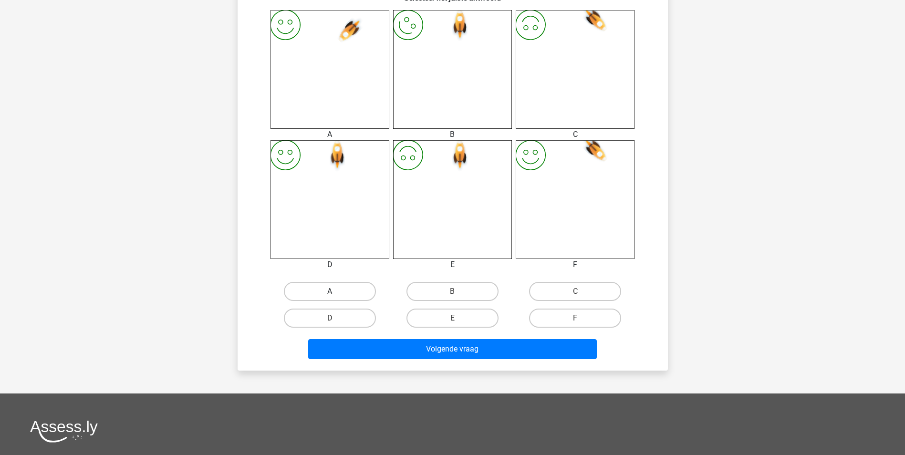
click at [341, 290] on label "A" at bounding box center [330, 291] width 92 height 19
click at [336, 292] on input "A" at bounding box center [333, 295] width 6 height 6
radio input "true"
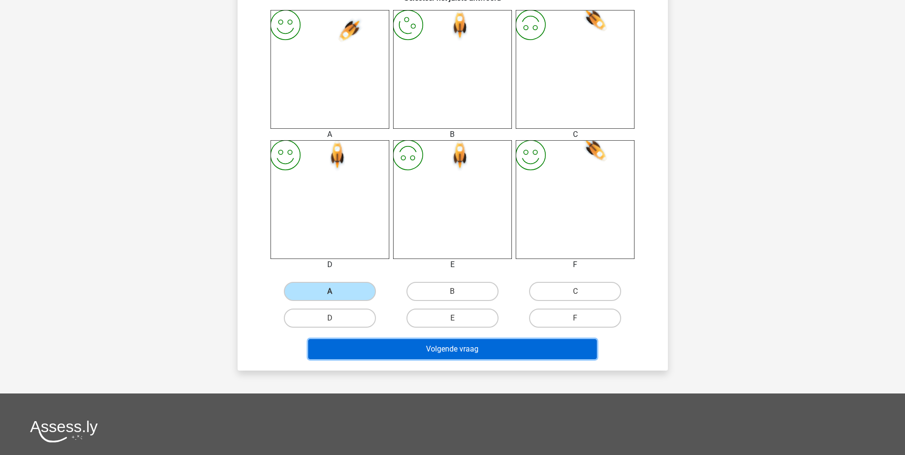
click at [400, 350] on button "Volgende vraag" at bounding box center [452, 349] width 289 height 20
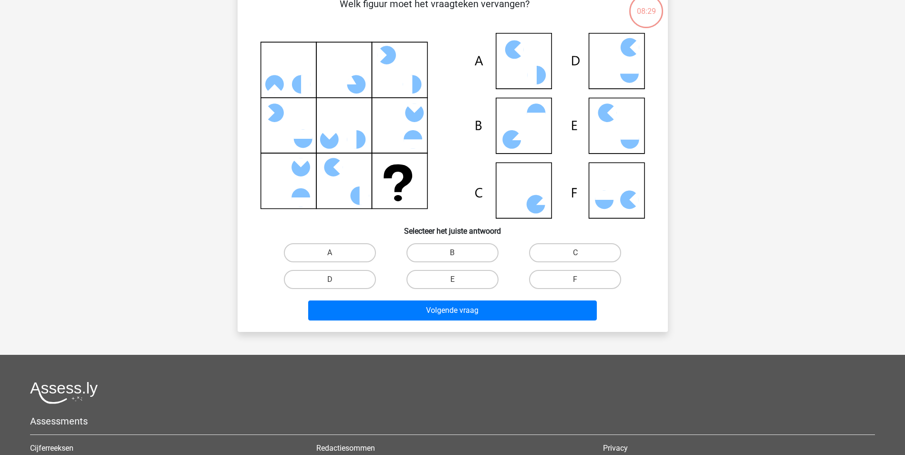
scroll to position [48, 0]
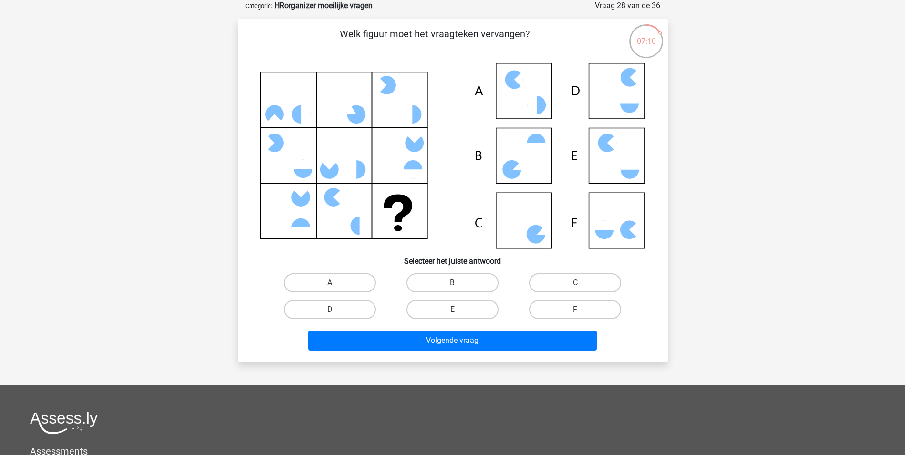
click at [576, 283] on input "C" at bounding box center [579, 286] width 6 height 6
radio input "true"
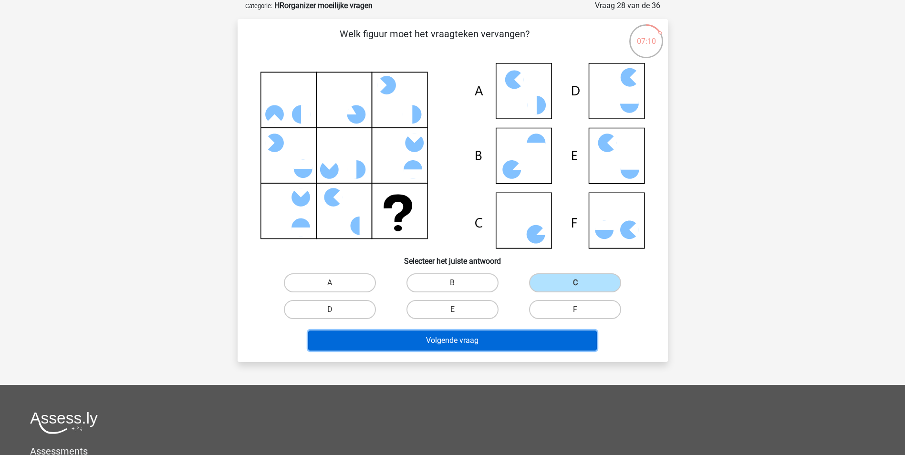
click at [521, 336] on button "Volgende vraag" at bounding box center [452, 341] width 289 height 20
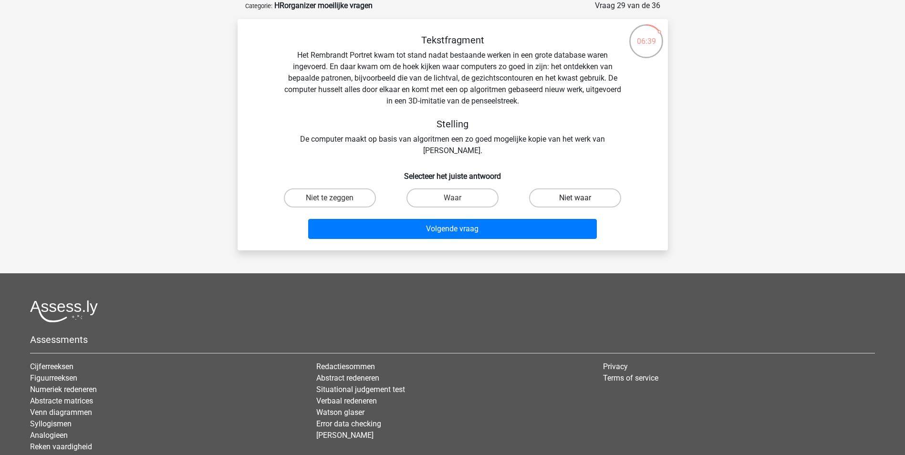
click at [556, 196] on label "Niet waar" at bounding box center [575, 198] width 92 height 19
click at [576, 198] on input "Niet waar" at bounding box center [579, 201] width 6 height 6
radio input "true"
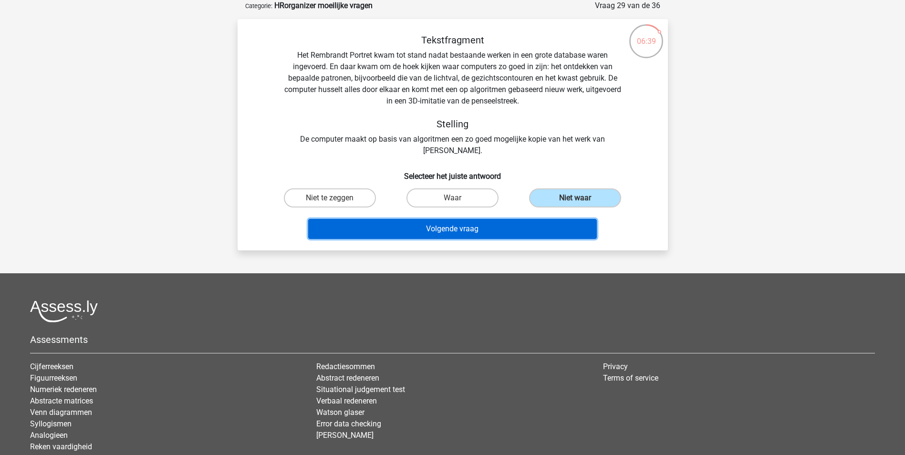
click at [540, 222] on button "Volgende vraag" at bounding box center [452, 229] width 289 height 20
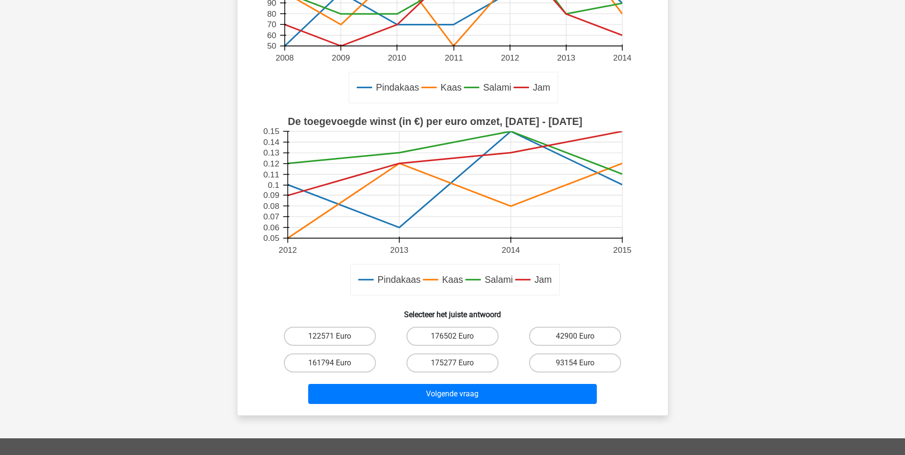
scroll to position [239, 0]
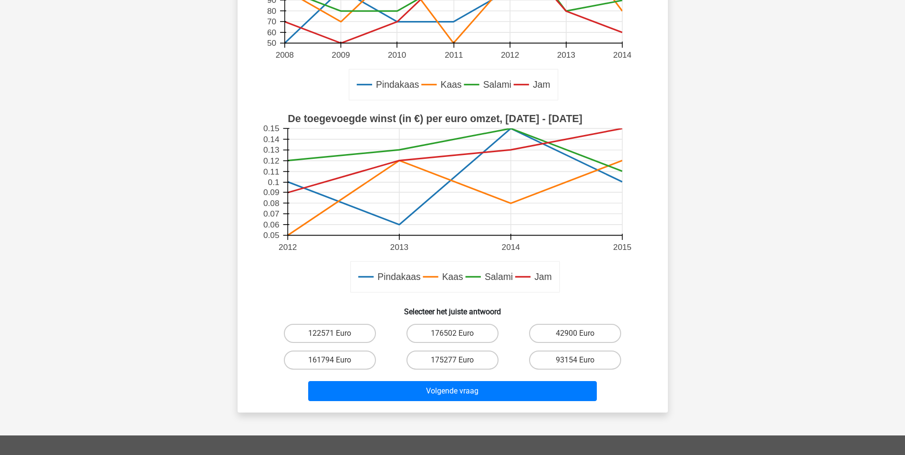
click at [453, 335] on input "176502 Euro" at bounding box center [455, 337] width 6 height 6
radio input "true"
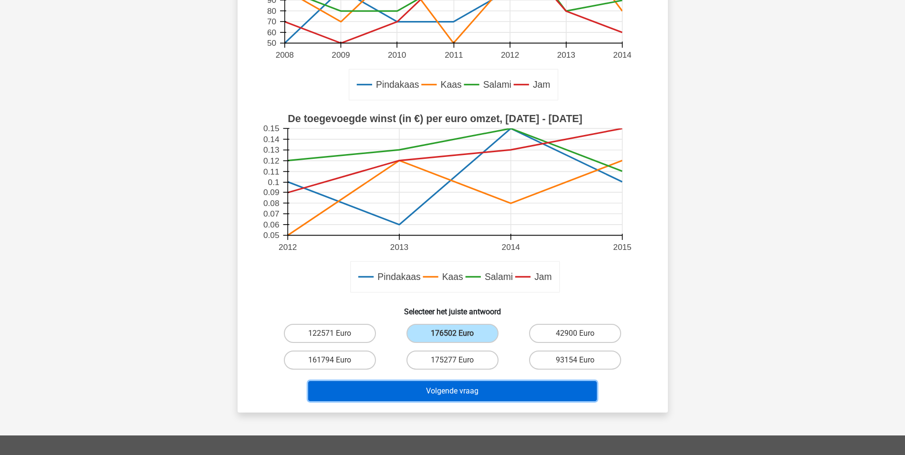
click at [464, 385] on button "Volgende vraag" at bounding box center [452, 391] width 289 height 20
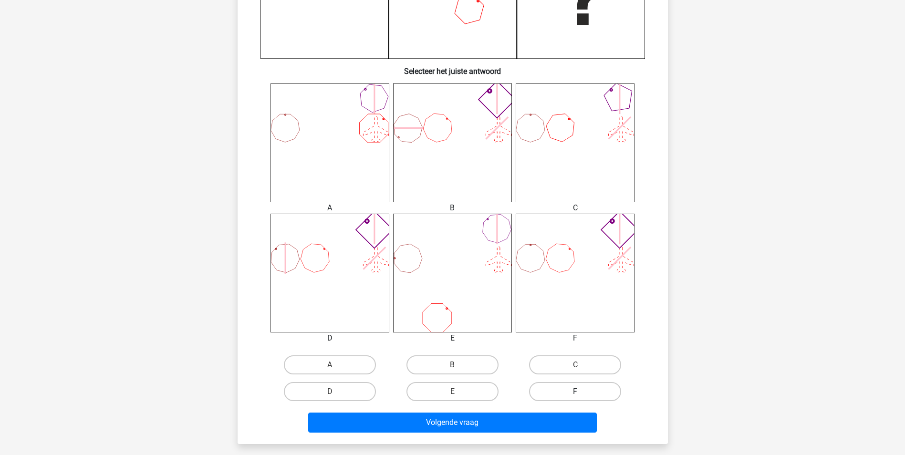
scroll to position [430, 0]
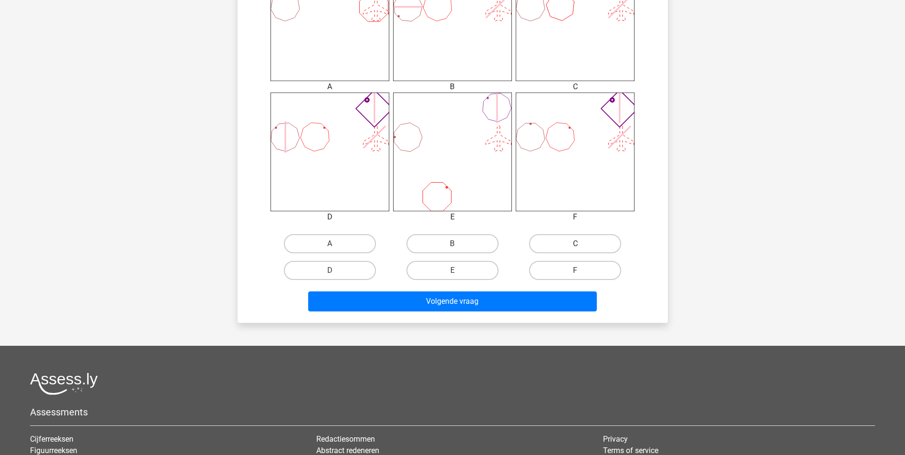
click at [585, 243] on label "C" at bounding box center [575, 243] width 92 height 19
click at [582, 244] on input "C" at bounding box center [579, 247] width 6 height 6
radio input "true"
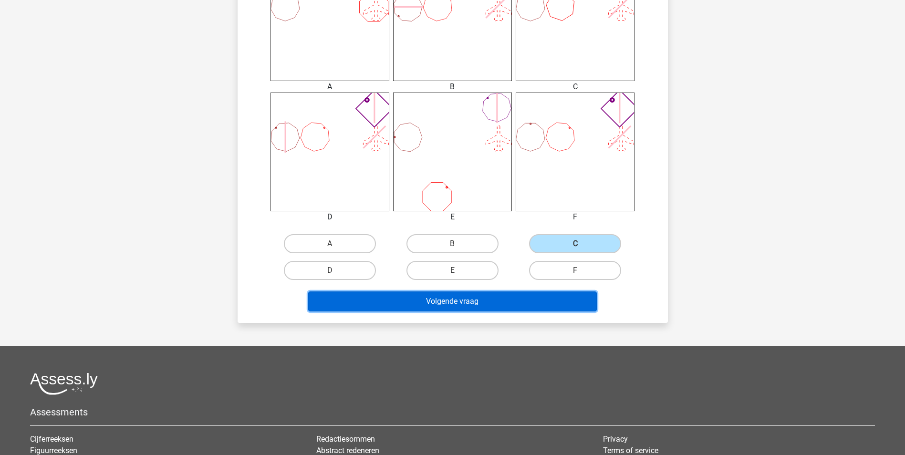
click at [556, 299] on button "Volgende vraag" at bounding box center [452, 302] width 289 height 20
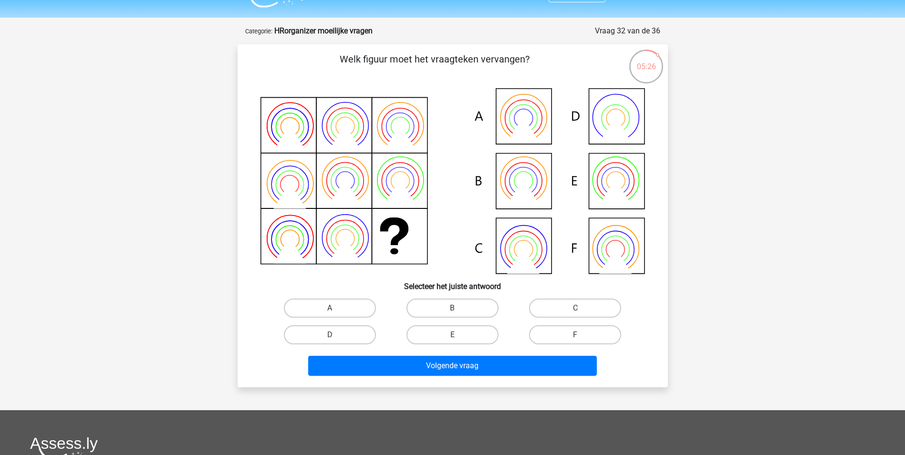
scroll to position [0, 0]
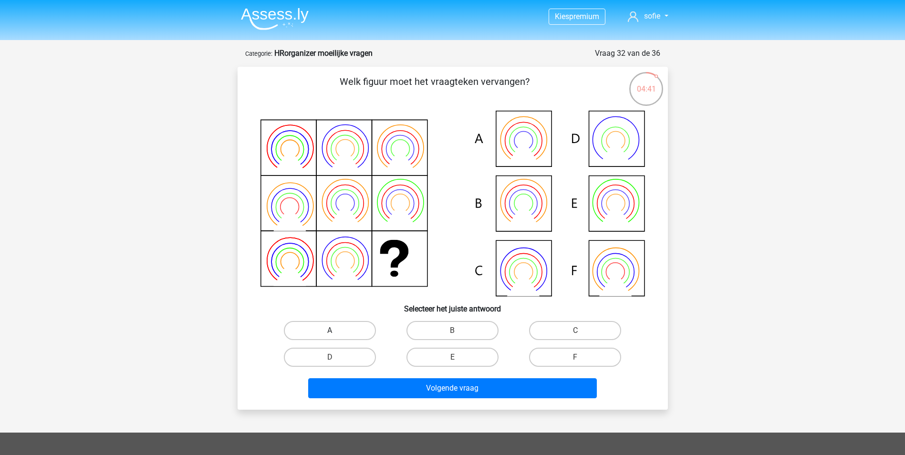
drag, startPoint x: 307, startPoint y: 326, endPoint x: 314, endPoint y: 326, distance: 6.7
click at [308, 326] on label "A" at bounding box center [330, 330] width 92 height 19
click at [330, 331] on input "A" at bounding box center [333, 334] width 6 height 6
radio input "true"
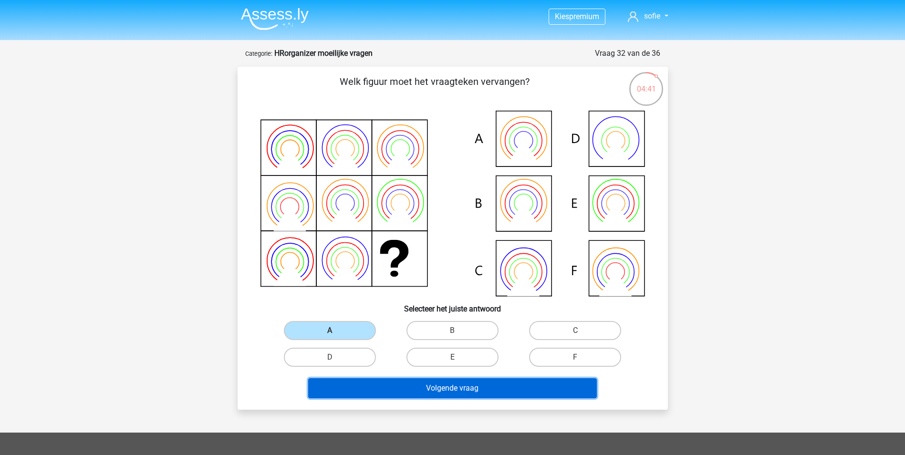
click at [361, 378] on button "Volgende vraag" at bounding box center [452, 388] width 289 height 20
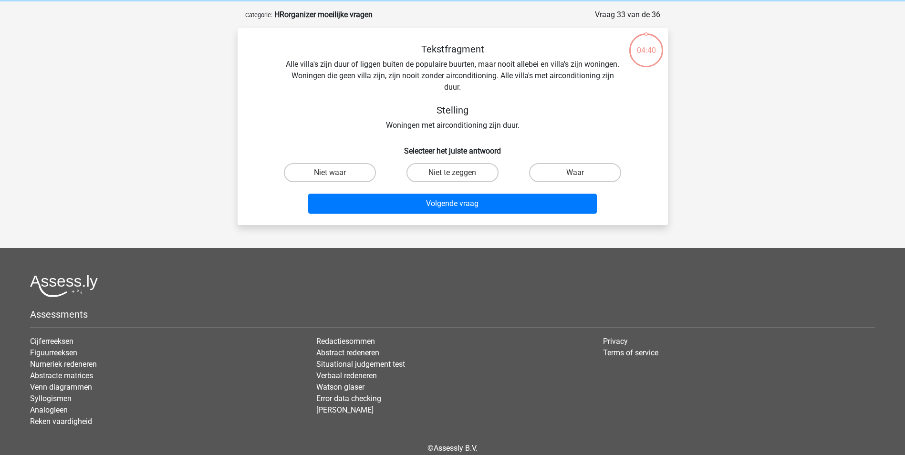
scroll to position [48, 0]
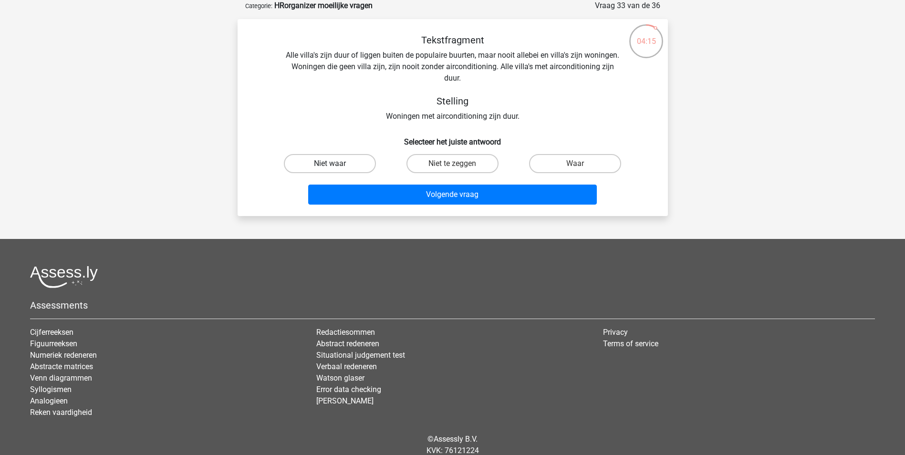
click at [366, 168] on label "Niet waar" at bounding box center [330, 163] width 92 height 19
click at [336, 168] on input "Niet waar" at bounding box center [333, 167] width 6 height 6
radio input "true"
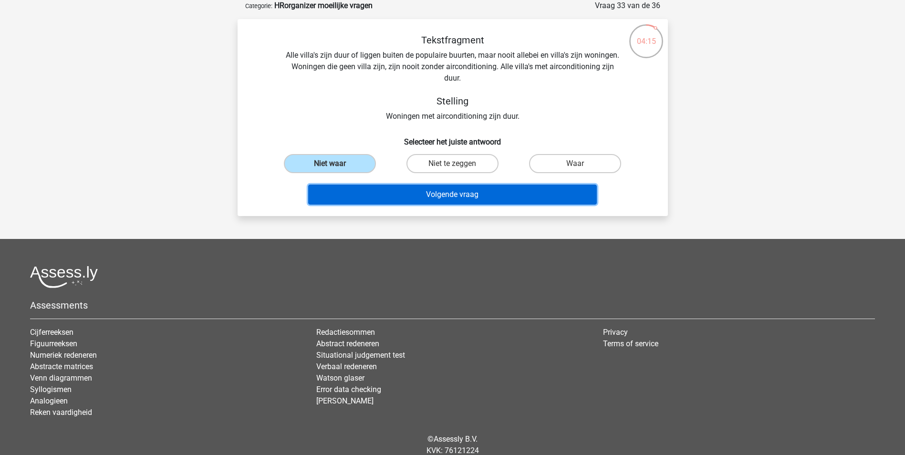
click at [375, 192] on button "Volgende vraag" at bounding box center [452, 195] width 289 height 20
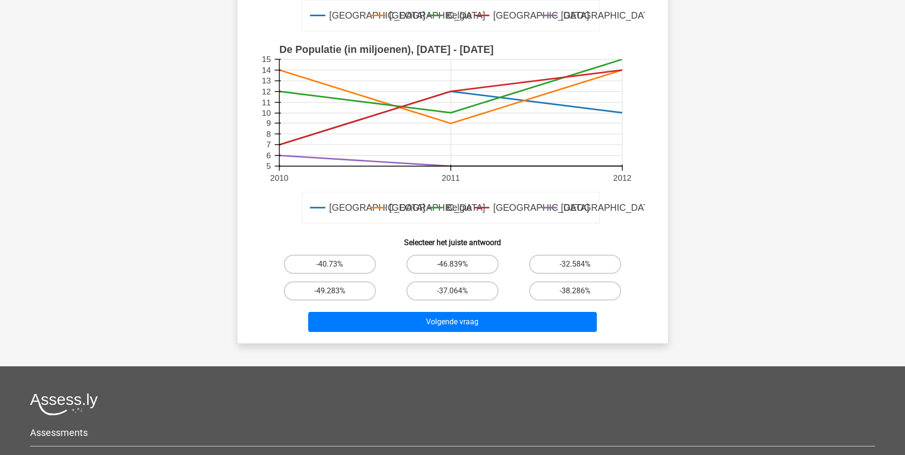
scroll to position [286, 0]
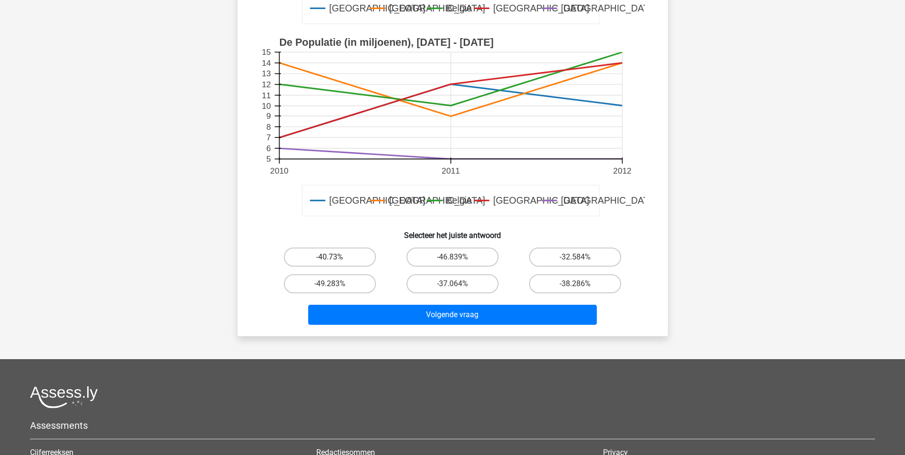
click at [369, 257] on label "-40.73%" at bounding box center [330, 257] width 92 height 19
click at [336, 257] on input "-40.73%" at bounding box center [333, 260] width 6 height 6
radio input "true"
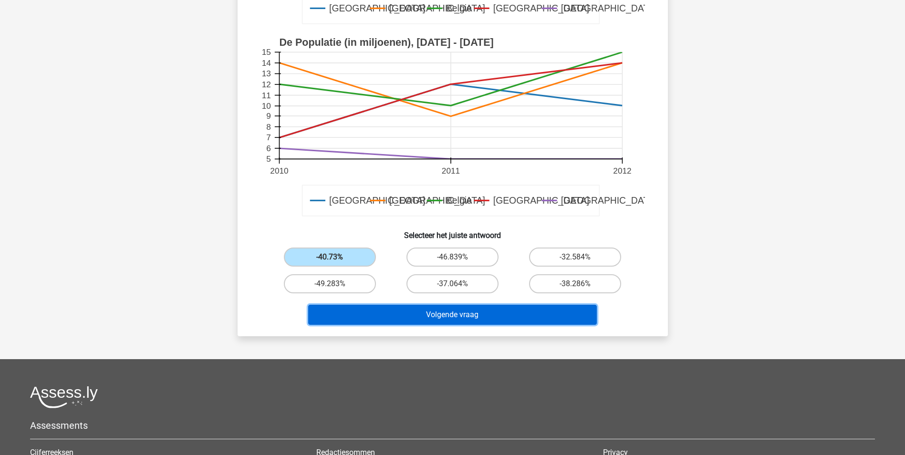
click at [410, 318] on button "Volgende vraag" at bounding box center [452, 315] width 289 height 20
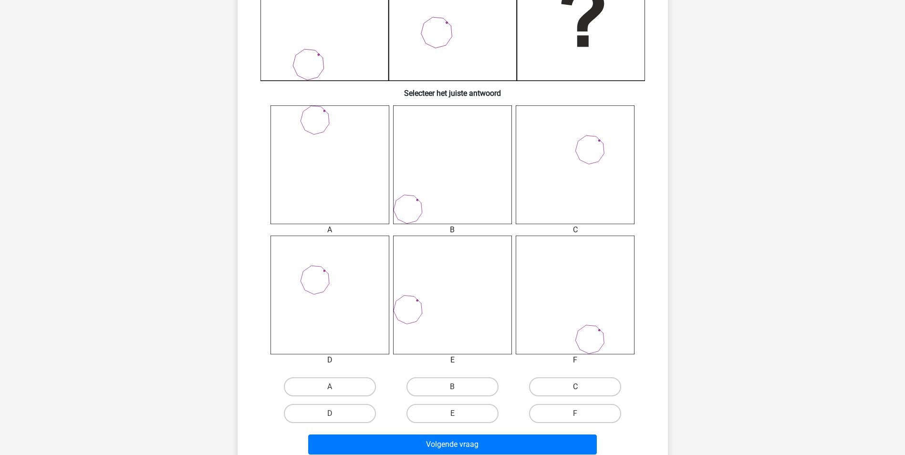
click at [577, 383] on label "C" at bounding box center [575, 387] width 92 height 19
click at [577, 387] on input "C" at bounding box center [579, 390] width 6 height 6
radio input "true"
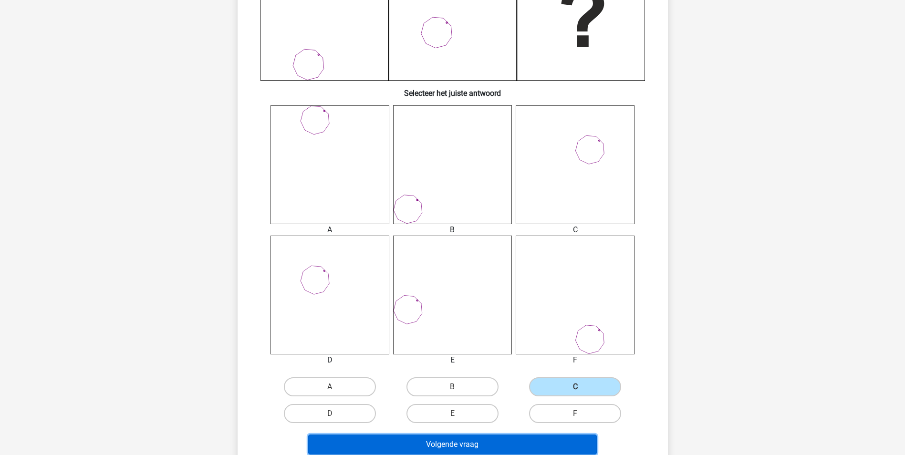
click at [536, 436] on button "Volgende vraag" at bounding box center [452, 445] width 289 height 20
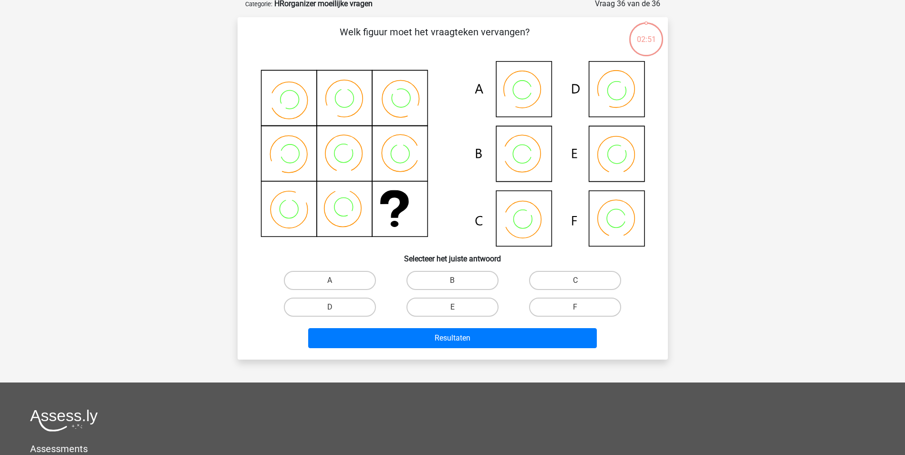
scroll to position [48, 0]
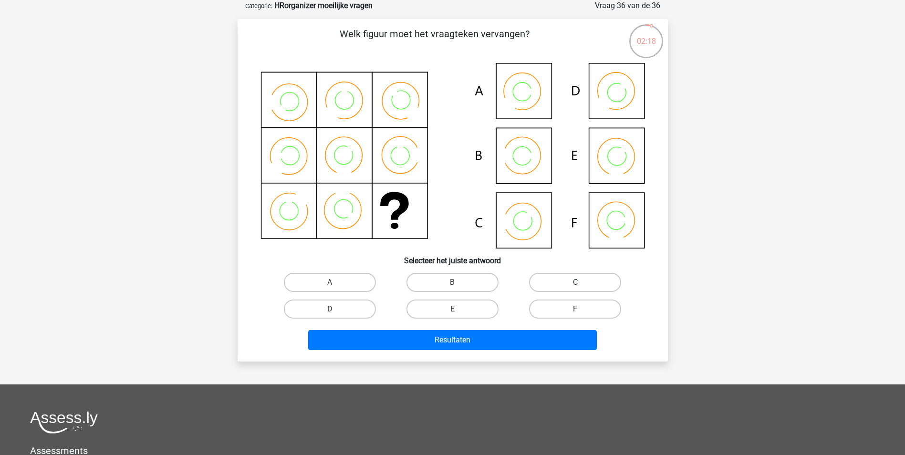
drag, startPoint x: 554, startPoint y: 279, endPoint x: 546, endPoint y: 287, distance: 11.1
click at [554, 279] on label "C" at bounding box center [575, 282] width 92 height 19
click at [576, 283] on input "C" at bounding box center [579, 286] width 6 height 6
radio input "true"
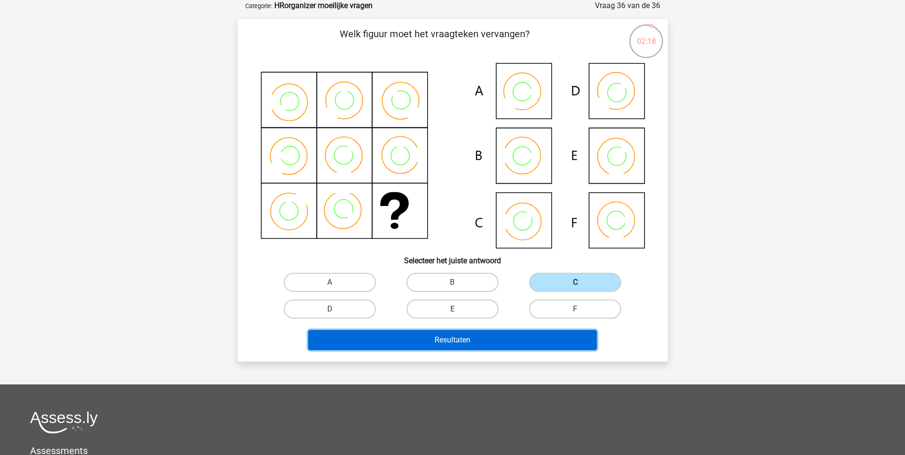
click at [513, 336] on button "Resultaten" at bounding box center [452, 340] width 289 height 20
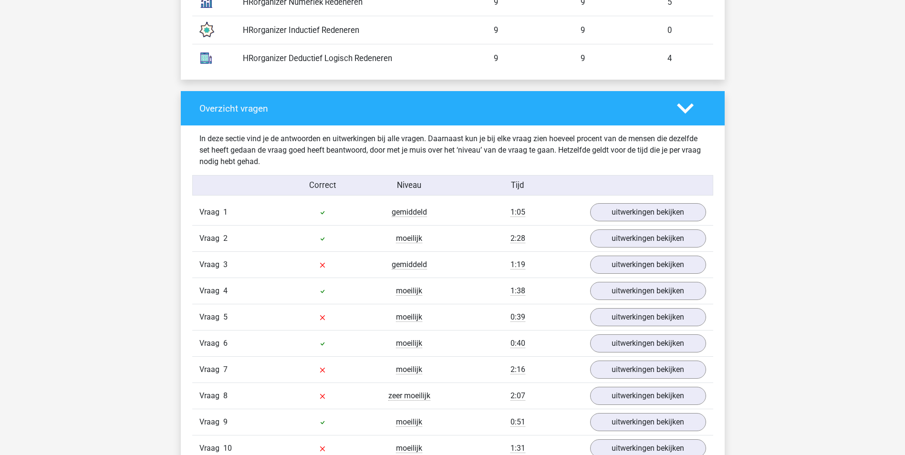
scroll to position [907, 0]
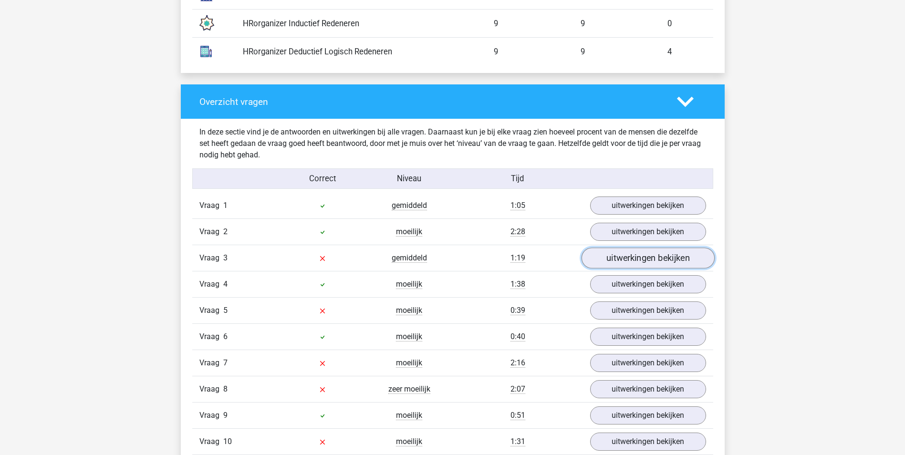
click at [651, 263] on link "uitwerkingen bekijken" at bounding box center [647, 258] width 133 height 21
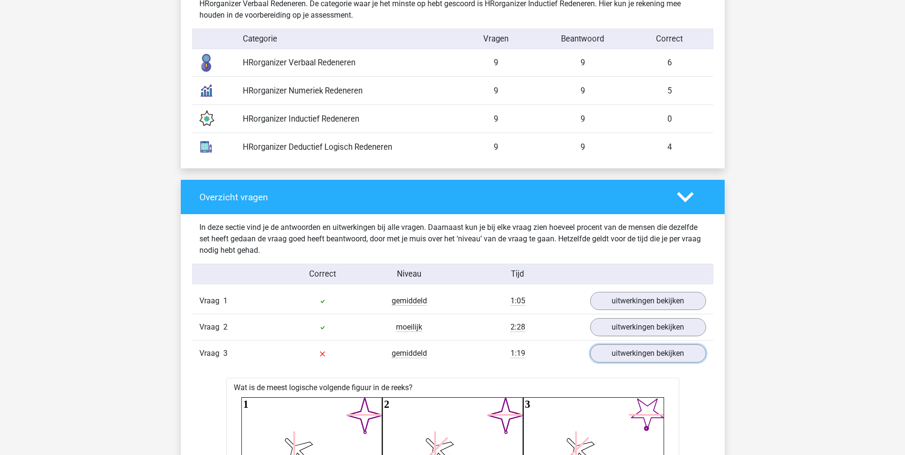
scroll to position [620, 0]
